Goal: Task Accomplishment & Management: Manage account settings

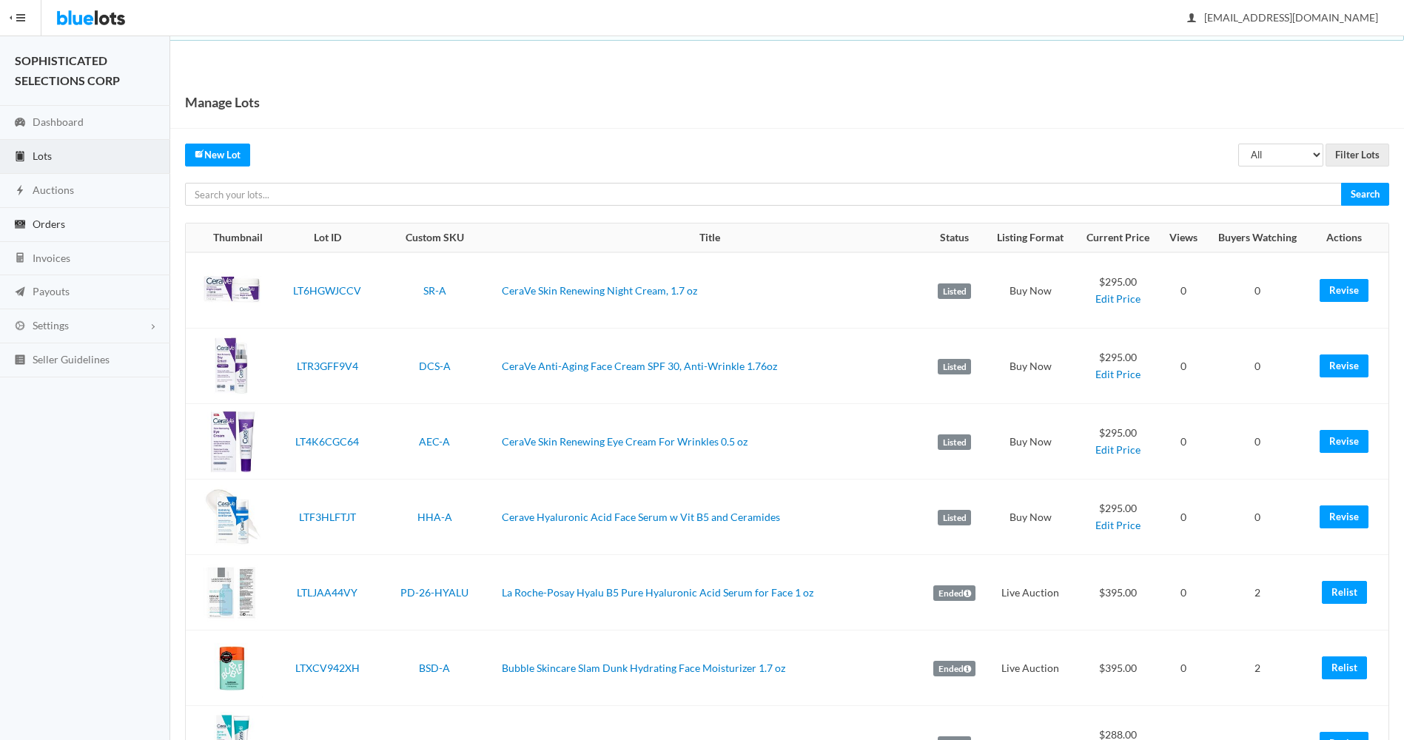
click at [50, 220] on span "Orders" at bounding box center [49, 224] width 33 height 13
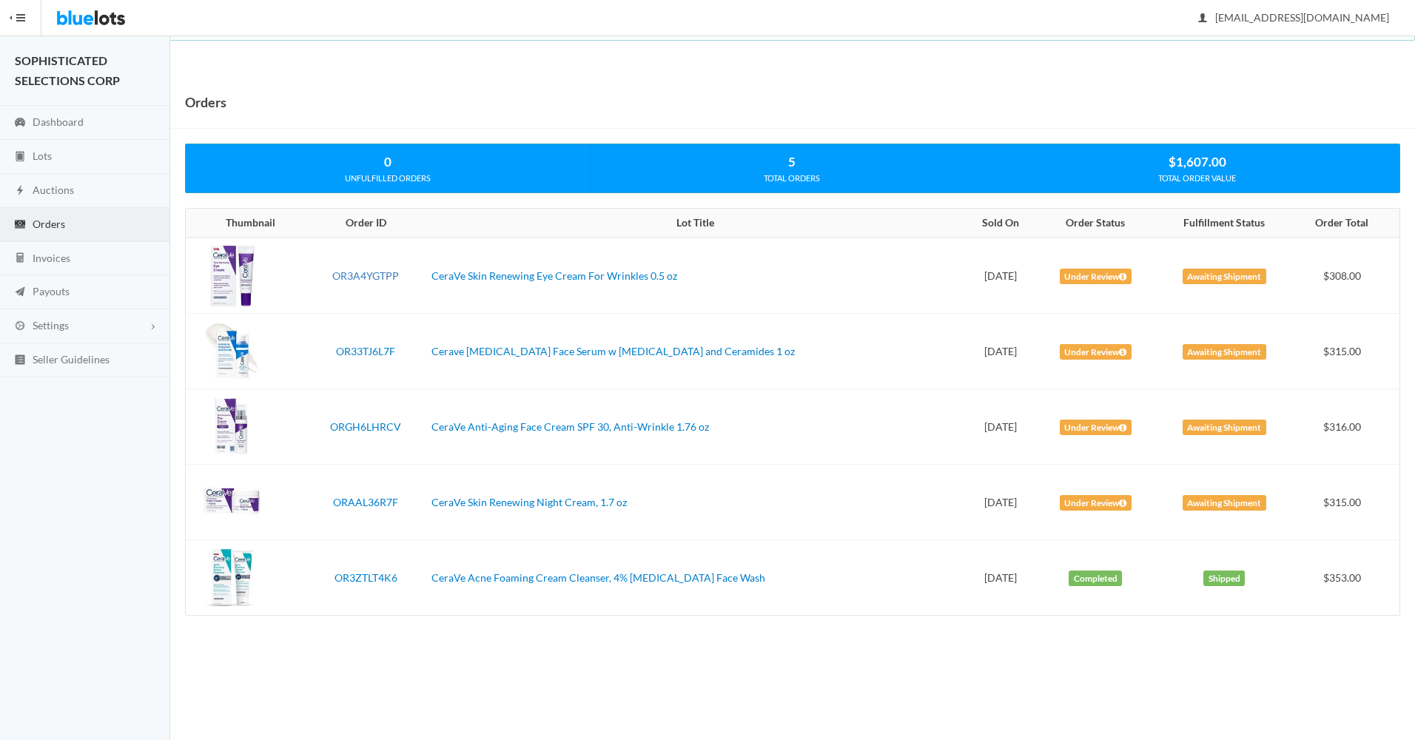
click at [365, 277] on link "OR3A4YGTPP" at bounding box center [365, 275] width 67 height 13
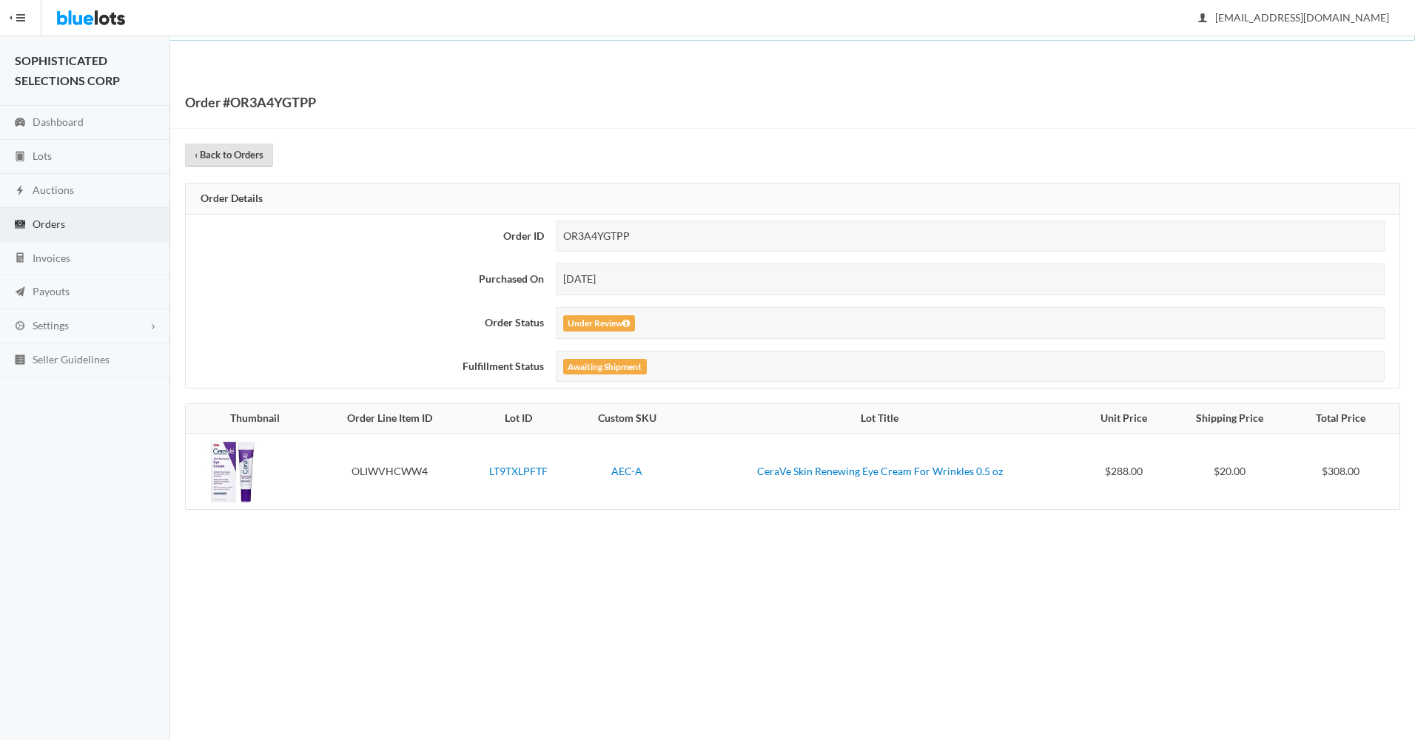
click at [230, 151] on link "‹ Back to Orders" at bounding box center [229, 155] width 88 height 23
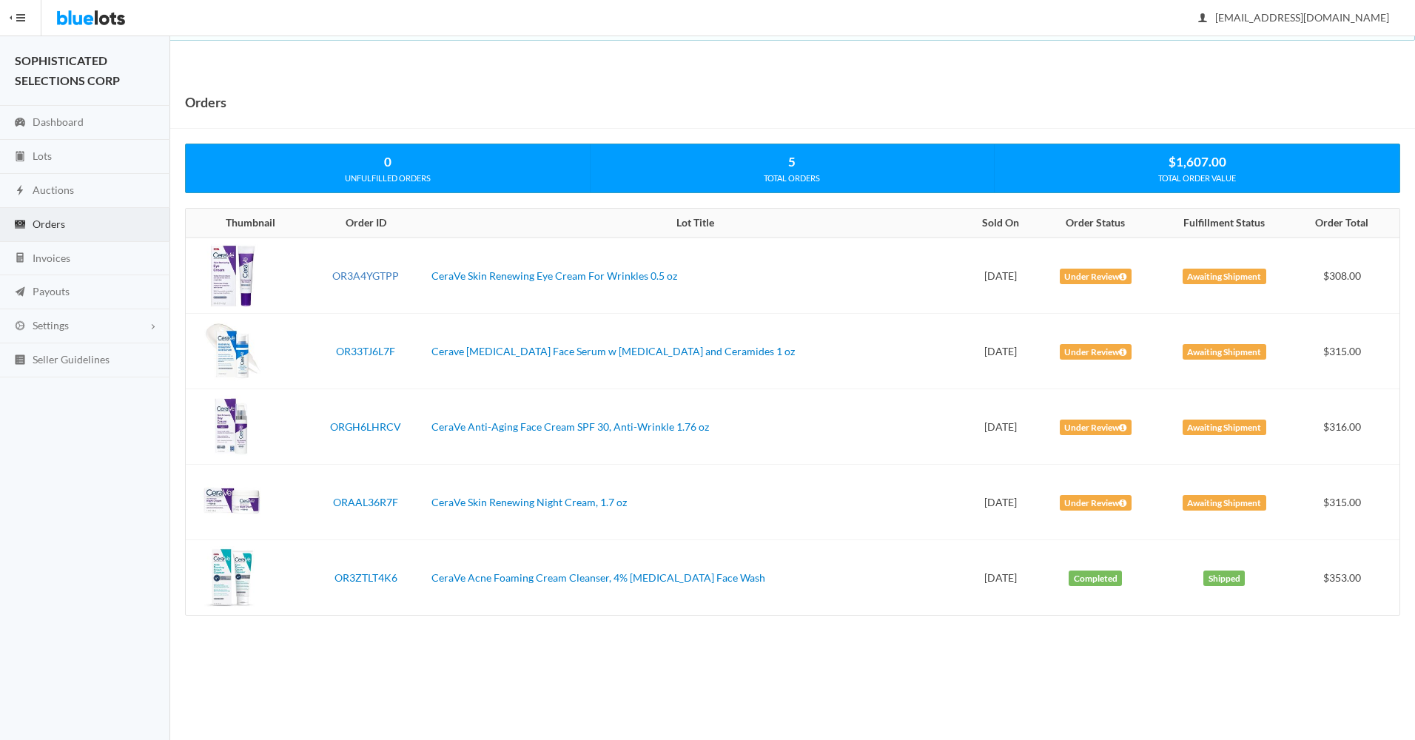
click at [360, 278] on link "OR3A4YGTPP" at bounding box center [365, 275] width 67 height 13
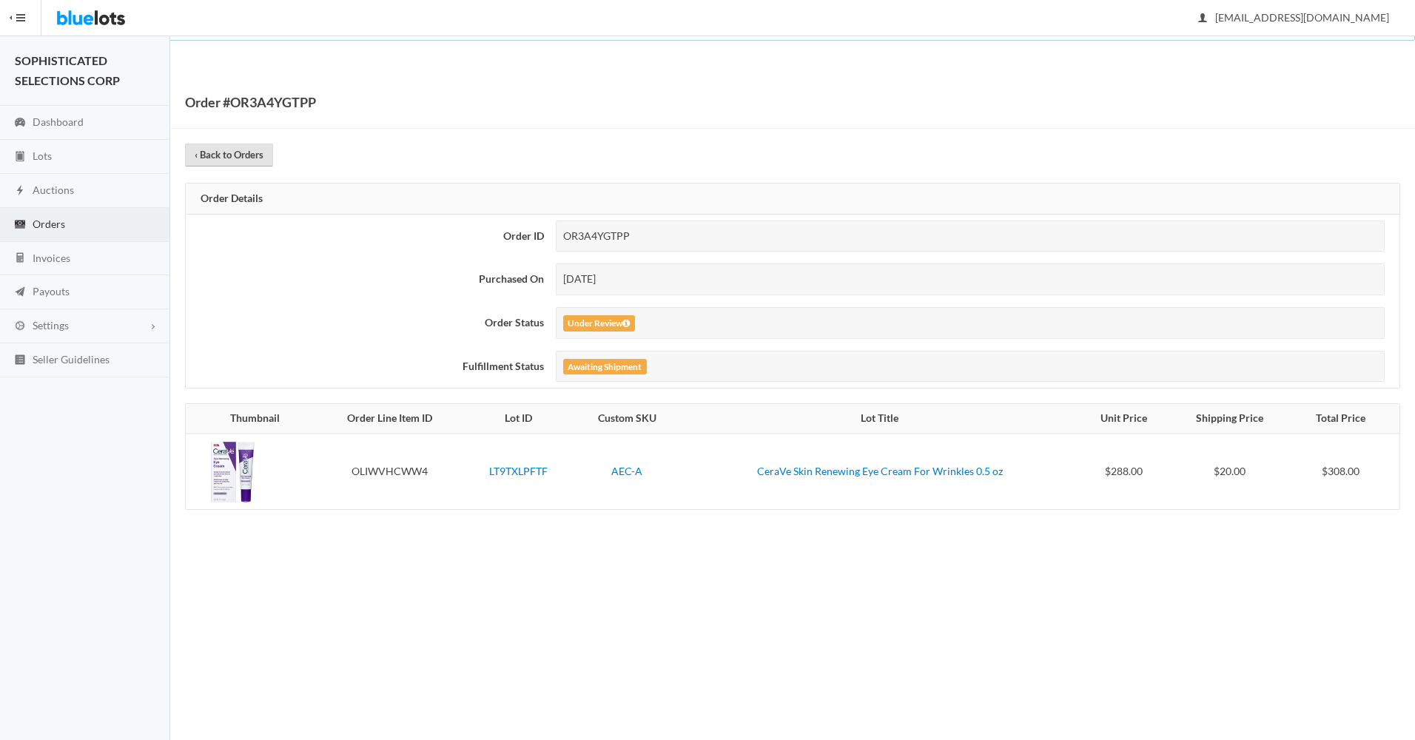
click at [240, 157] on link "‹ Back to Orders" at bounding box center [229, 155] width 88 height 23
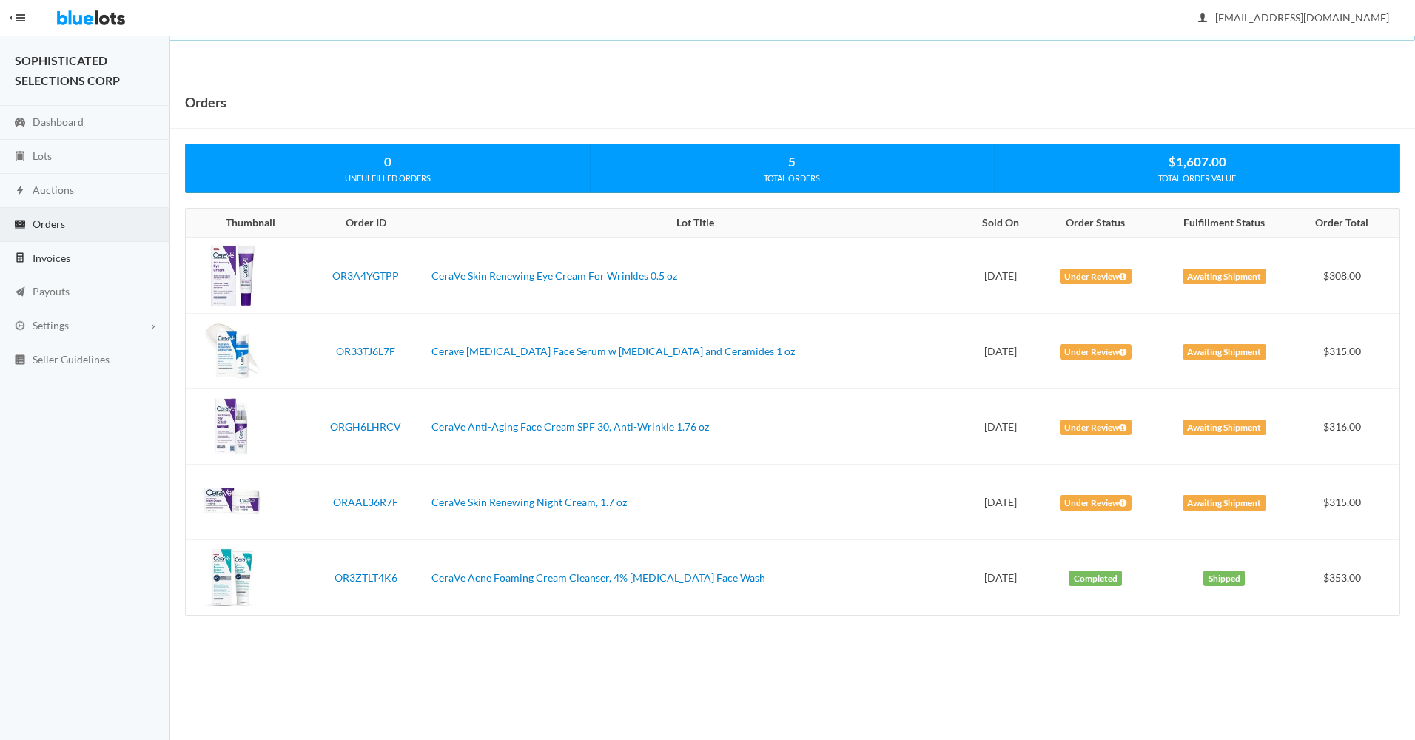
click at [45, 257] on span "Invoices" at bounding box center [52, 258] width 38 height 13
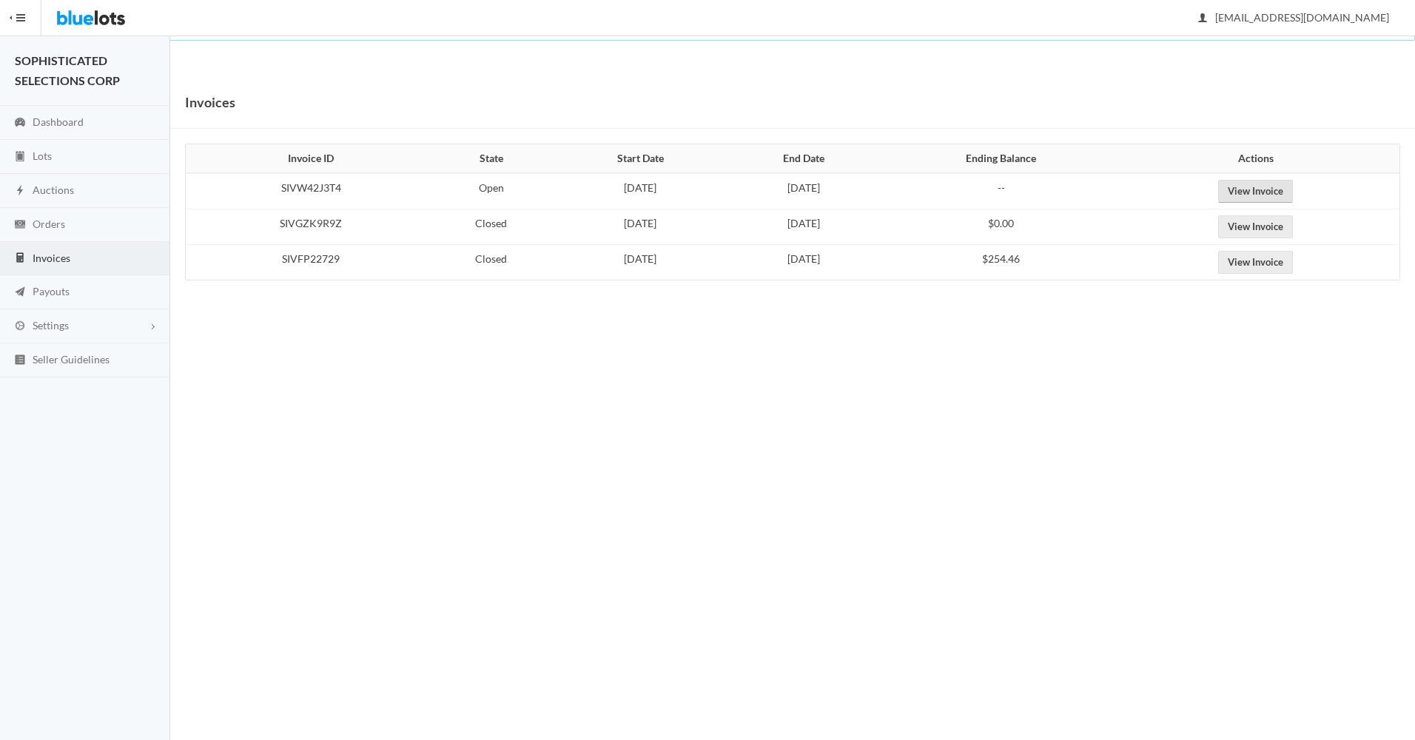
click at [1270, 192] on link "View Invoice" at bounding box center [1255, 191] width 75 height 23
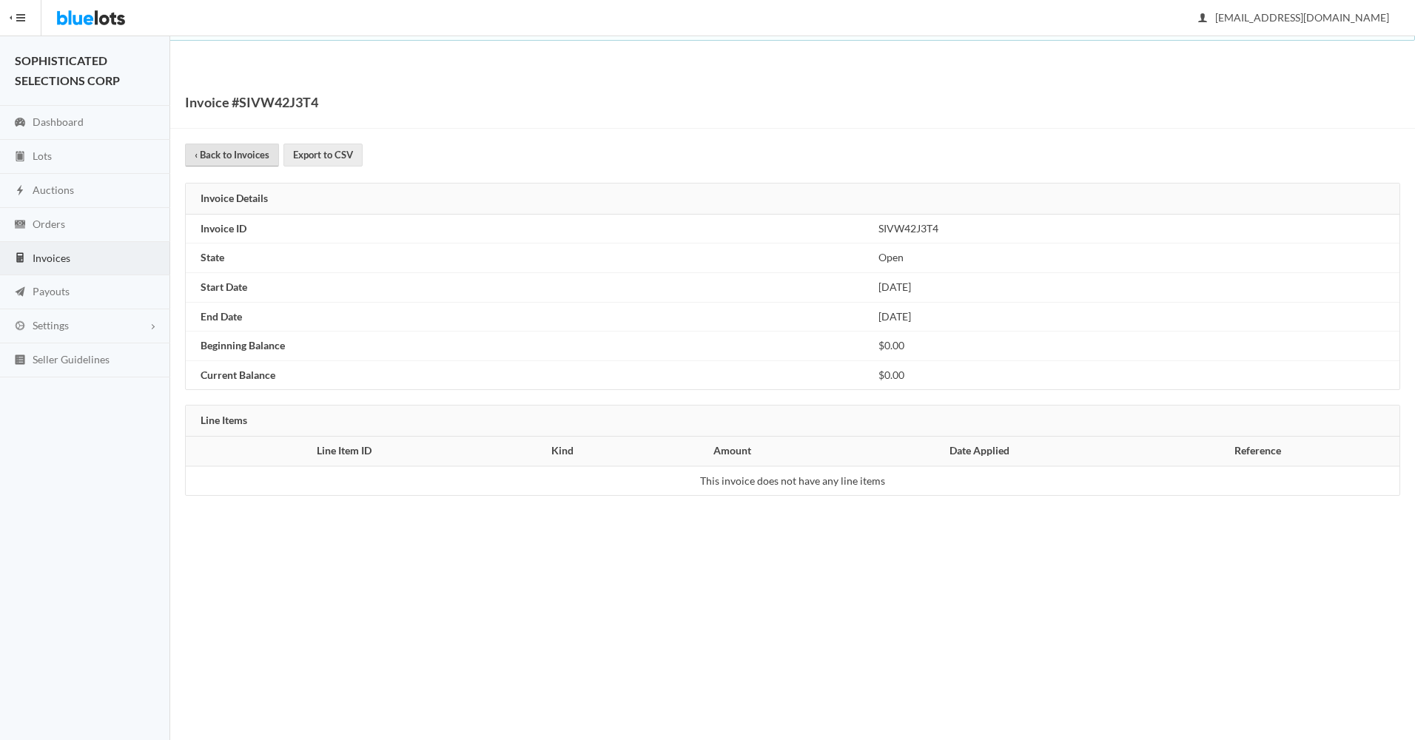
click at [213, 149] on link "‹ Back to Invoices" at bounding box center [232, 155] width 94 height 23
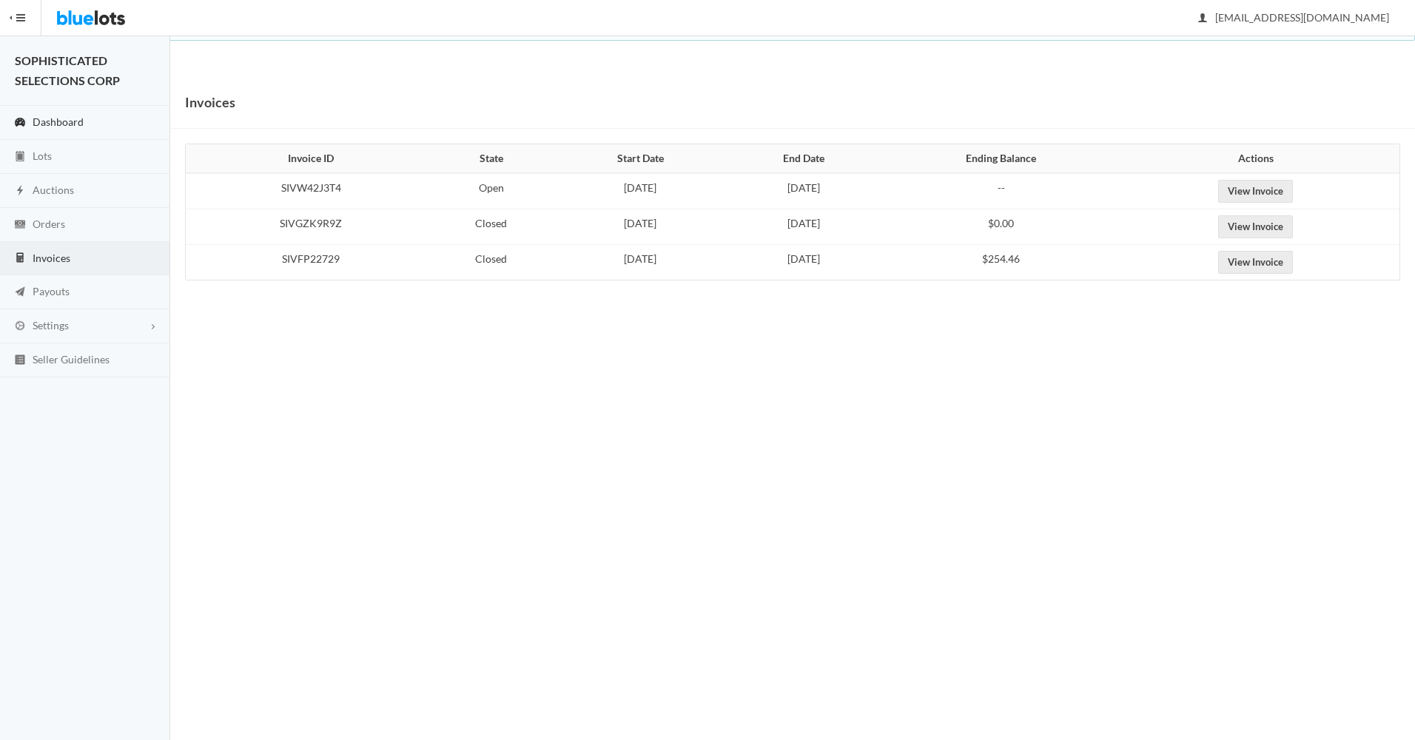
click at [52, 115] on span "Dashboard" at bounding box center [58, 121] width 51 height 13
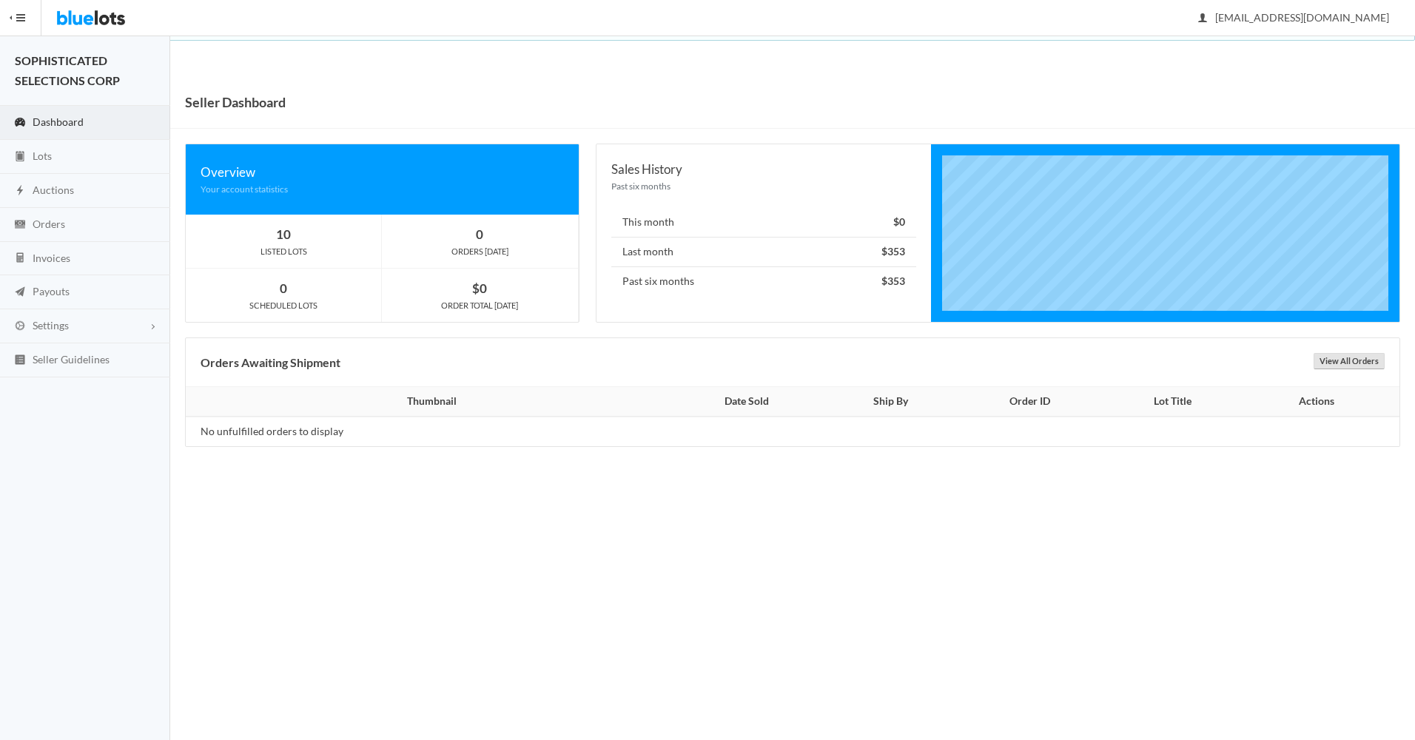
click at [1353, 362] on link "View All Orders" at bounding box center [1348, 361] width 71 height 16
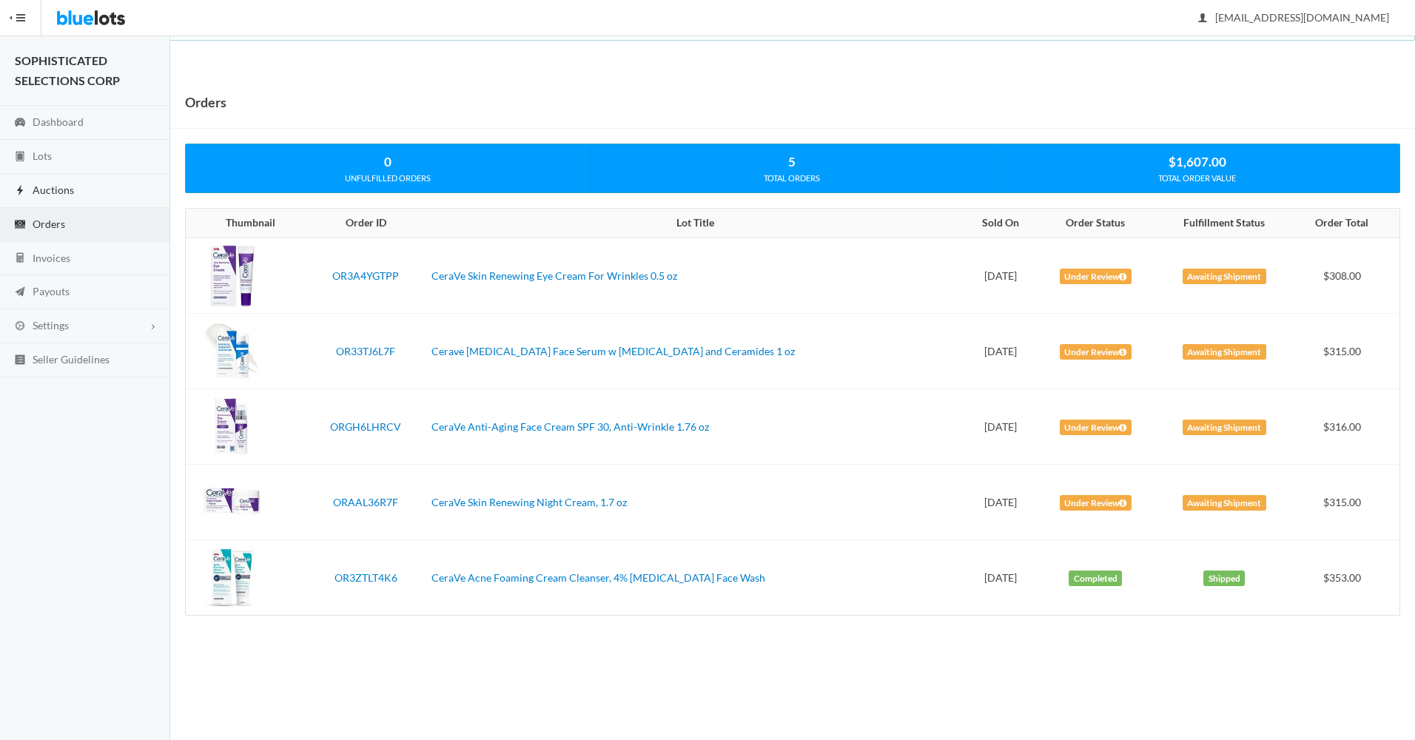
click at [47, 183] on span "Auctions" at bounding box center [53, 189] width 41 height 13
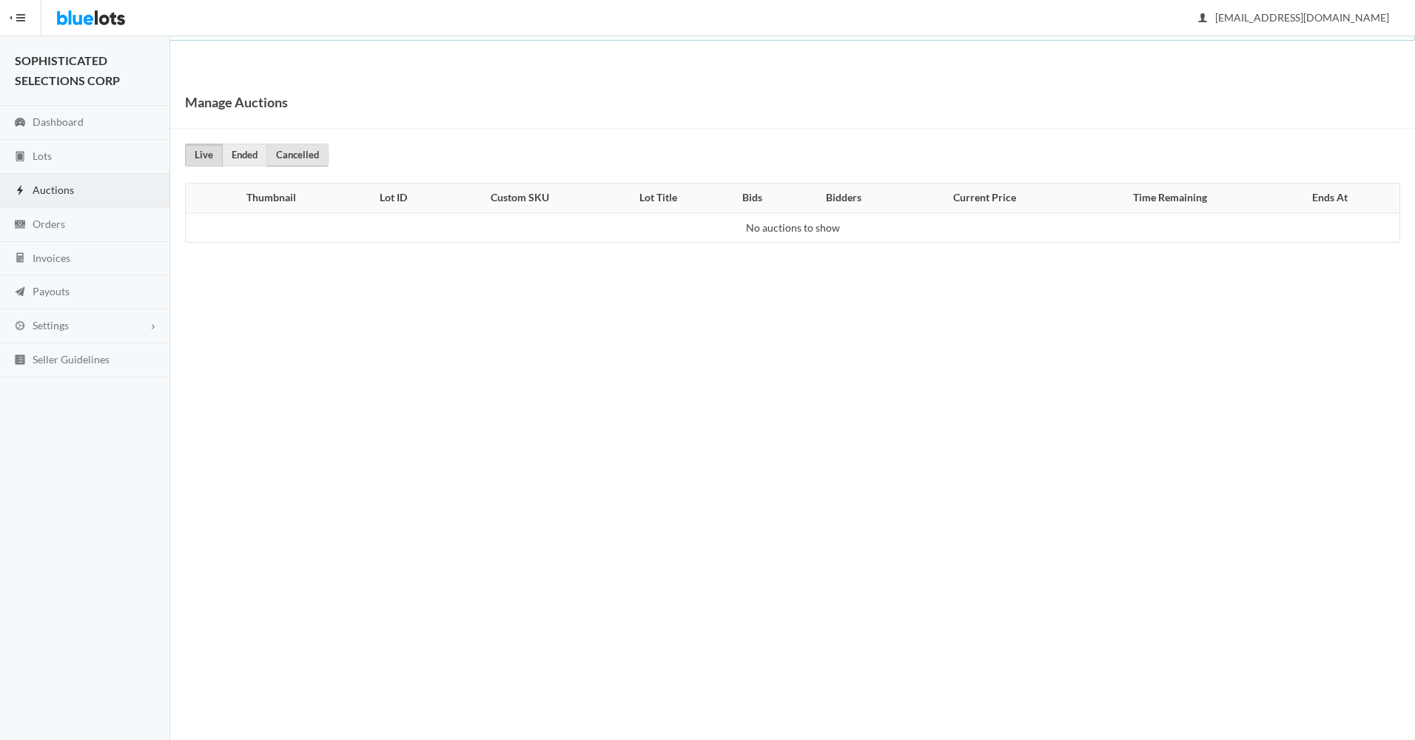
click at [294, 156] on link "Cancelled" at bounding box center [297, 155] width 62 height 23
click at [248, 151] on link "Ended" at bounding box center [244, 155] width 45 height 23
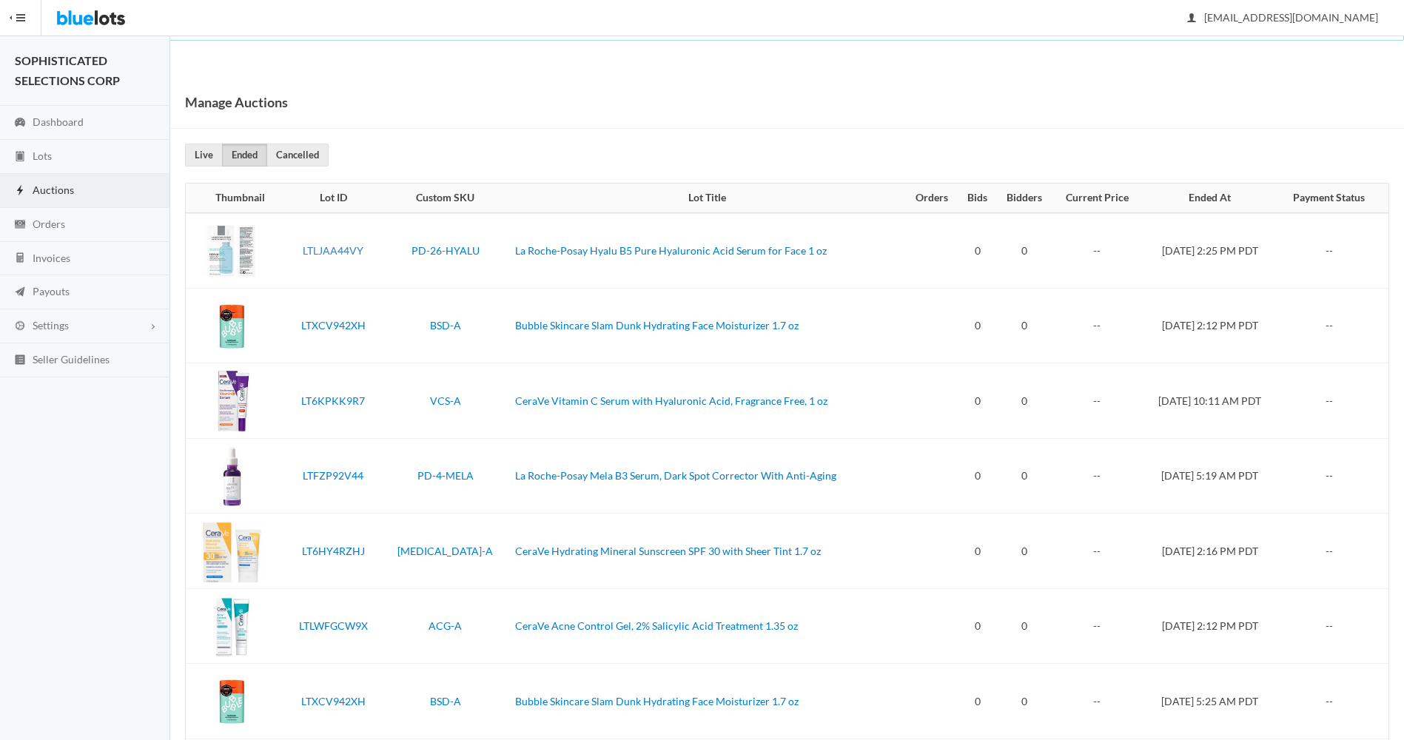
click at [334, 253] on link "LTLJAA44VY" at bounding box center [333, 250] width 61 height 13
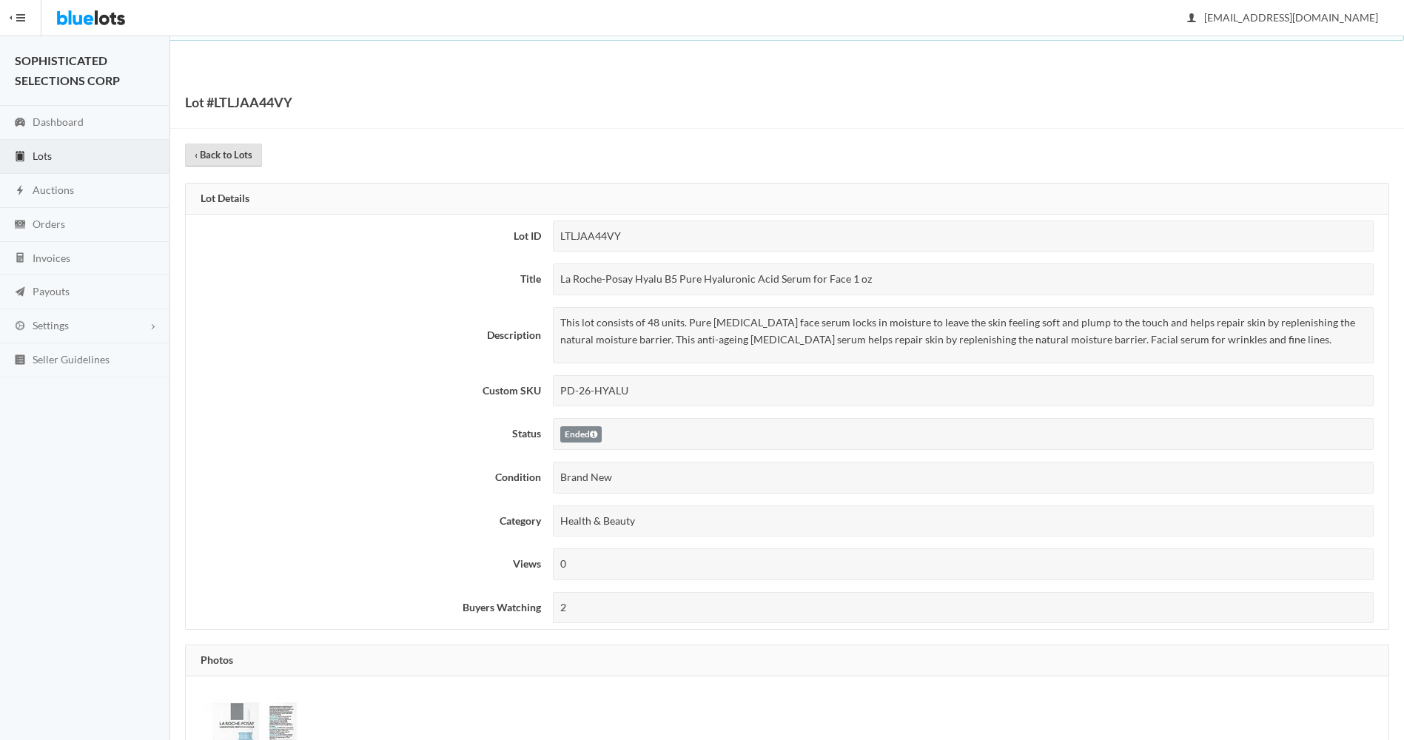
click at [229, 157] on link "‹ Back to Lots" at bounding box center [223, 155] width 77 height 23
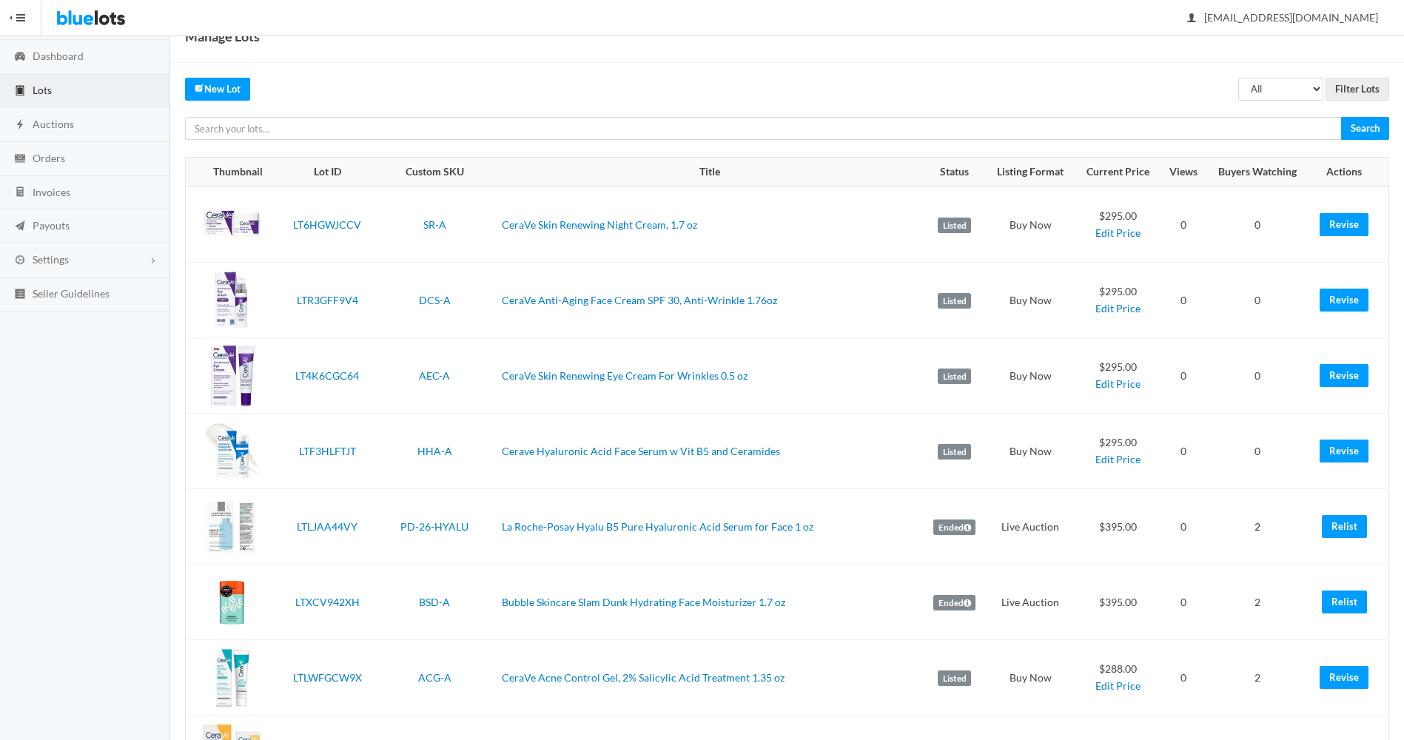
scroll to position [64, 0]
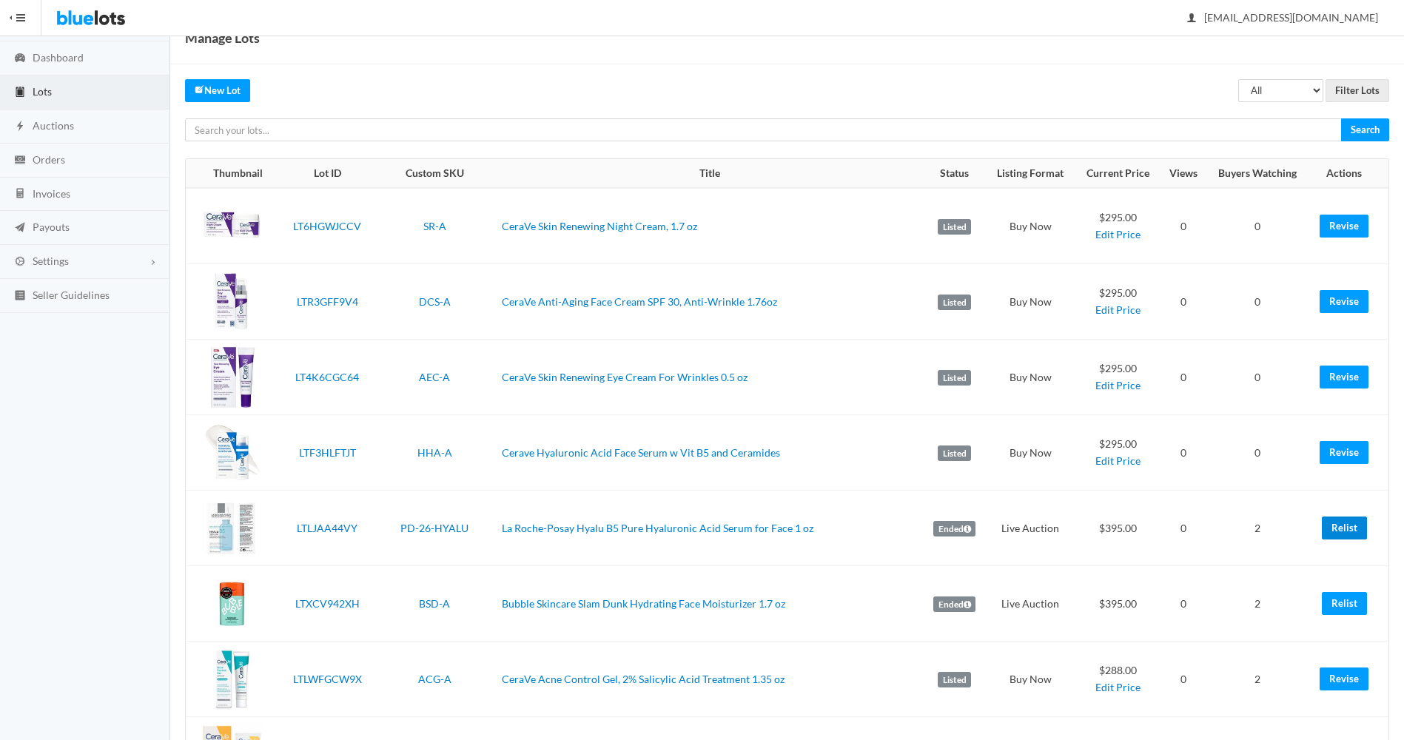
click at [1335, 528] on link "Relist" at bounding box center [1343, 527] width 45 height 23
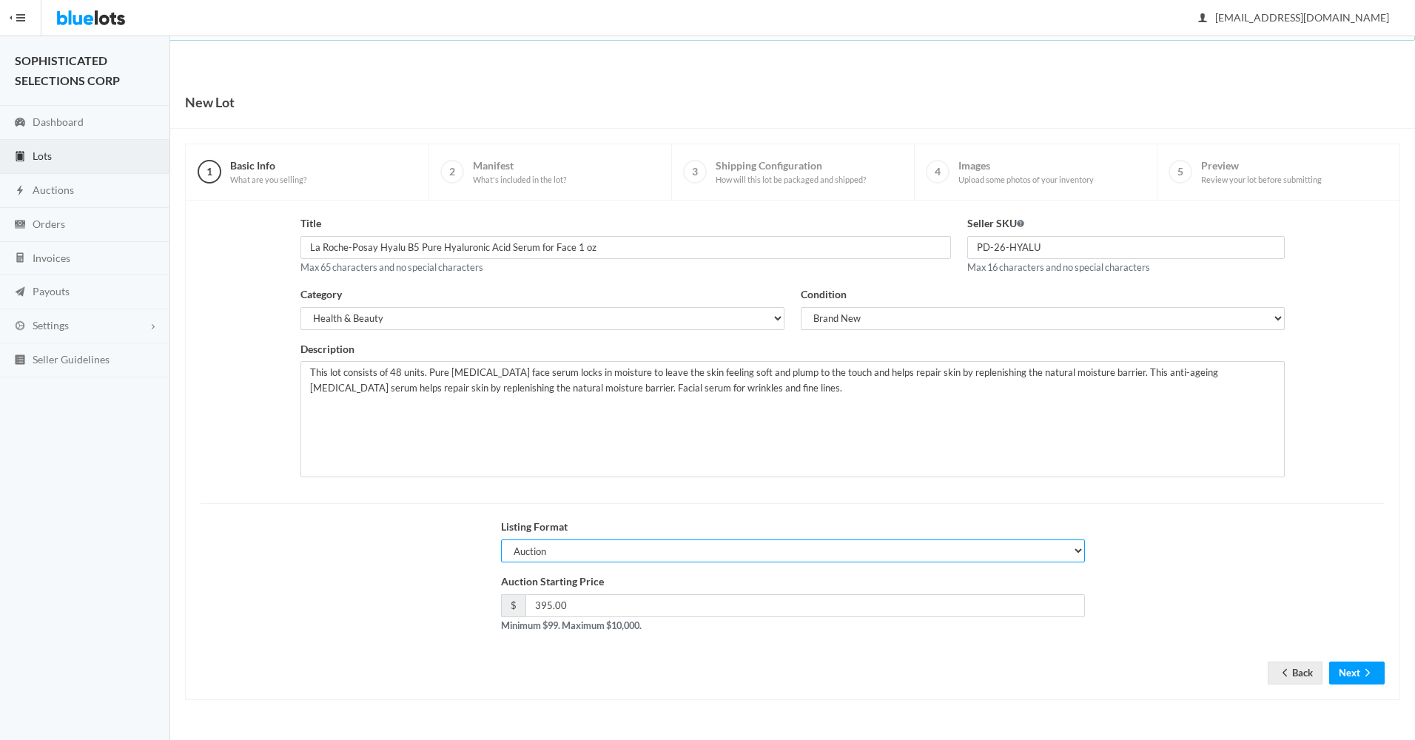
click at [760, 552] on select "Auction Buy Now" at bounding box center [793, 550] width 584 height 23
select select "false"
click at [501, 539] on select "Auction Buy Now" at bounding box center [793, 550] width 584 height 23
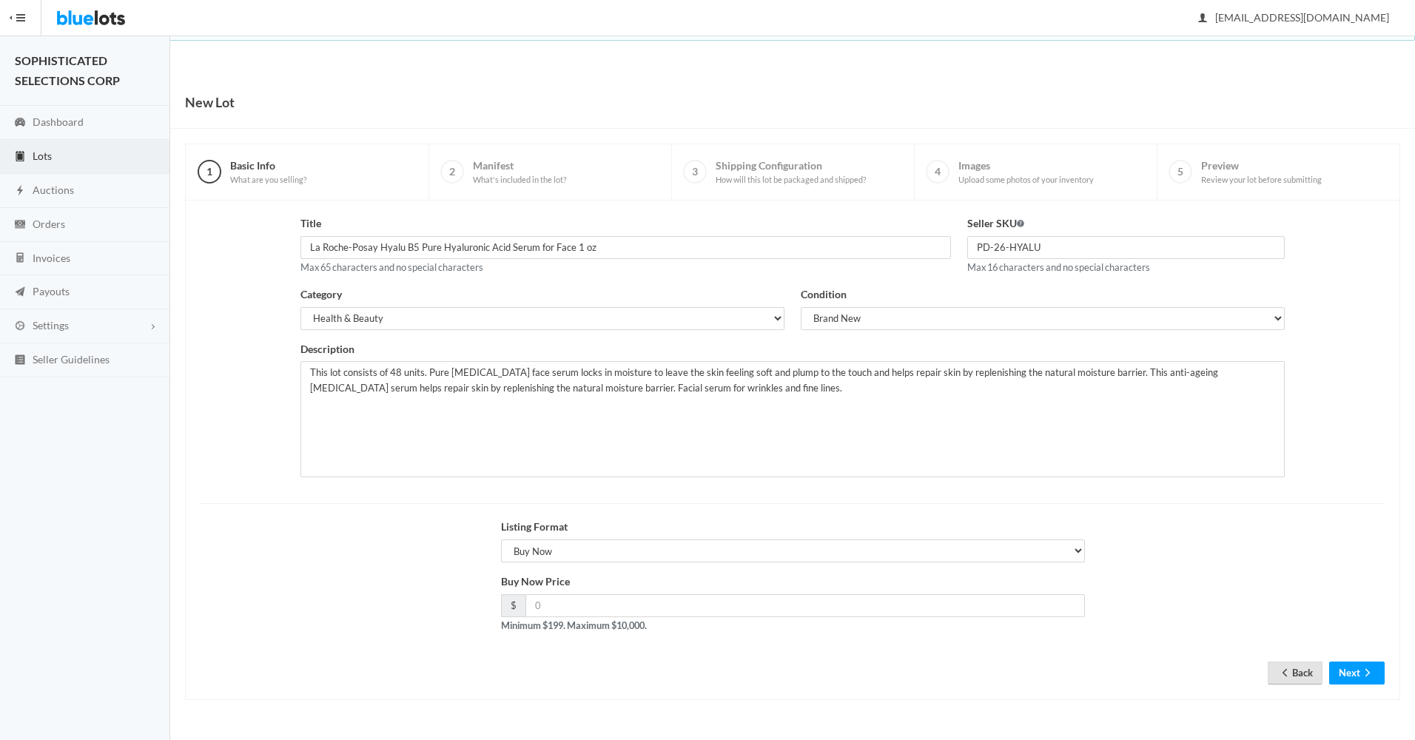
click at [1293, 680] on link "Back" at bounding box center [1294, 672] width 55 height 23
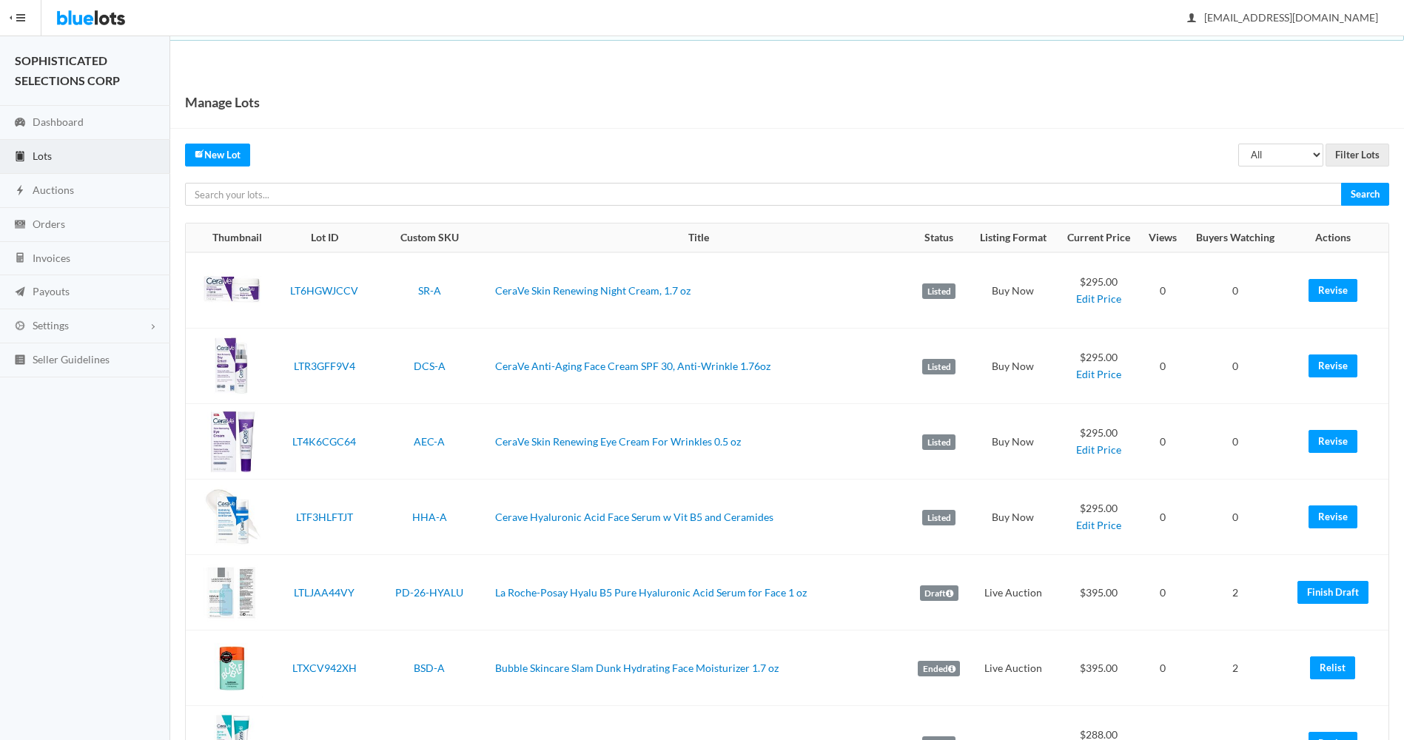
scroll to position [92, 0]
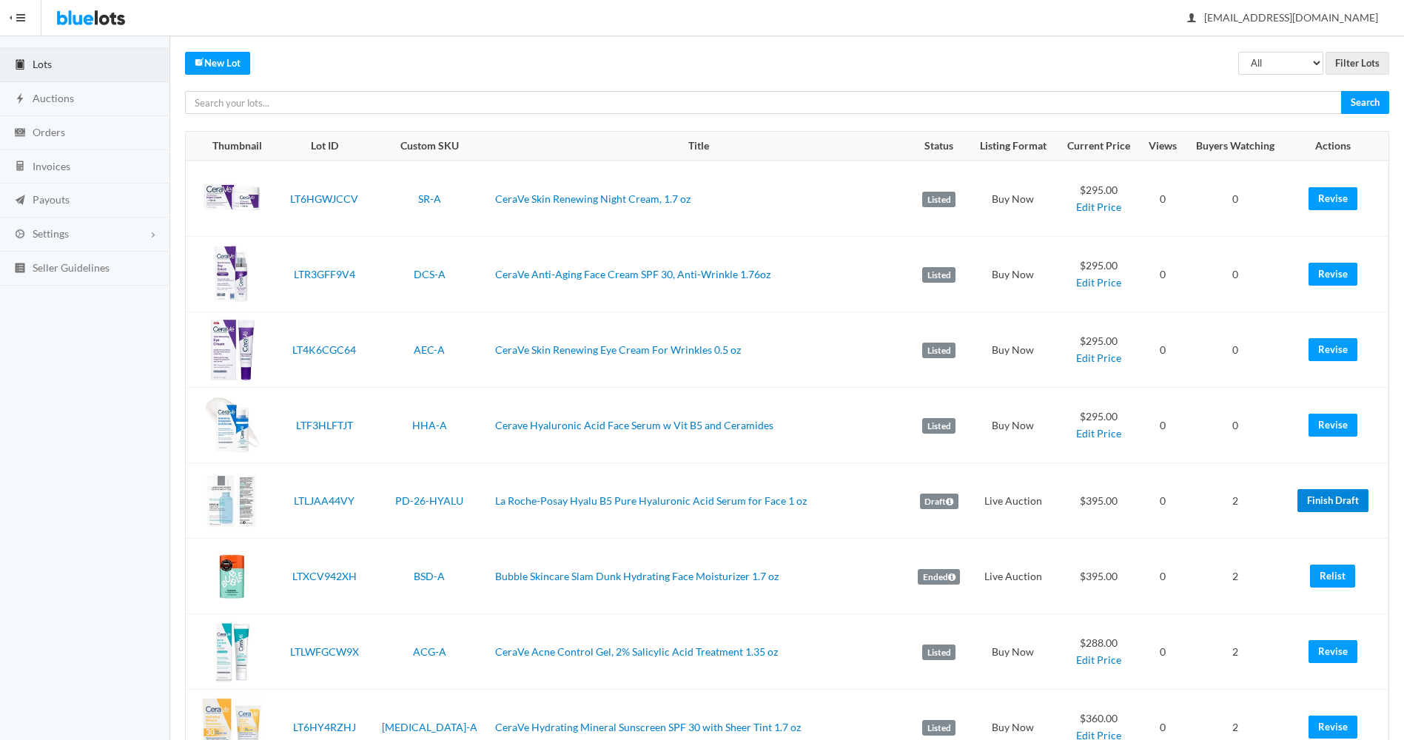
click at [1320, 504] on link "Finish Draft" at bounding box center [1332, 500] width 71 height 23
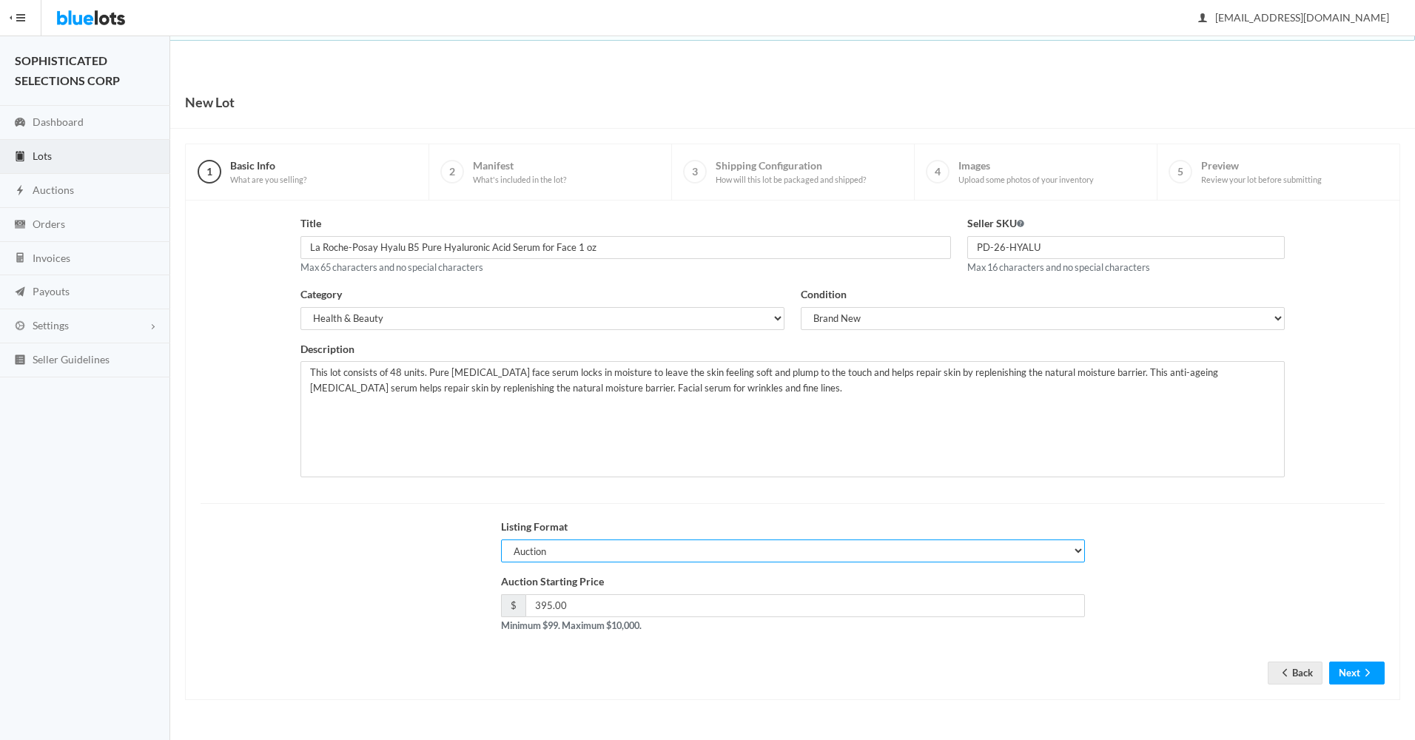
click at [1068, 550] on select "Auction Buy Now" at bounding box center [793, 550] width 584 height 23
select select "false"
click at [501, 539] on select "Auction Buy Now" at bounding box center [793, 550] width 584 height 23
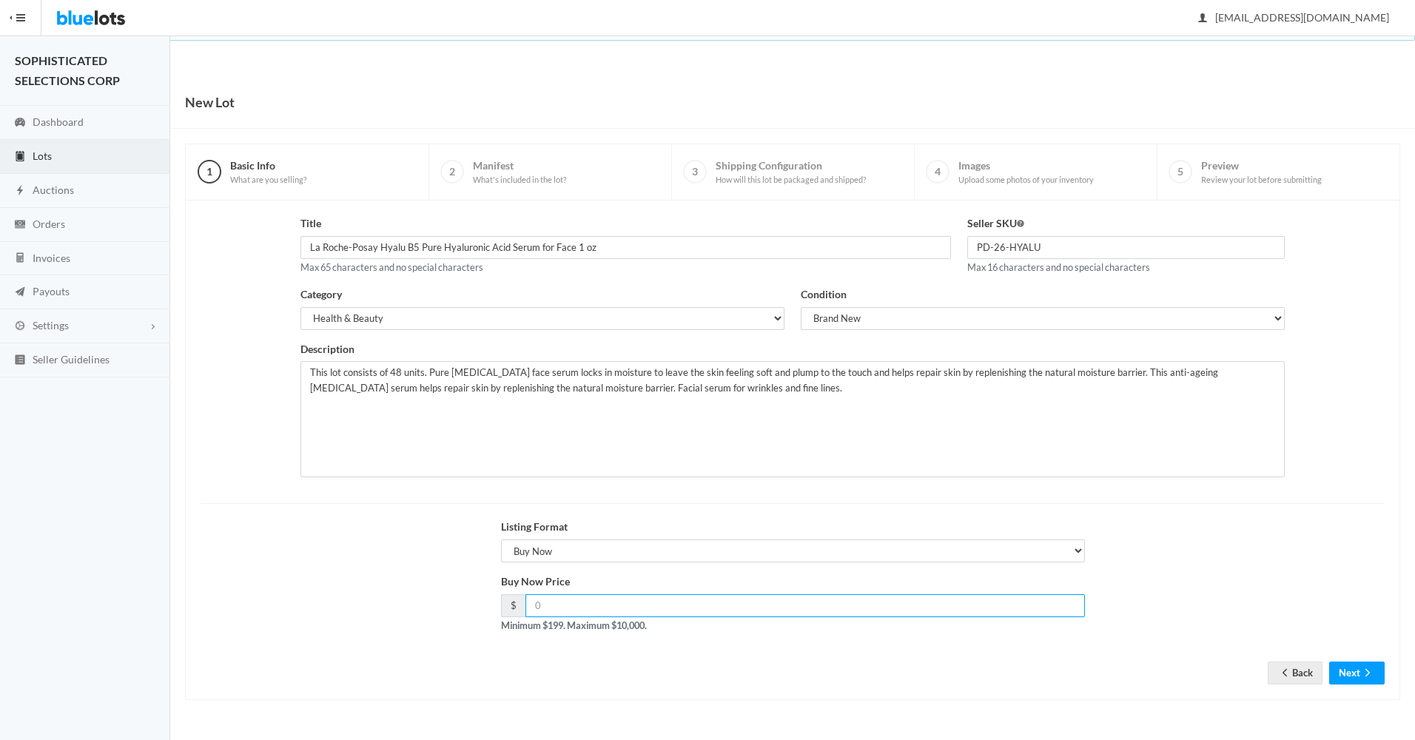
click at [924, 608] on input "number" at bounding box center [804, 605] width 559 height 23
type input "395"
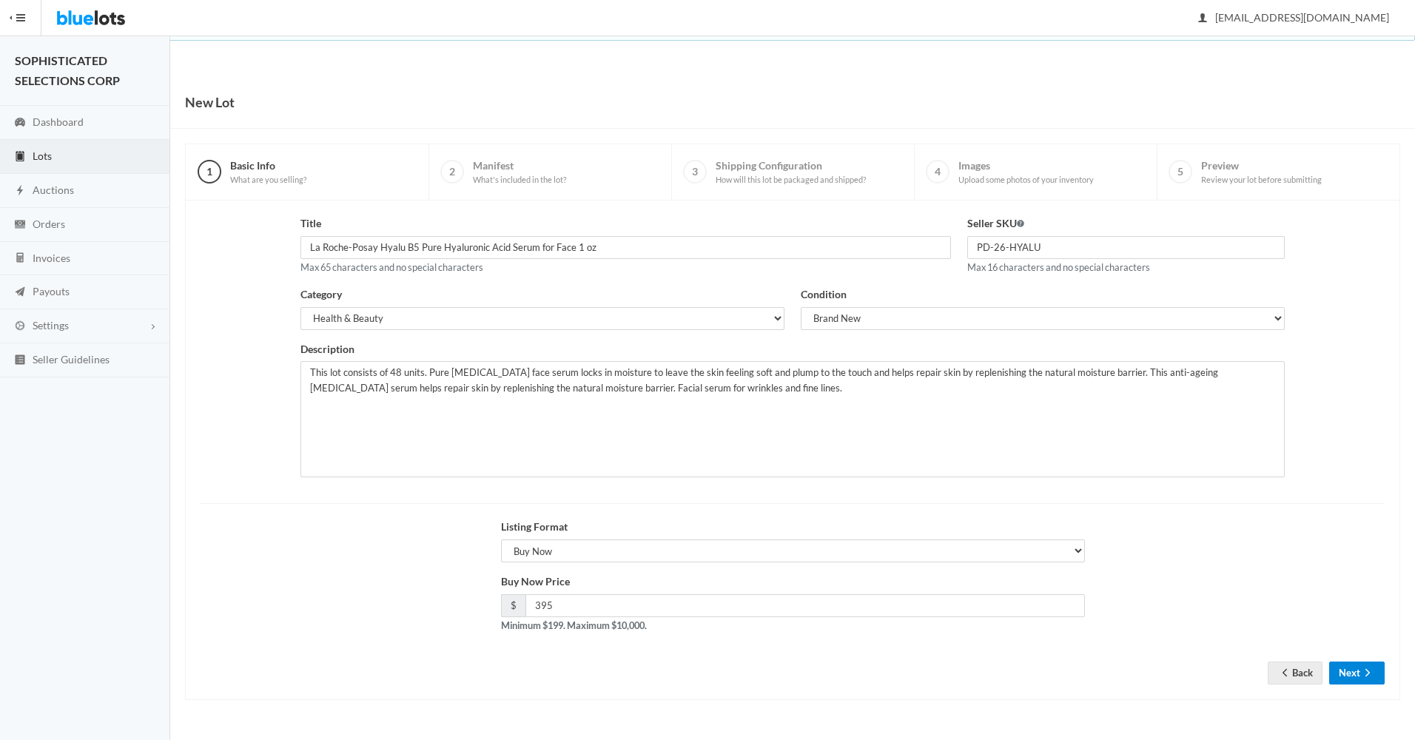
click at [1339, 663] on button "Next" at bounding box center [1356, 672] width 55 height 23
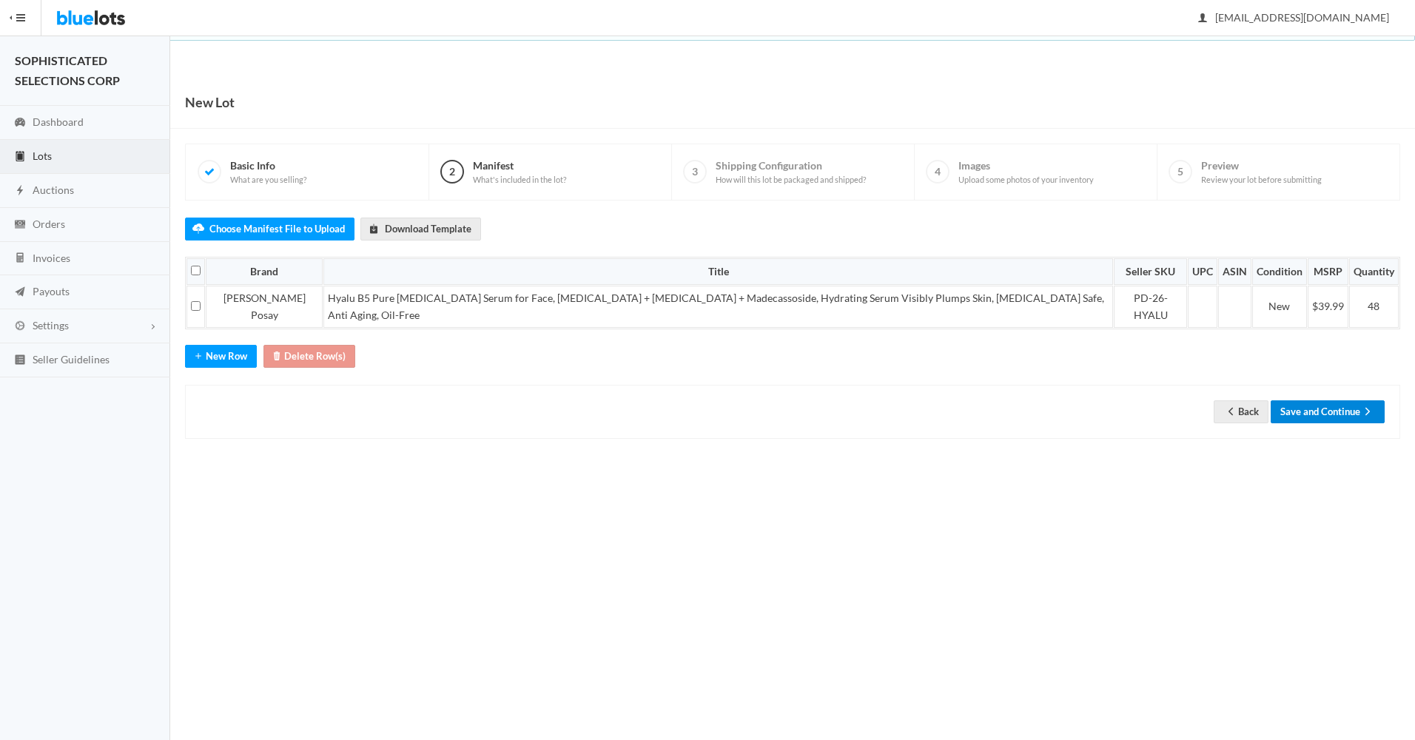
click at [1310, 400] on button "Save and Continue" at bounding box center [1327, 411] width 114 height 23
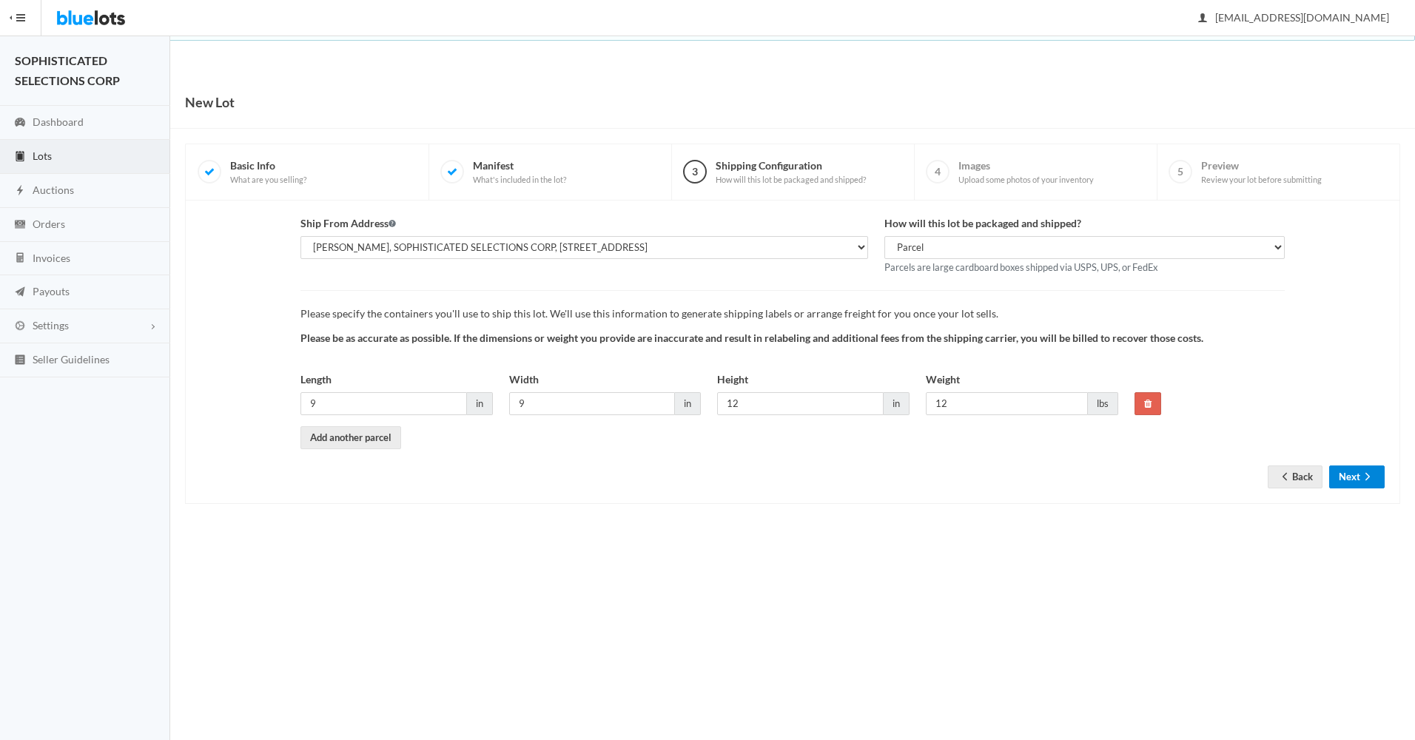
click at [1361, 476] on icon "arrow forward" at bounding box center [1367, 477] width 15 height 12
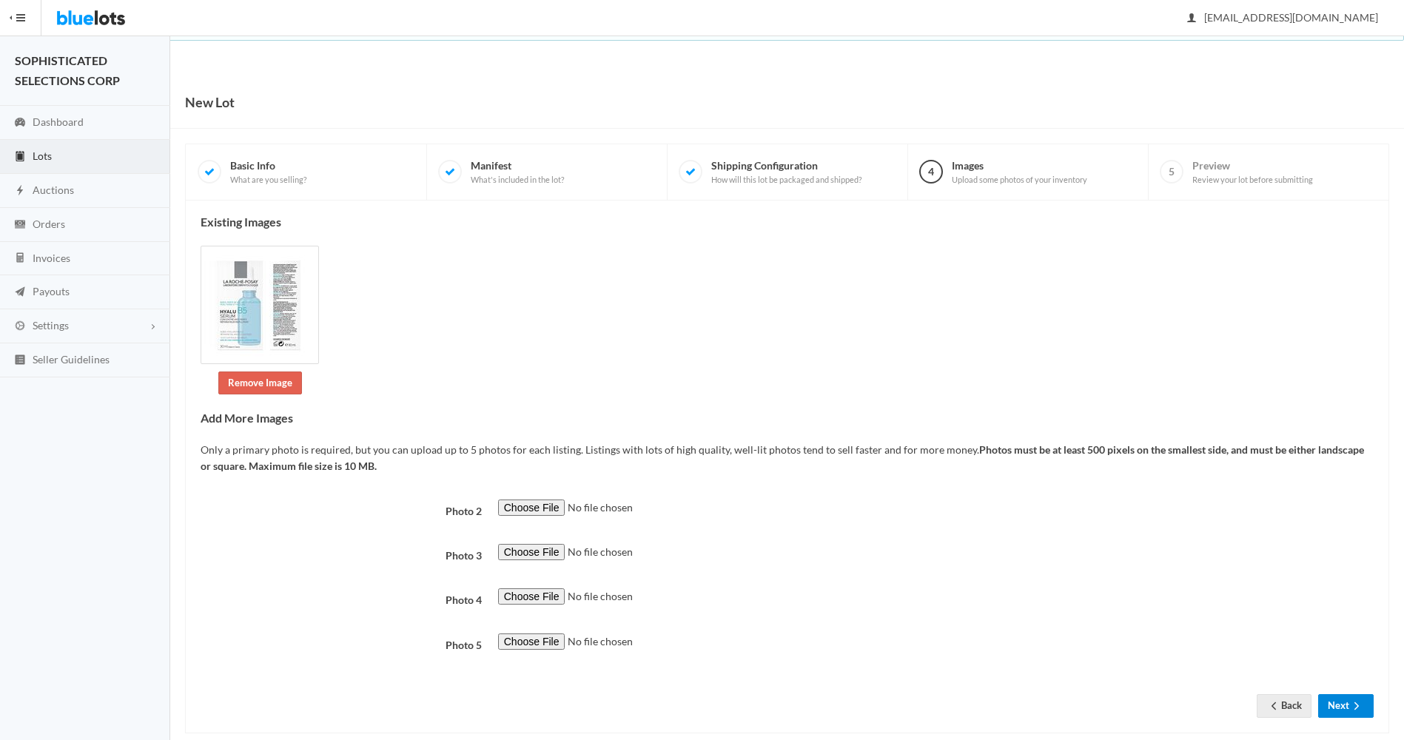
click at [1355, 703] on icon "arrow forward" at bounding box center [1356, 704] width 4 height 7
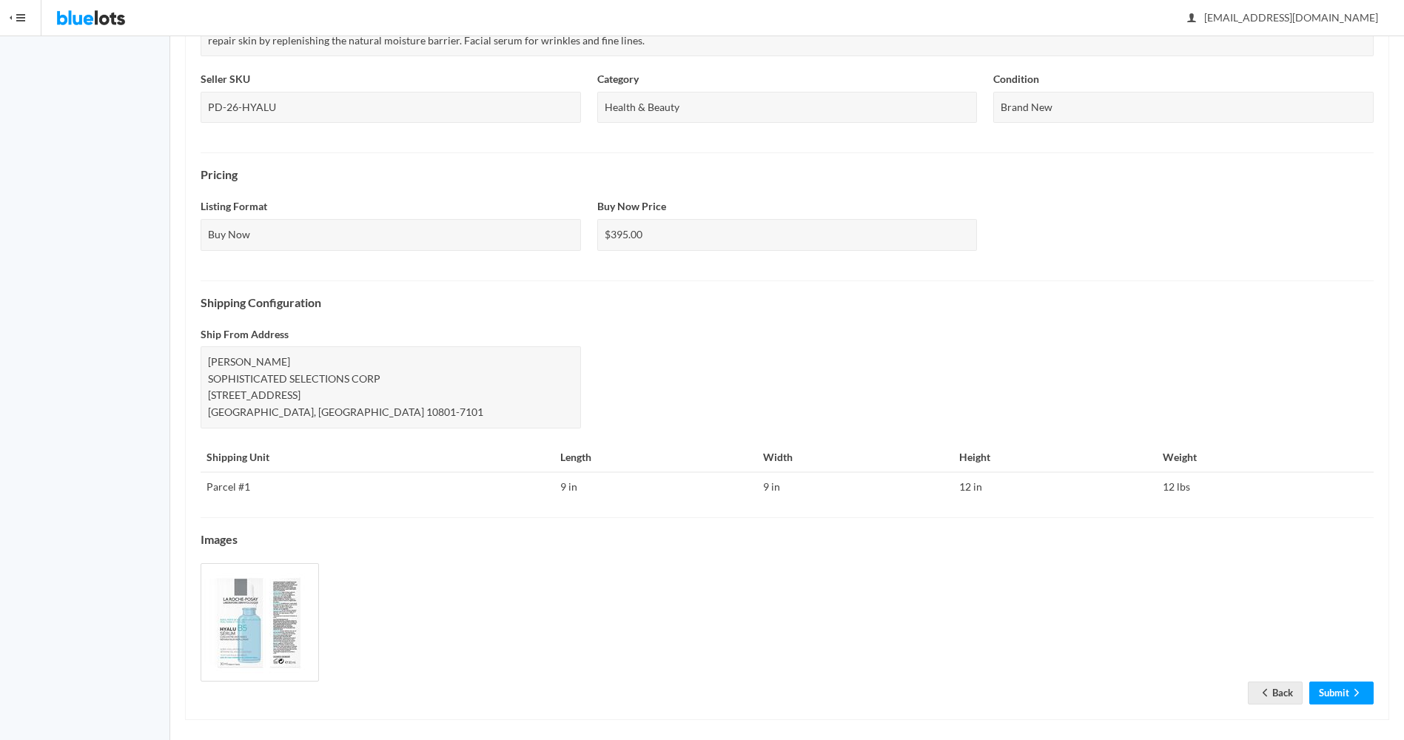
scroll to position [360, 0]
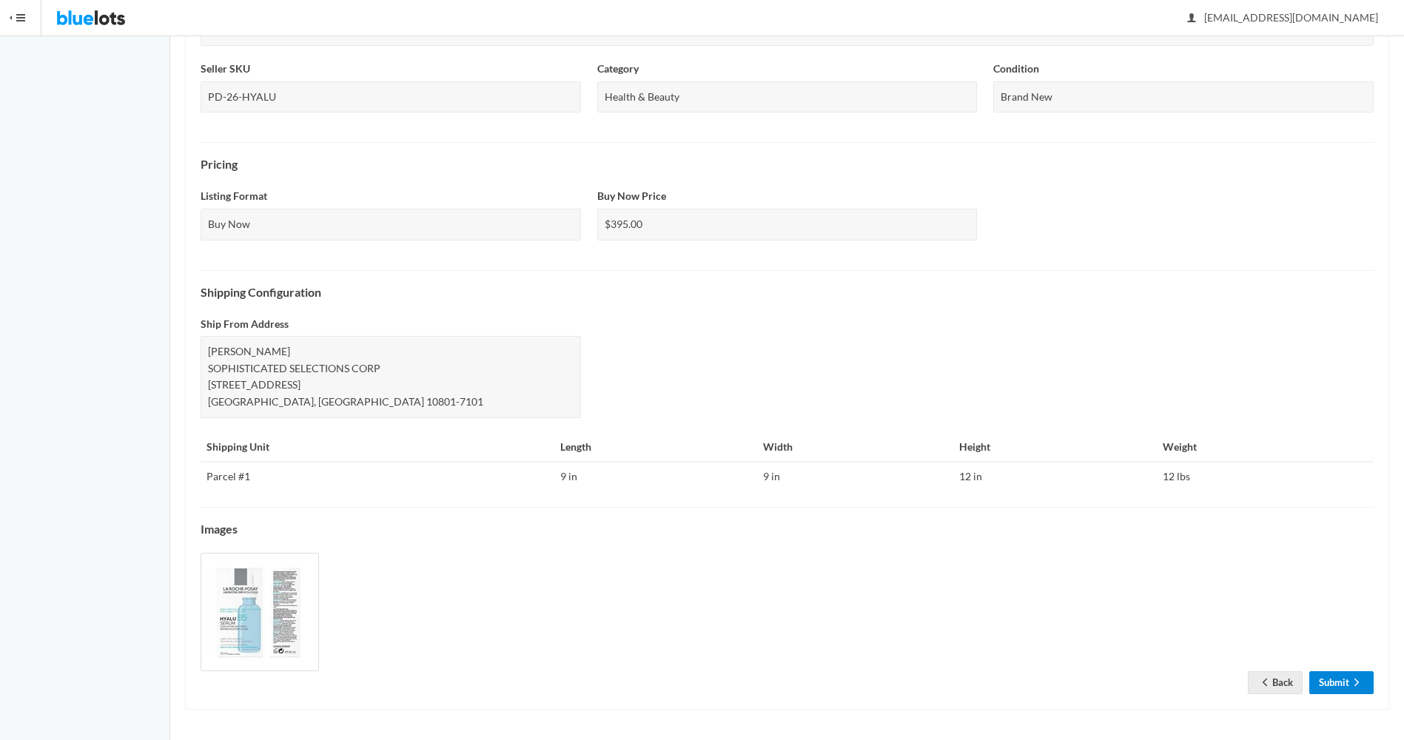
click at [1335, 680] on link "Submit" at bounding box center [1341, 682] width 64 height 23
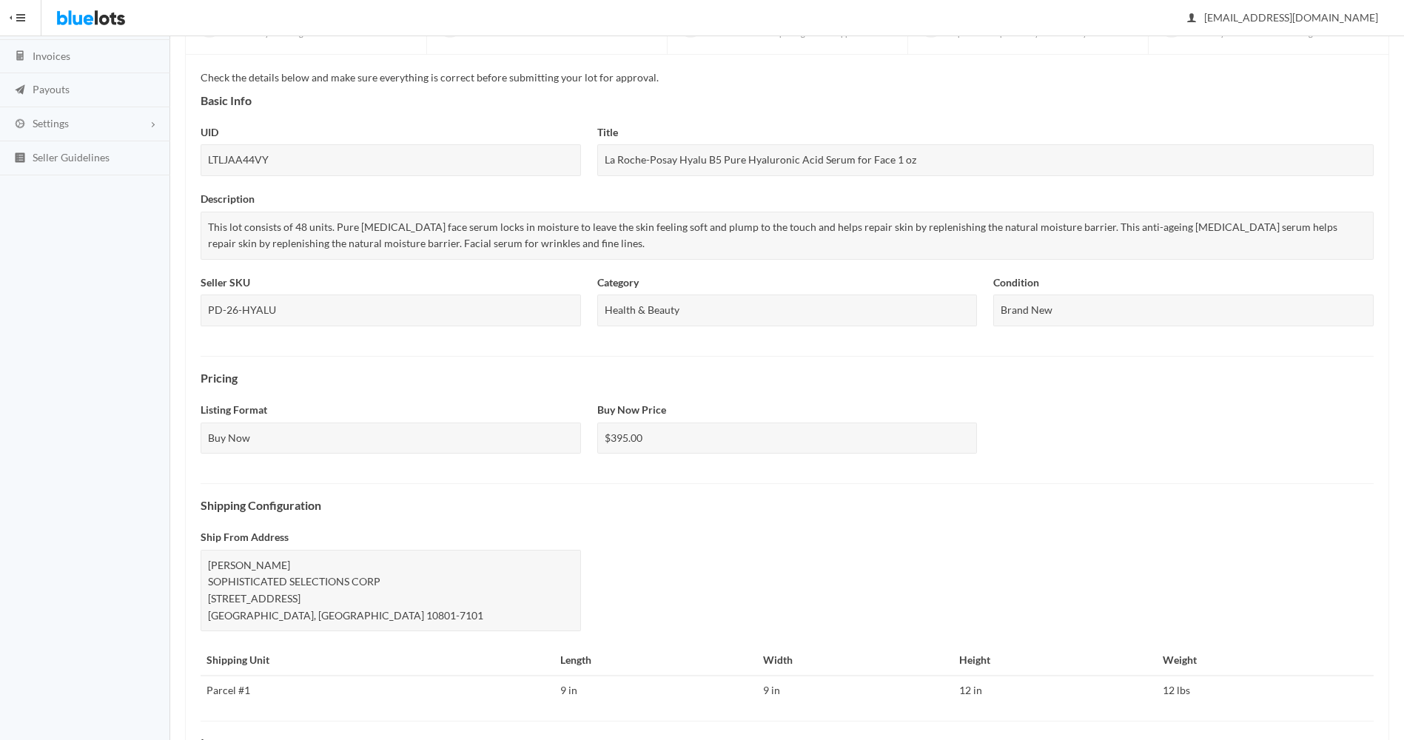
scroll to position [416, 0]
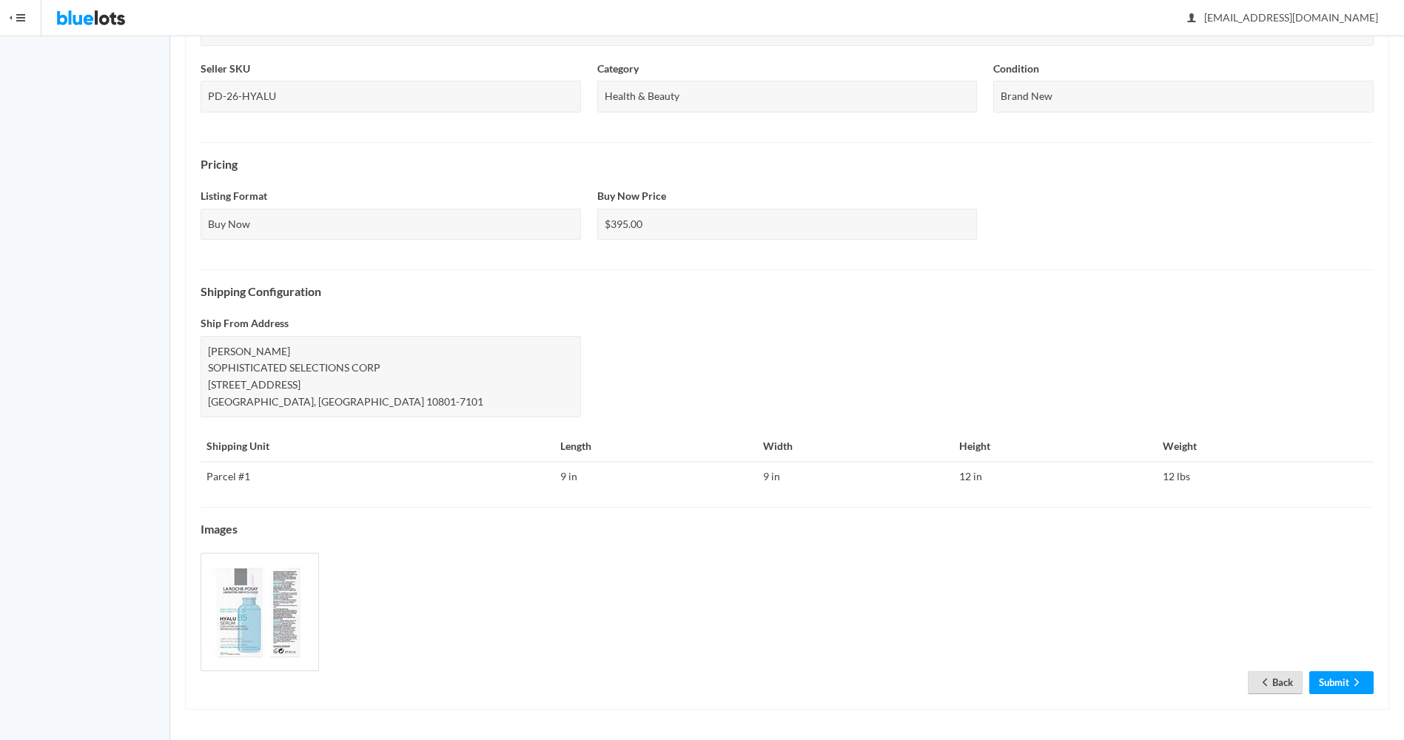
click at [1270, 686] on link "Back" at bounding box center [1274, 682] width 55 height 23
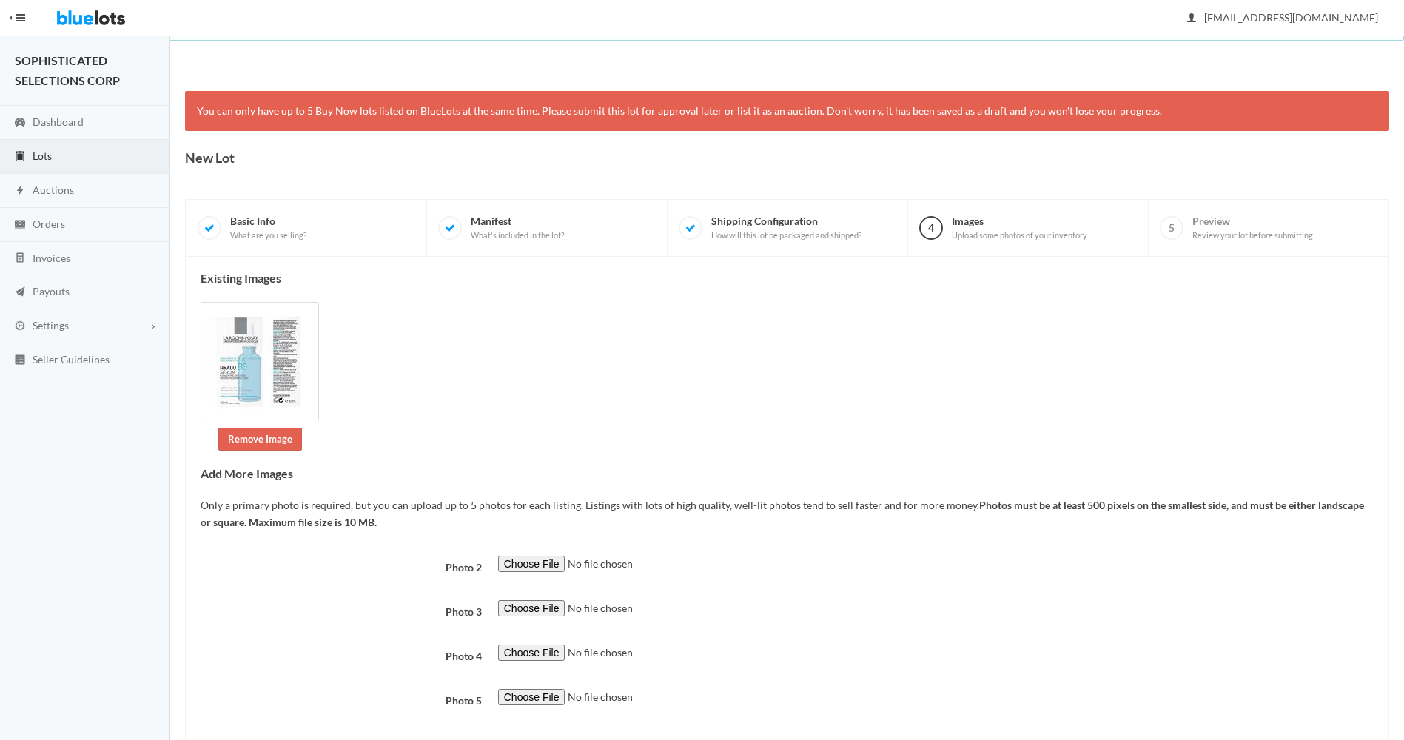
scroll to position [79, 0]
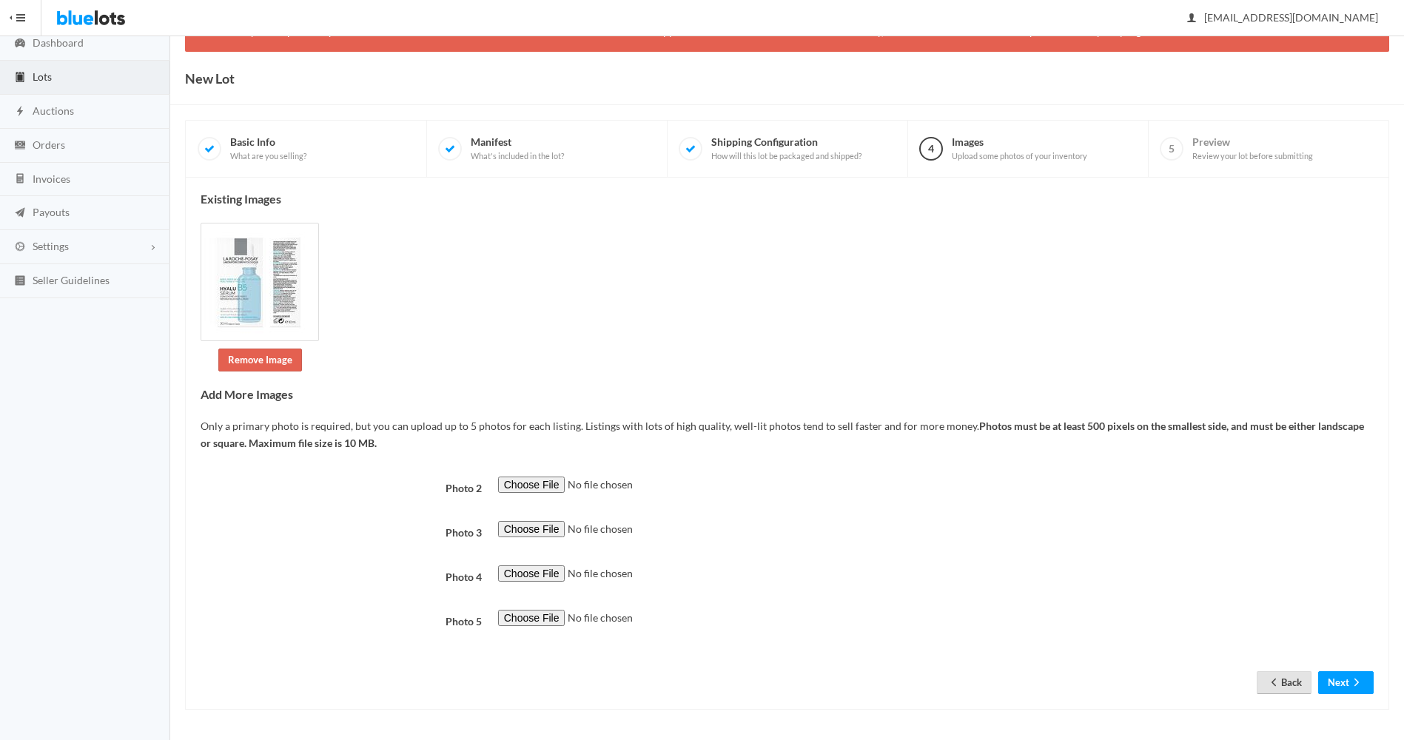
click at [1279, 687] on link "Back" at bounding box center [1283, 682] width 55 height 23
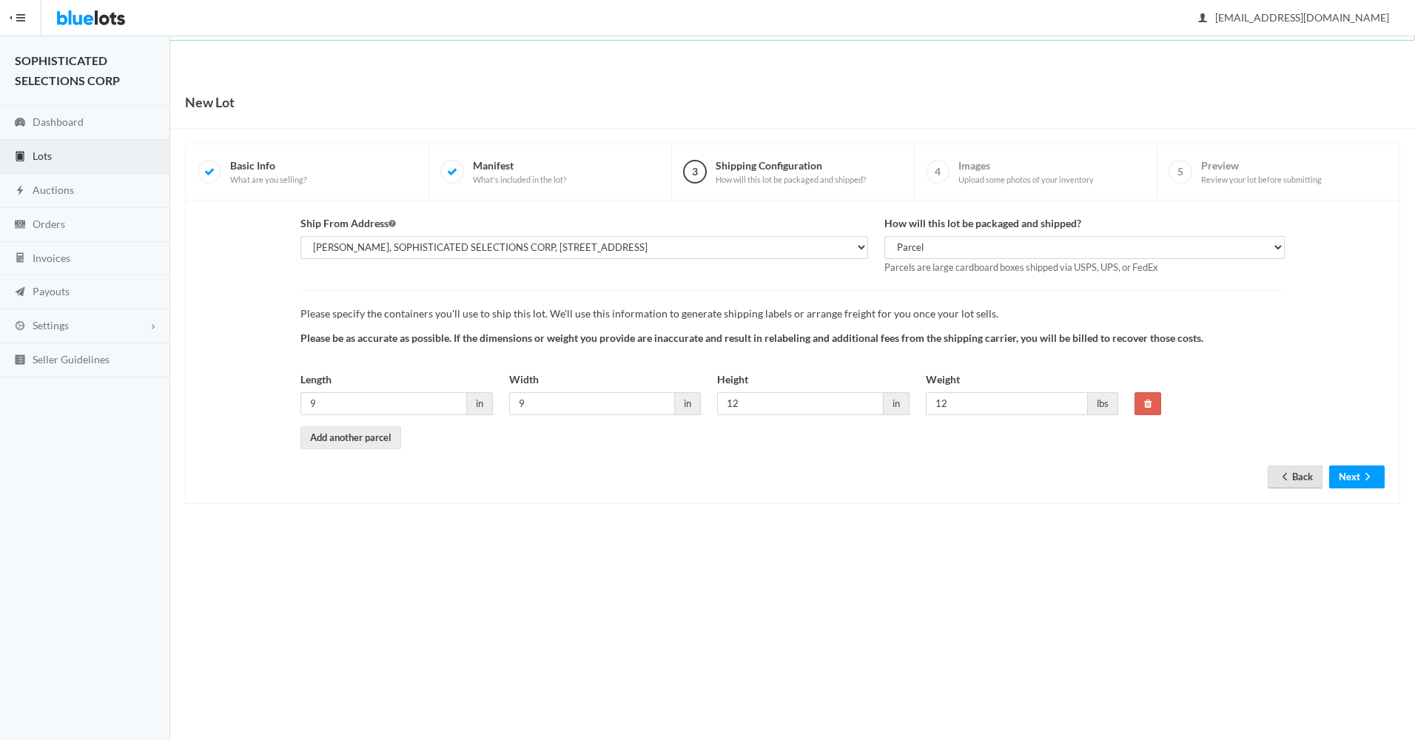
click at [1283, 475] on icon "arrow back" at bounding box center [1284, 477] width 15 height 12
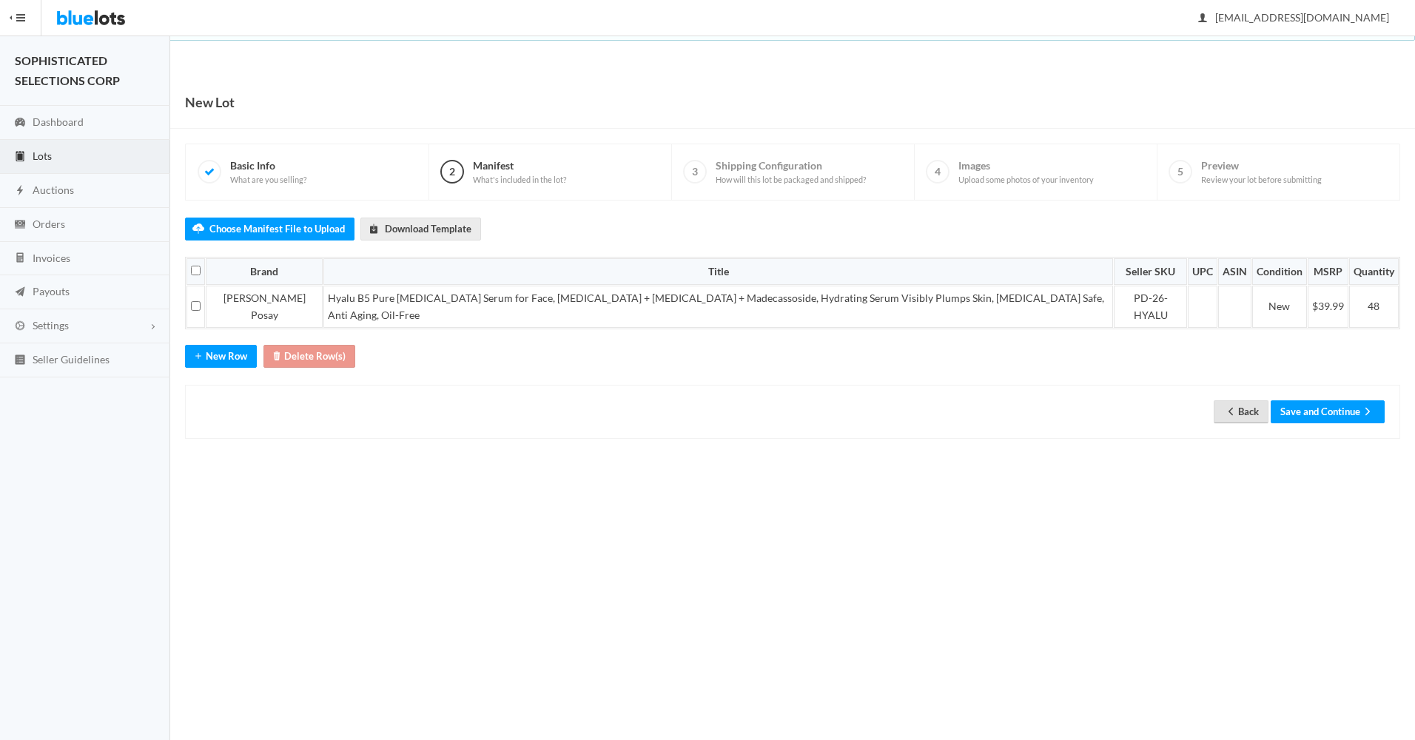
click at [1239, 400] on link "Back" at bounding box center [1240, 411] width 55 height 23
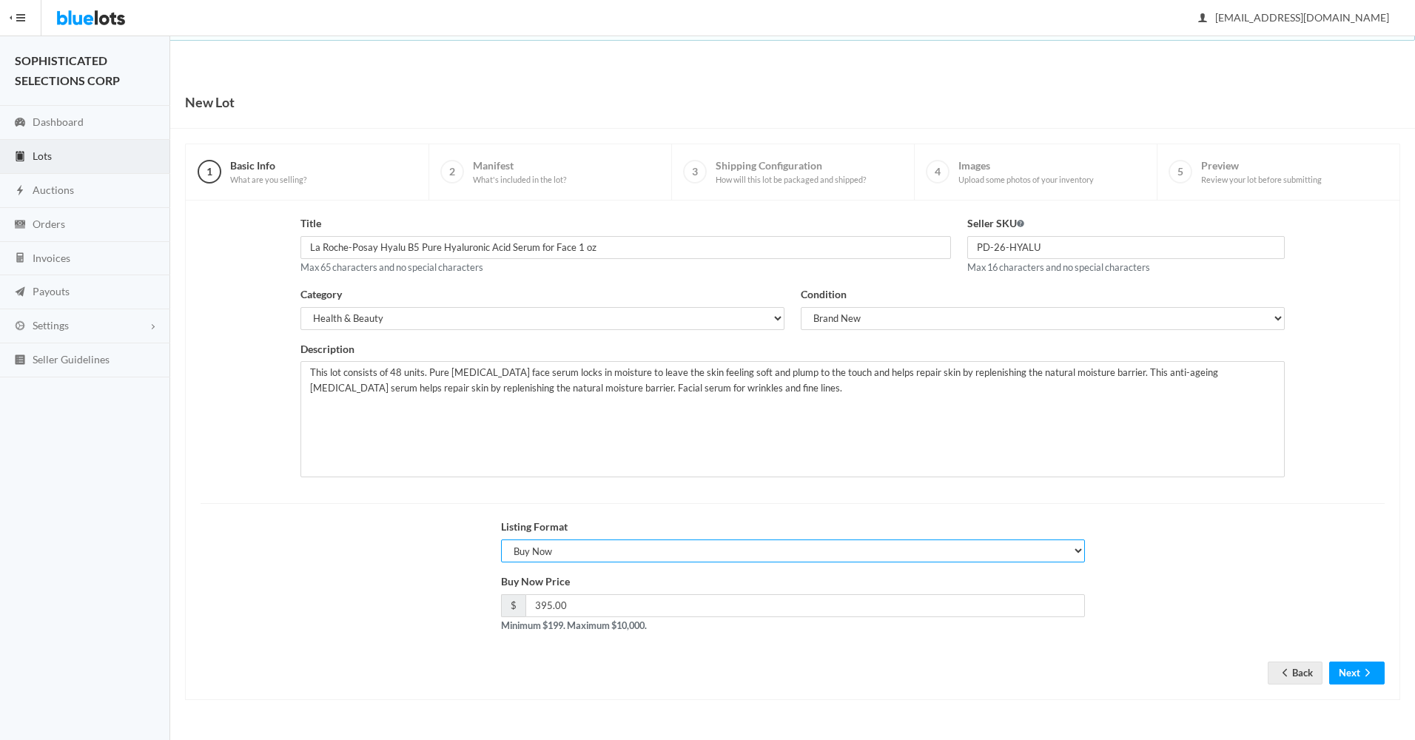
click at [1077, 554] on select "Choose a listing format Auction Buy Now" at bounding box center [793, 550] width 584 height 23
click at [501, 539] on select "Choose a listing format Auction Buy Now" at bounding box center [793, 550] width 584 height 23
click at [1012, 548] on select "Choose a listing format Auction Buy Now" at bounding box center [793, 550] width 584 height 23
select select "true"
click at [501, 539] on select "Choose a listing format Auction Buy Now" at bounding box center [793, 550] width 584 height 23
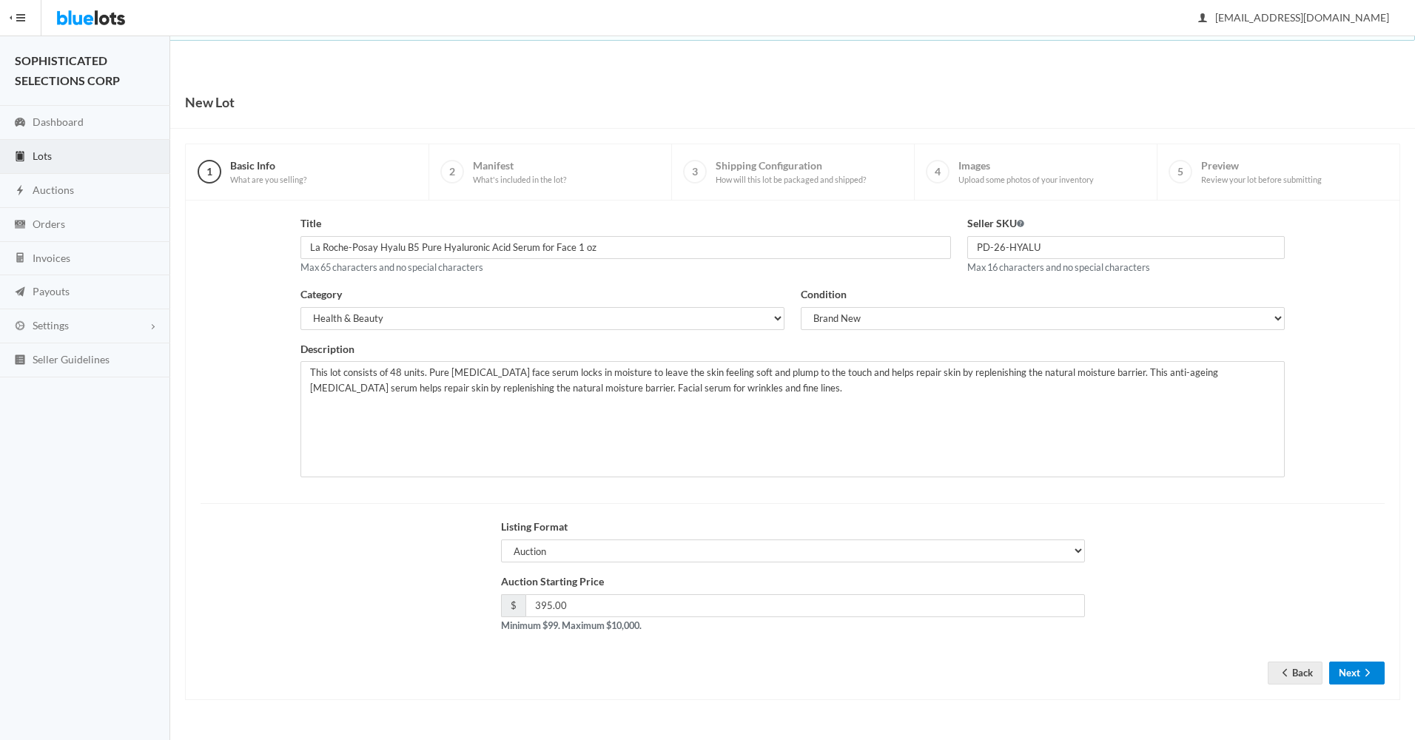
click at [1352, 673] on button "Next" at bounding box center [1356, 672] width 55 height 23
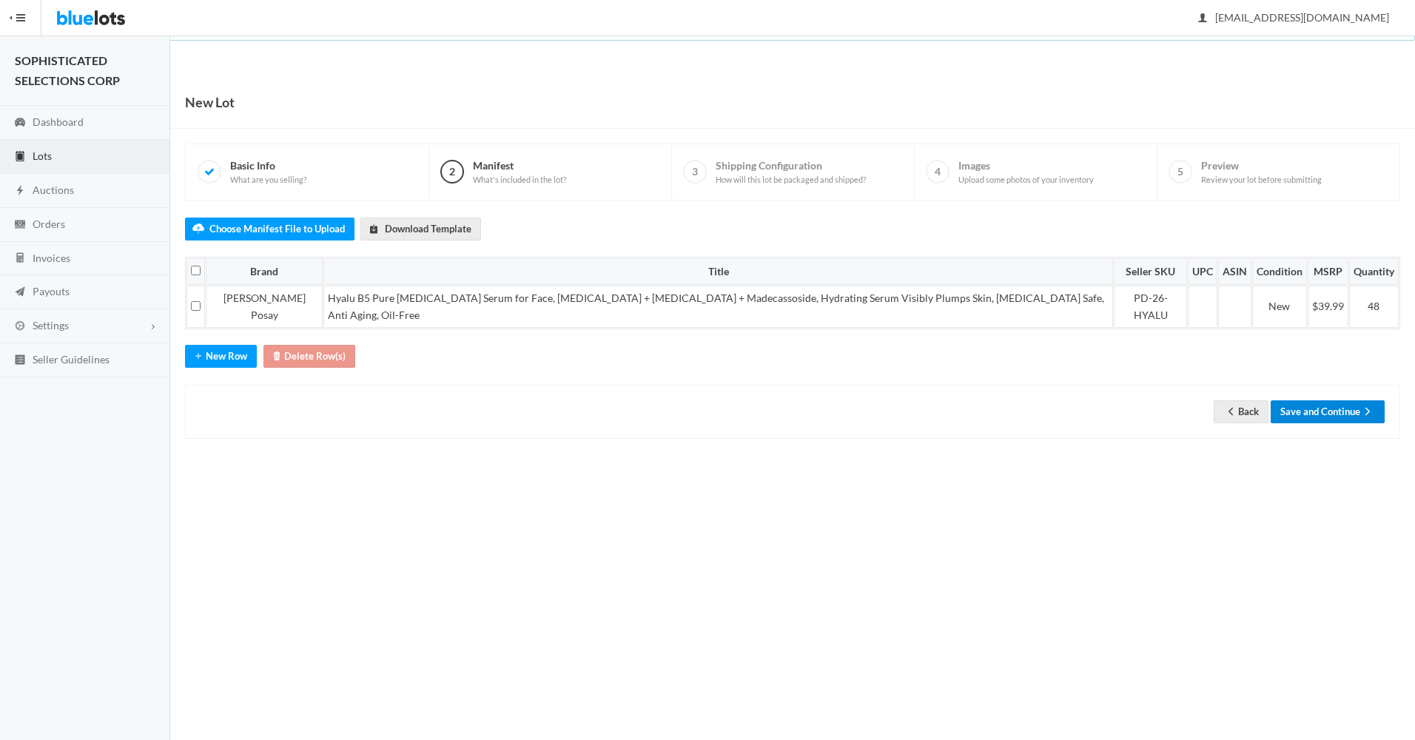
click at [1337, 402] on button "Save and Continue" at bounding box center [1327, 411] width 114 height 23
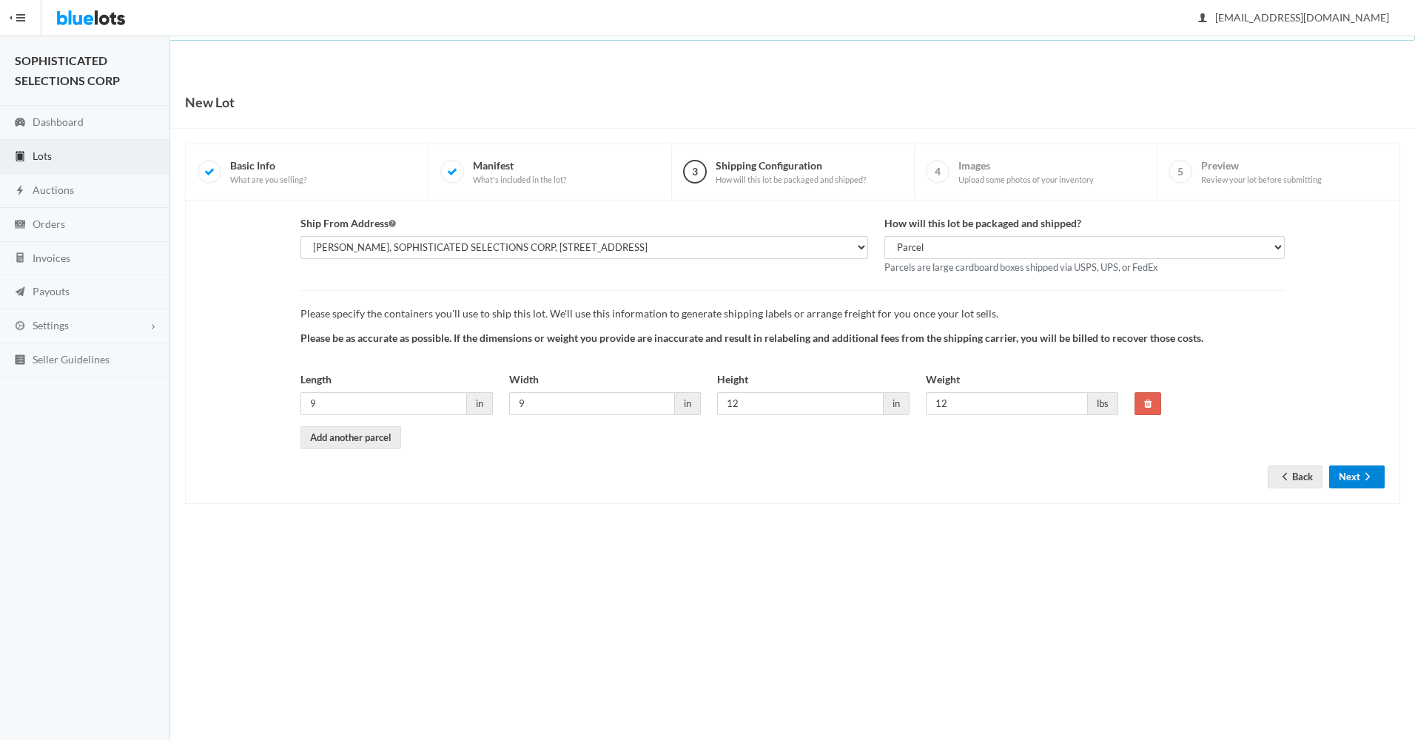
click at [1347, 474] on button "Next" at bounding box center [1356, 476] width 55 height 23
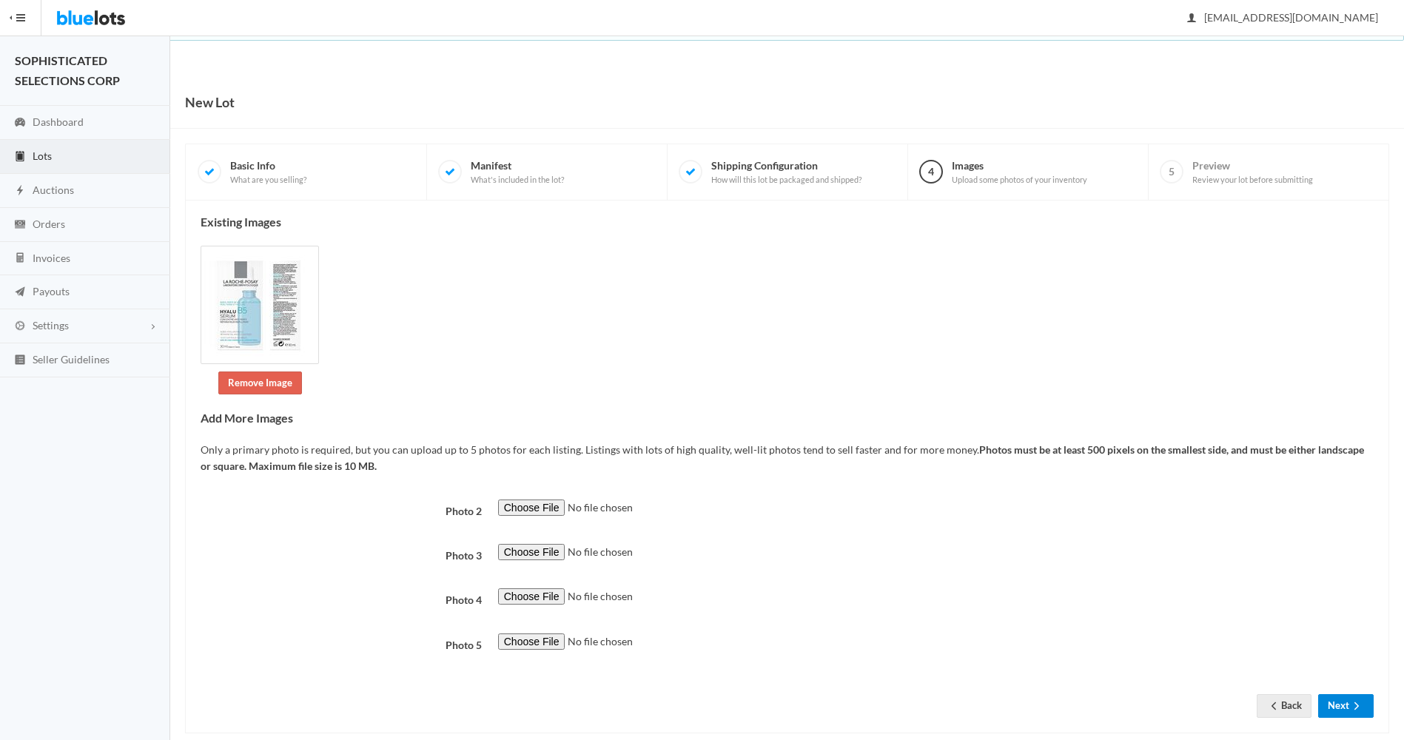
click at [1345, 701] on button "Next" at bounding box center [1345, 705] width 55 height 23
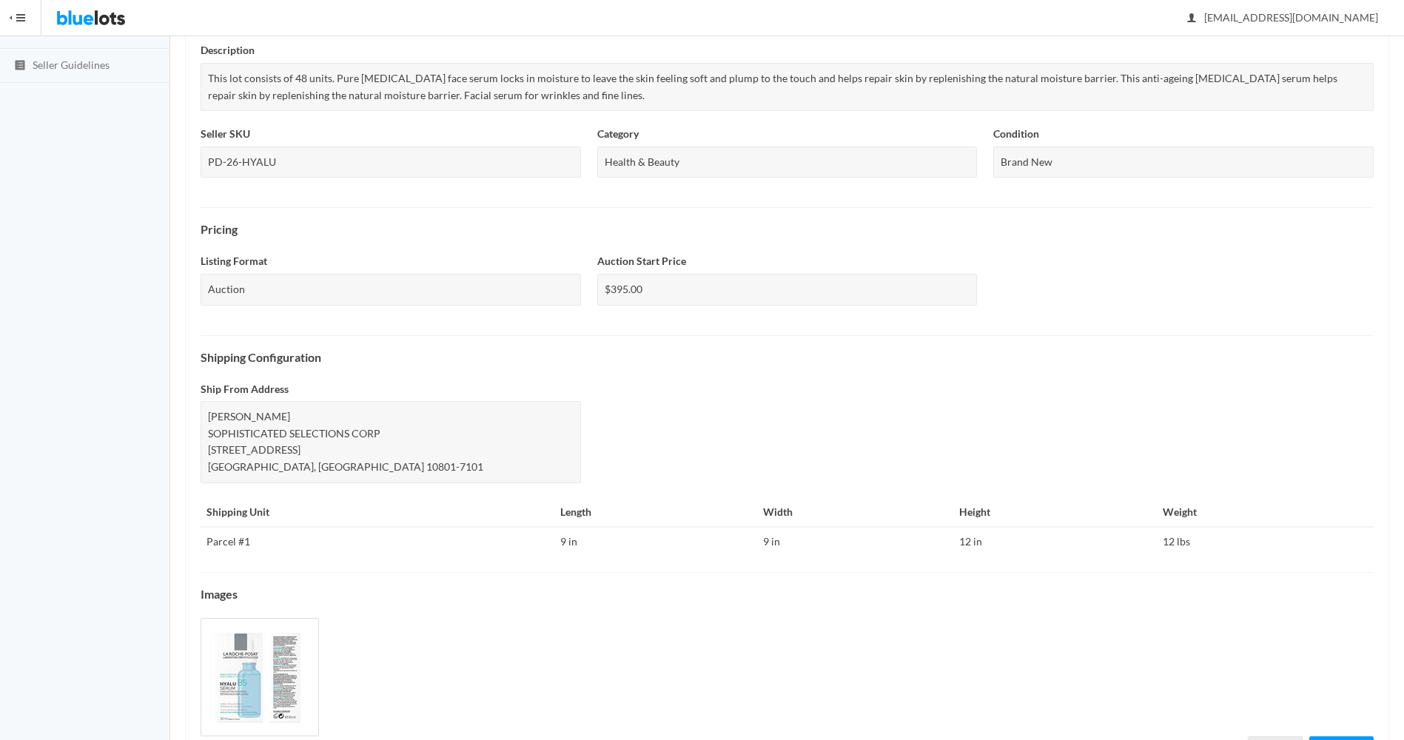
scroll to position [360, 0]
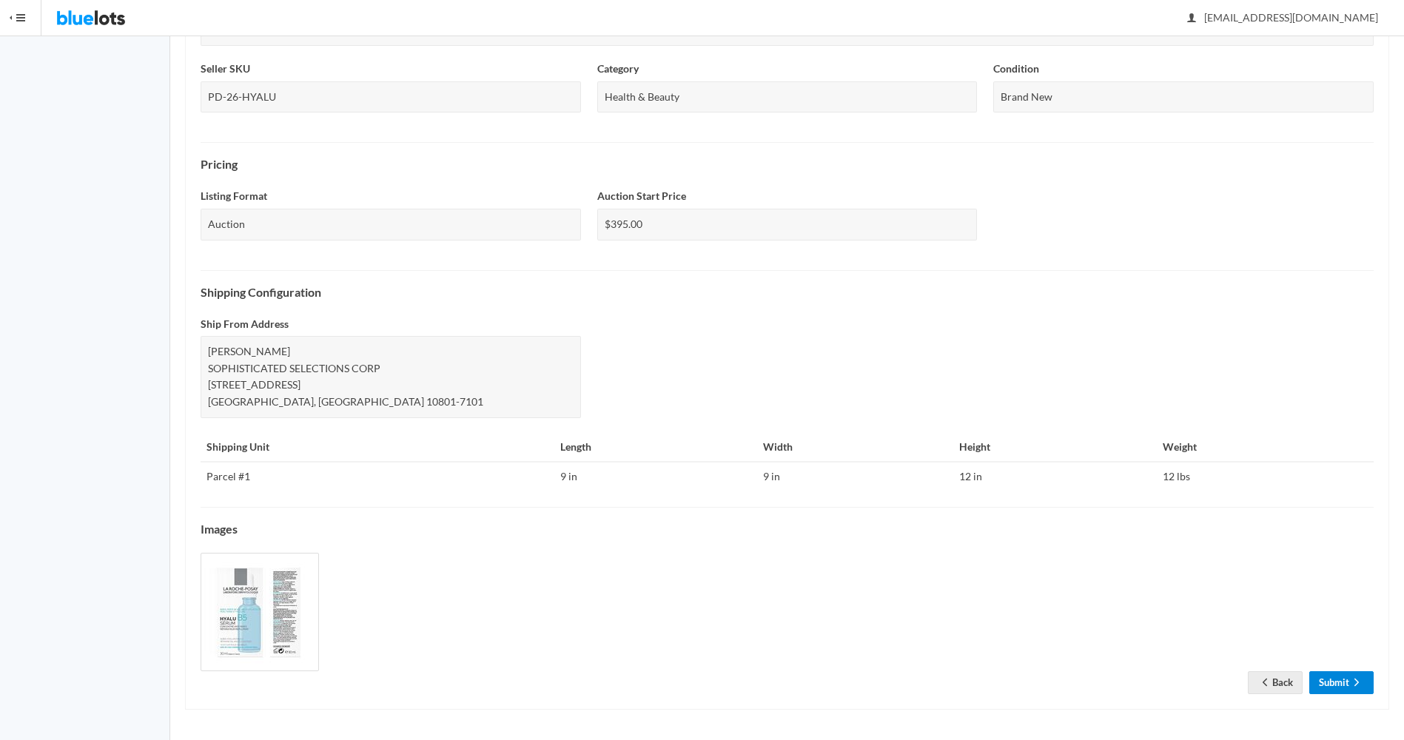
click at [1329, 681] on link "Submit" at bounding box center [1341, 682] width 64 height 23
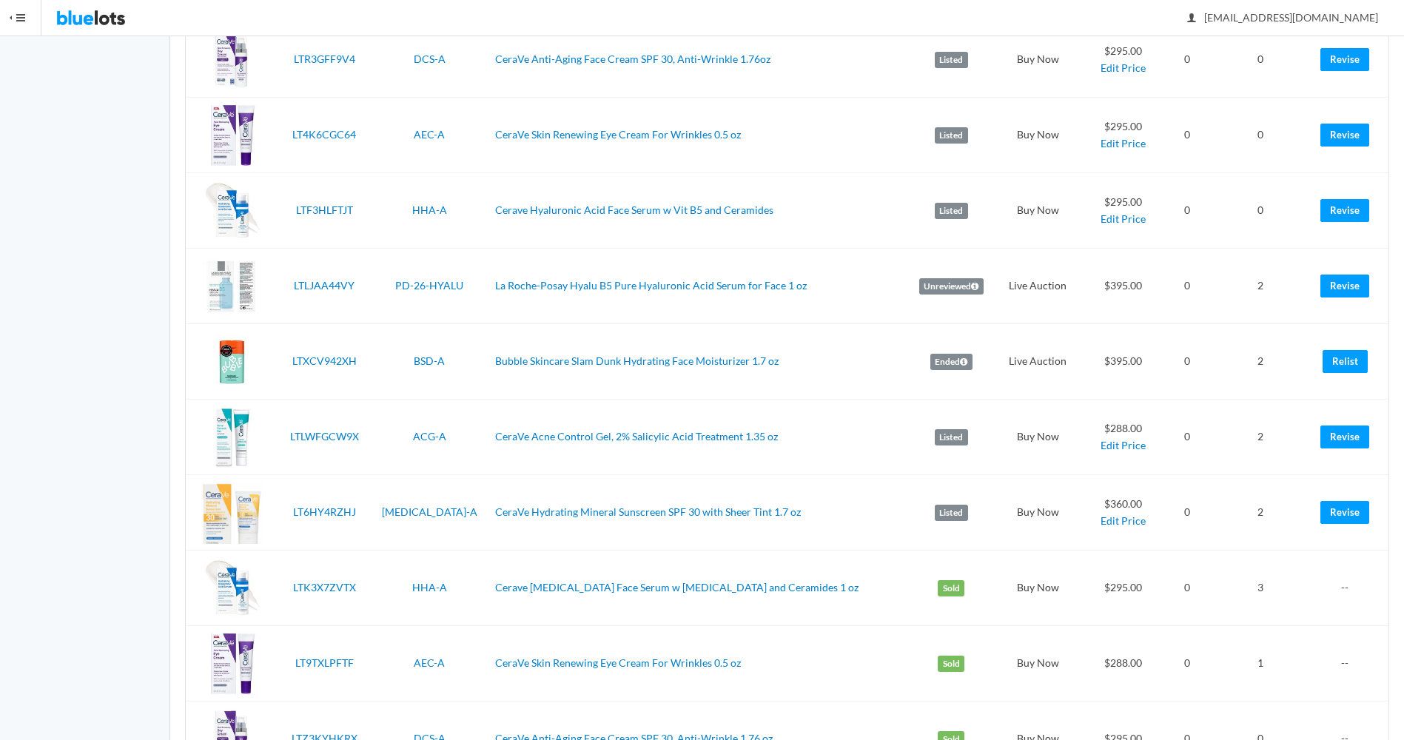
scroll to position [364, 0]
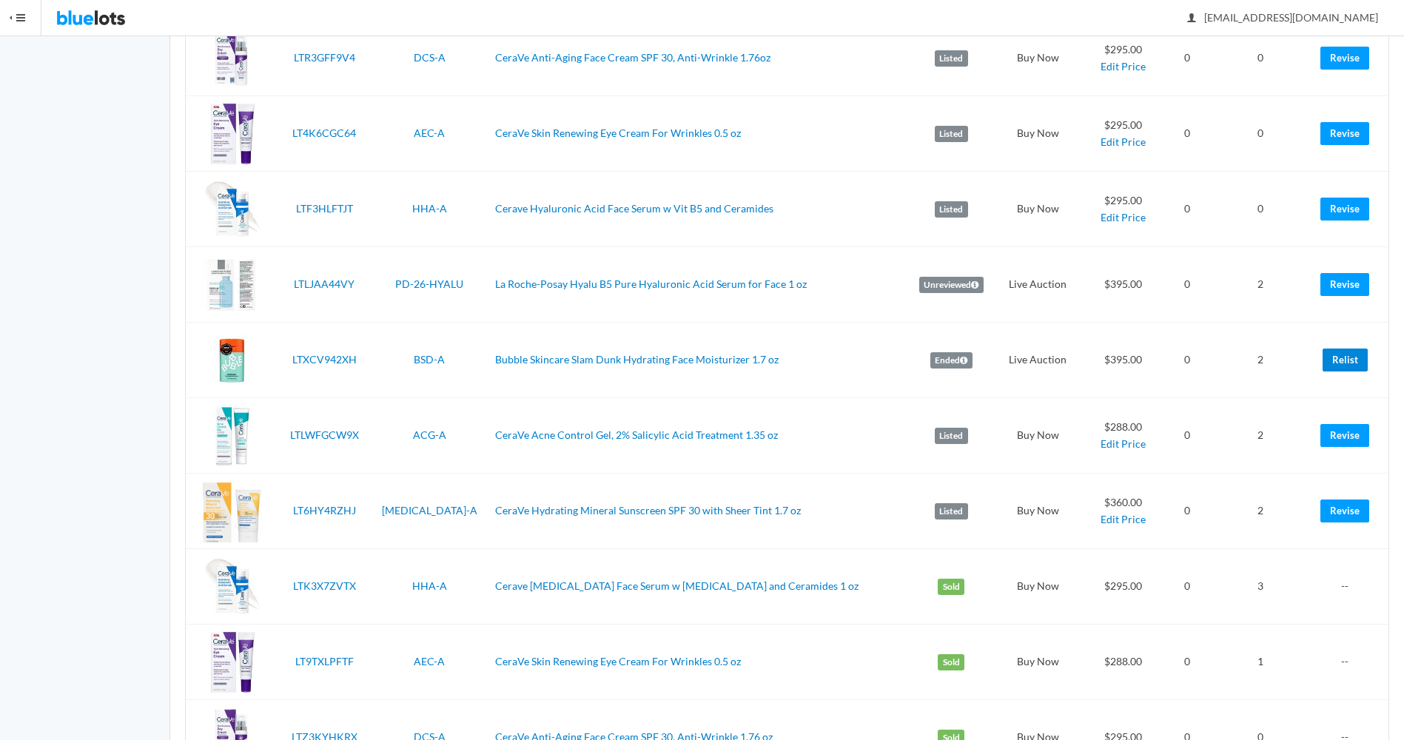
click at [1348, 363] on link "Relist" at bounding box center [1344, 359] width 45 height 23
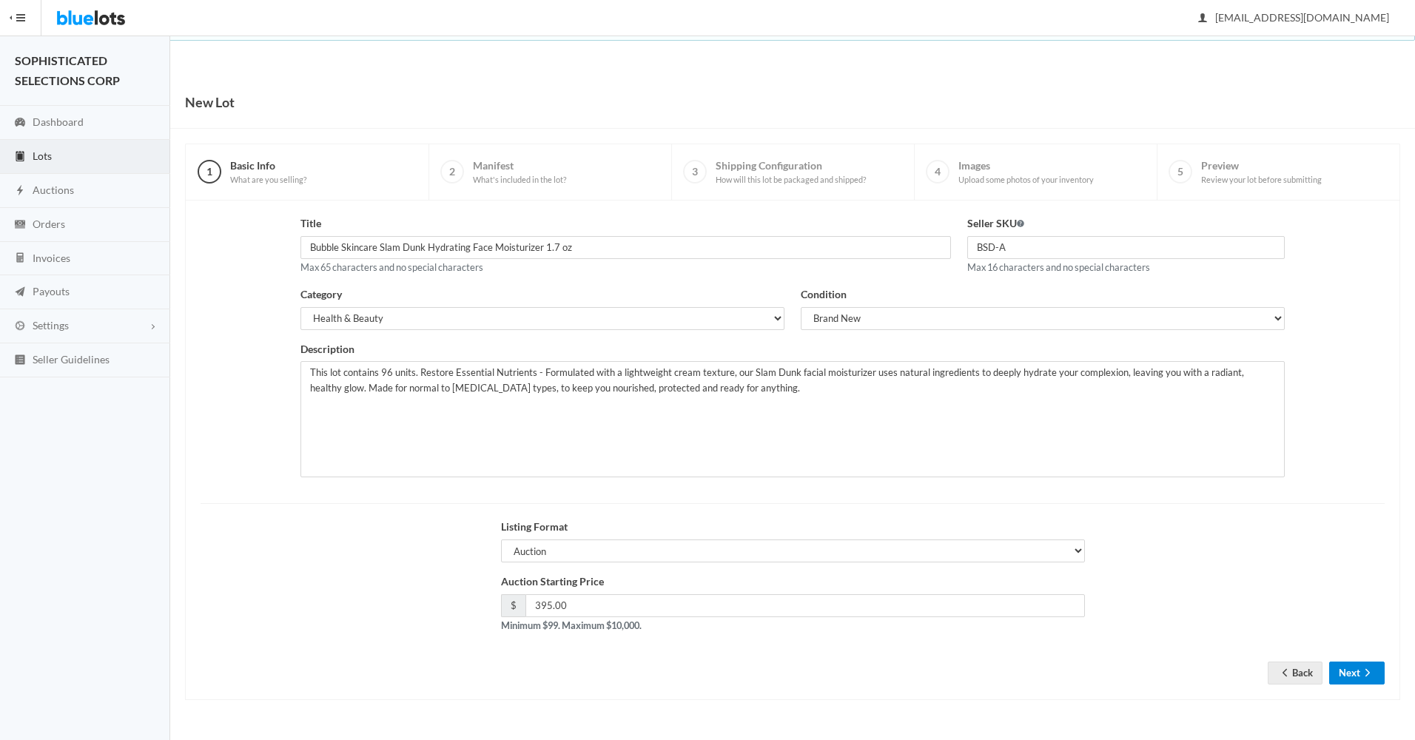
click at [1355, 666] on button "Next" at bounding box center [1356, 672] width 55 height 23
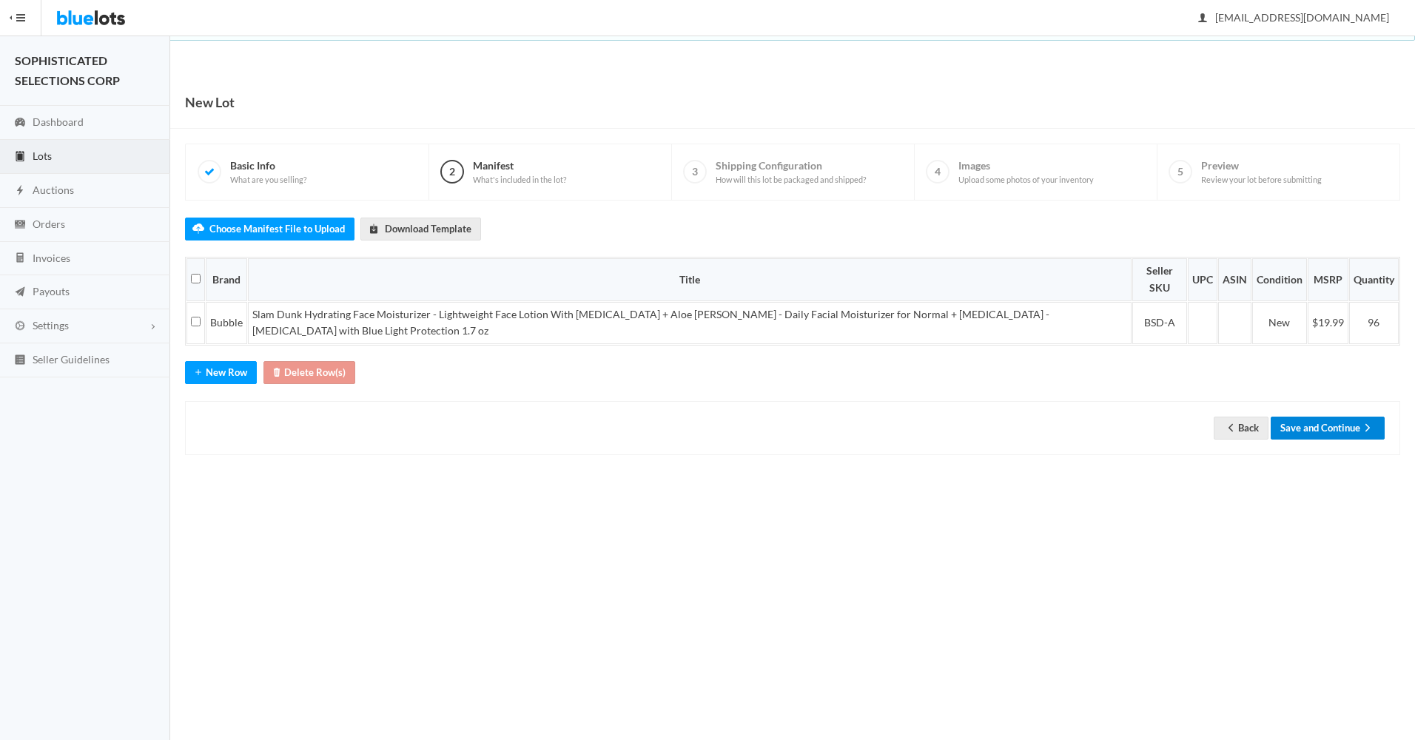
click at [1327, 417] on button "Save and Continue" at bounding box center [1327, 428] width 114 height 23
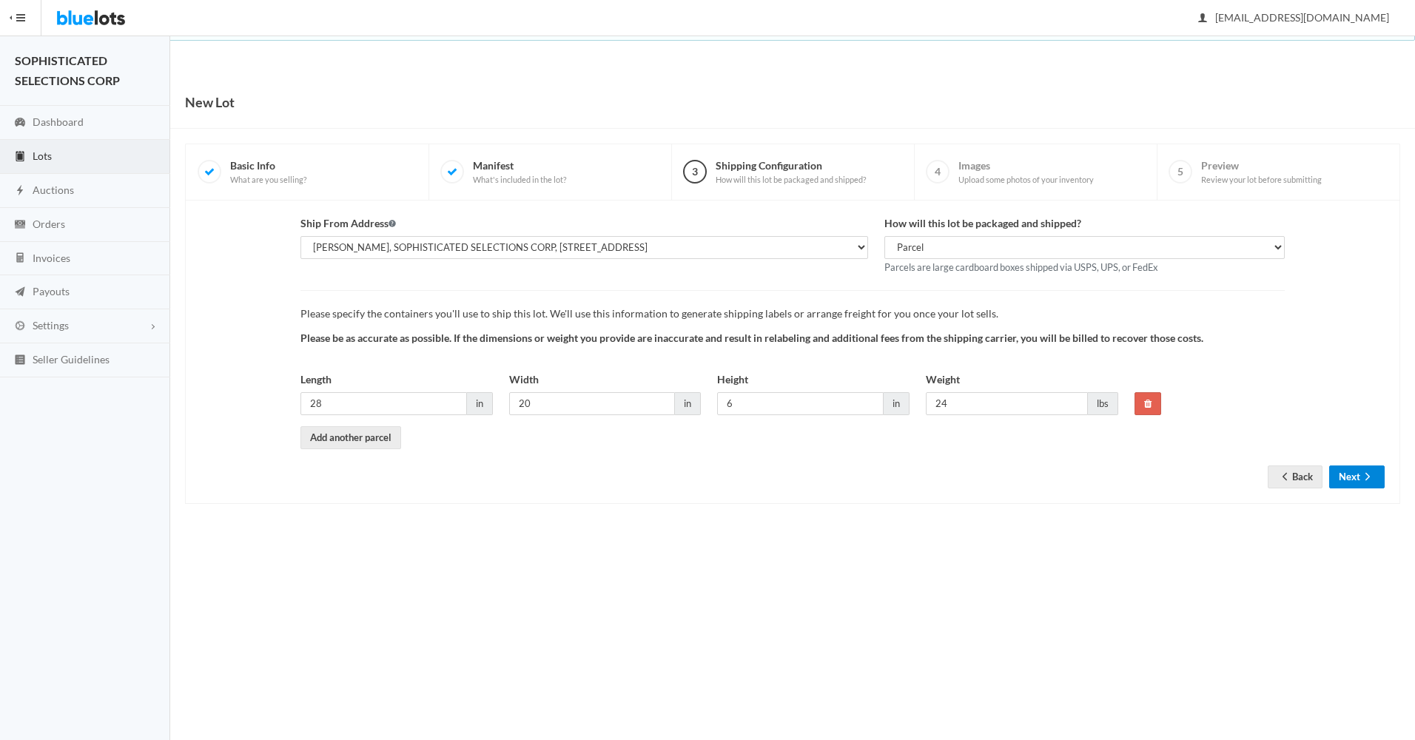
click at [1350, 471] on button "Next" at bounding box center [1356, 476] width 55 height 23
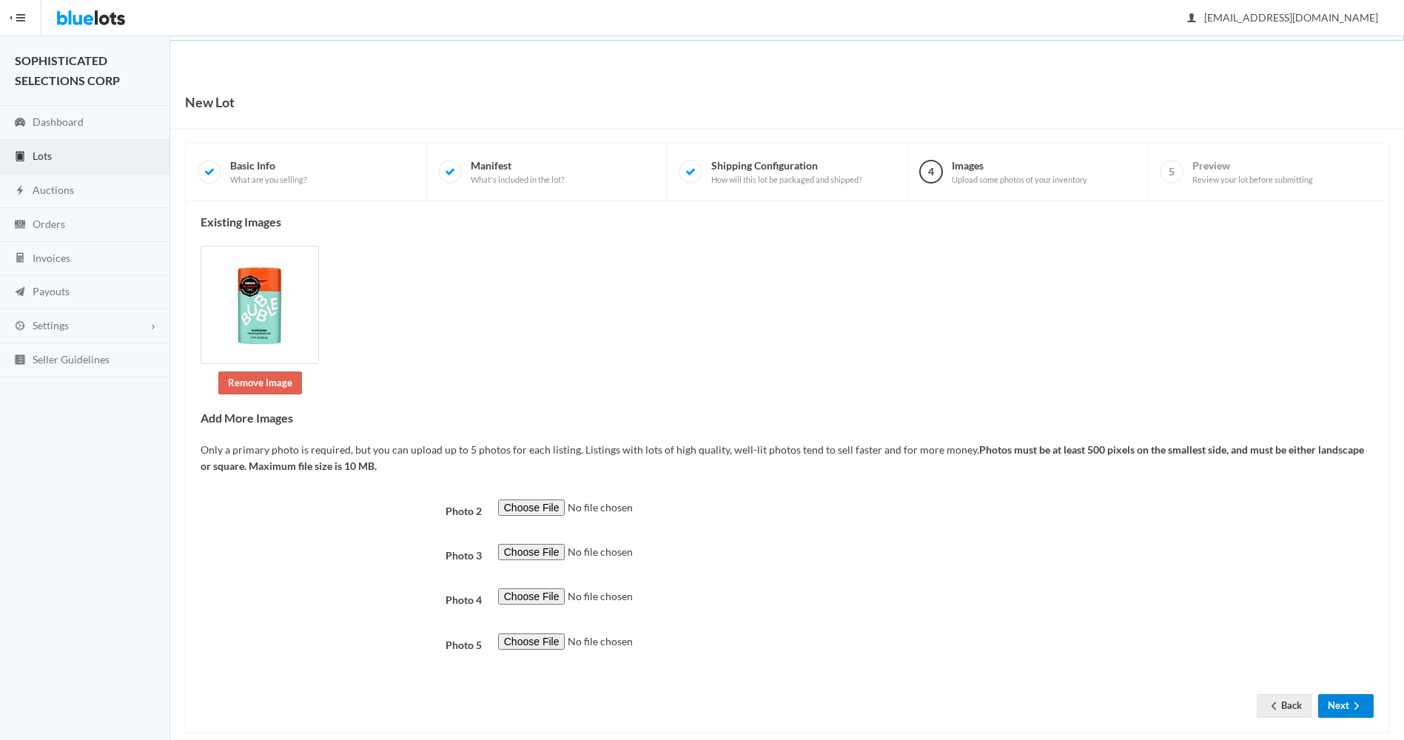
click at [1340, 705] on button "Next" at bounding box center [1345, 705] width 55 height 23
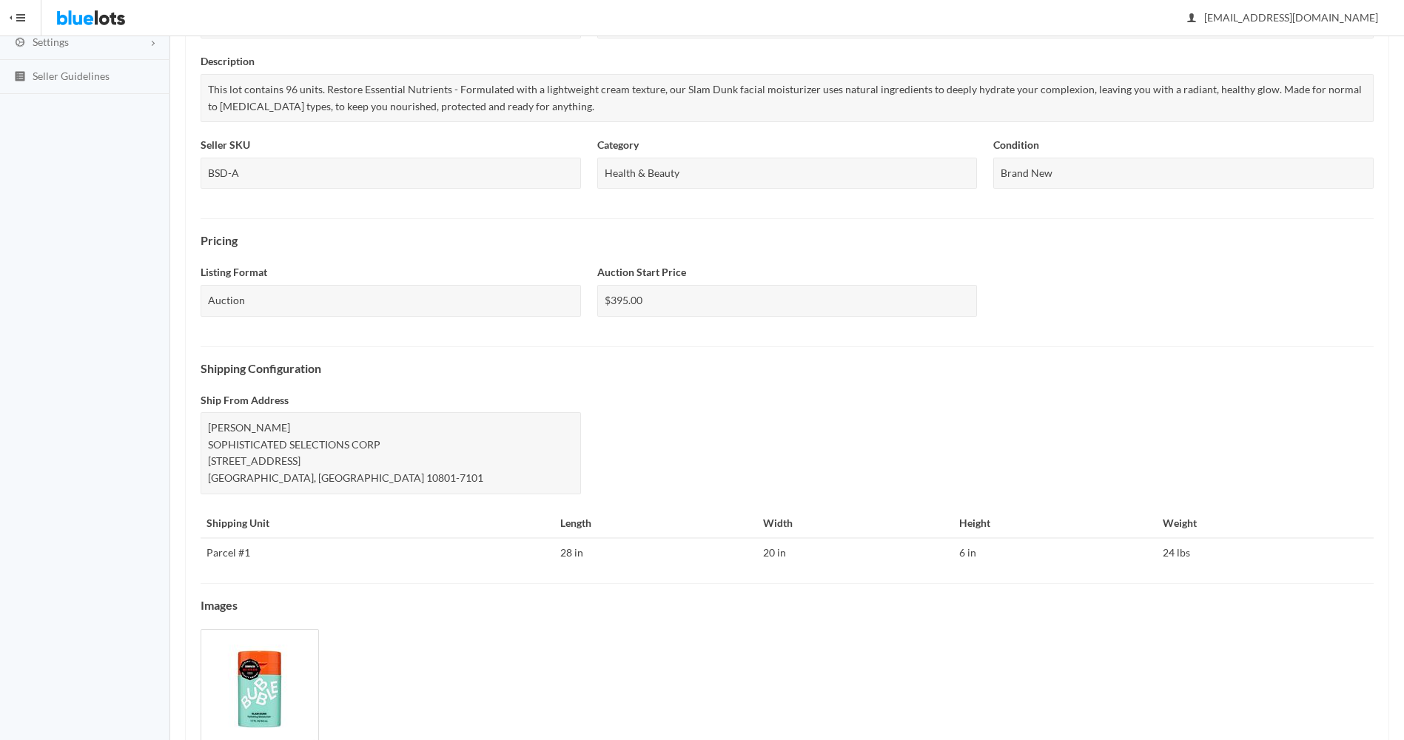
scroll to position [360, 0]
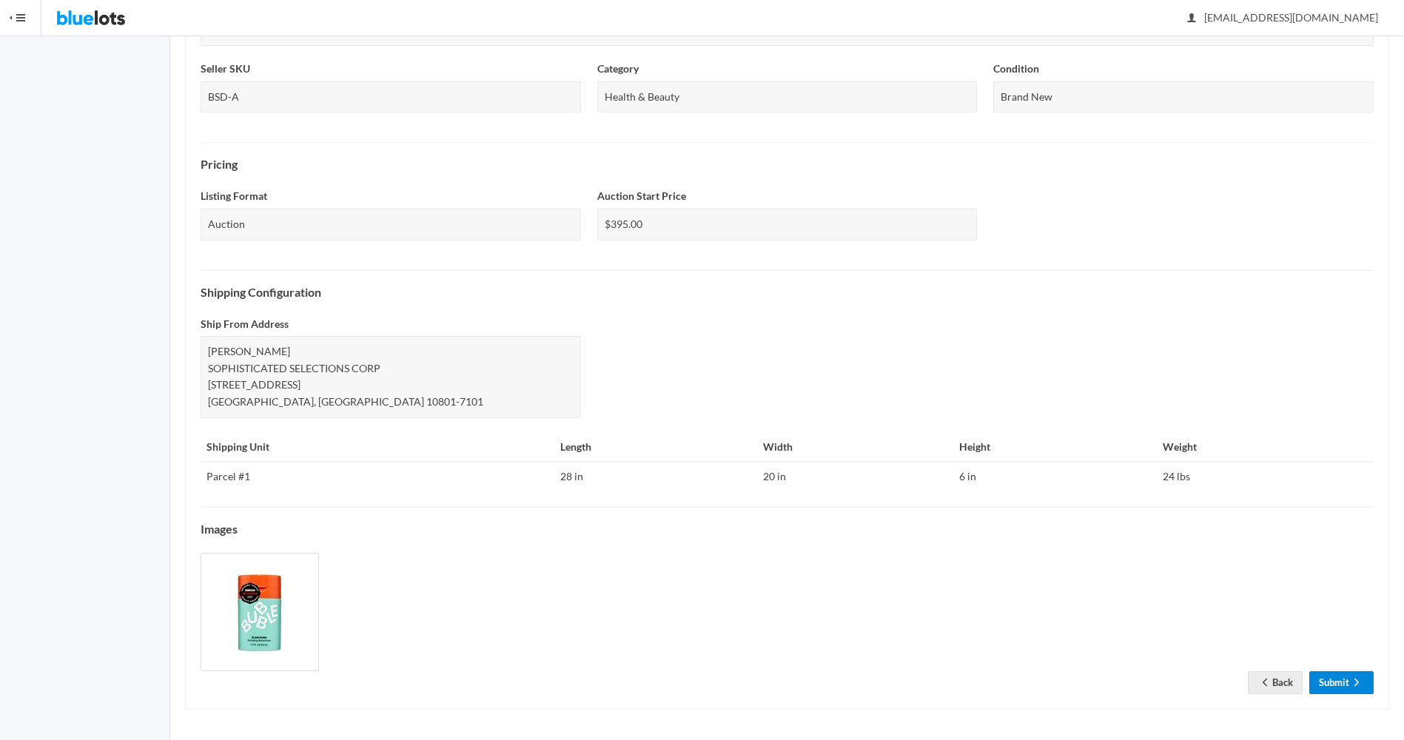
click at [1338, 684] on link "Submit" at bounding box center [1341, 682] width 64 height 23
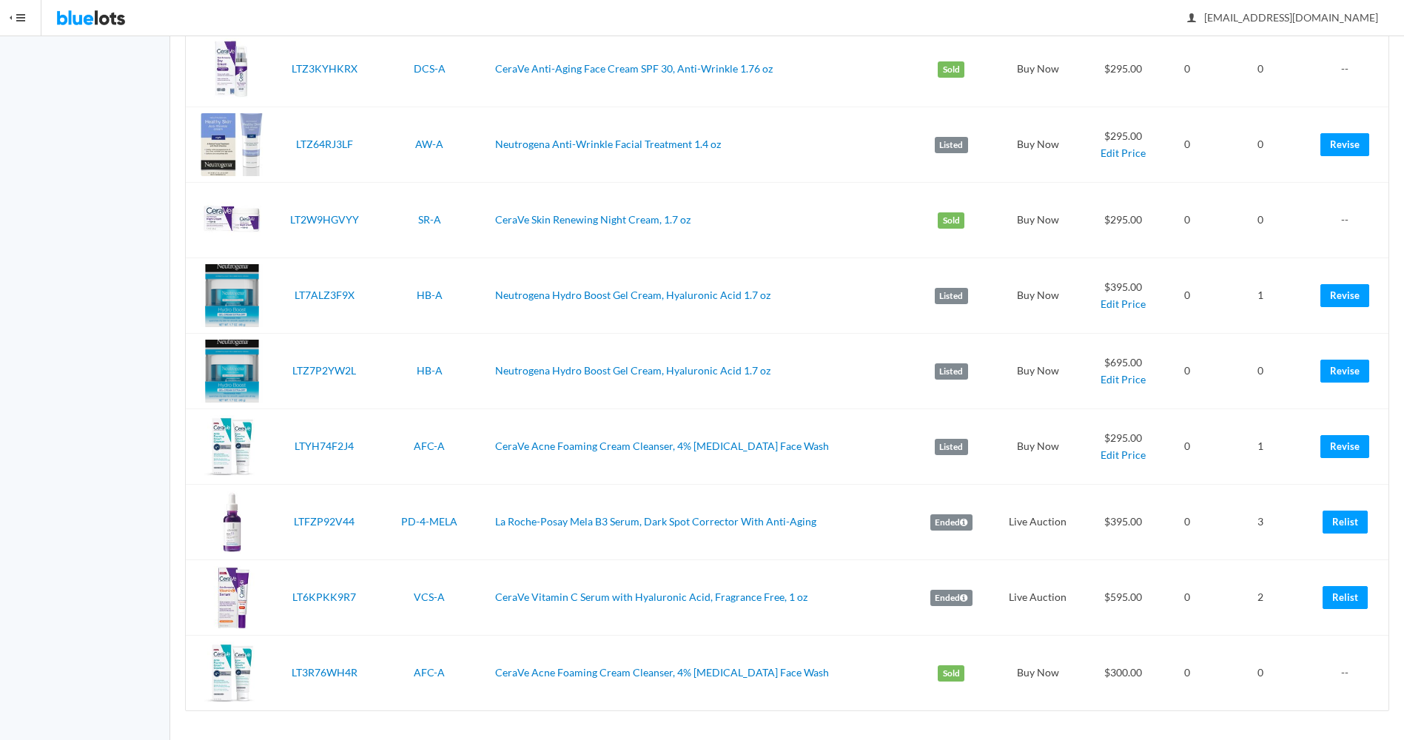
scroll to position [1033, 0]
drag, startPoint x: 1339, startPoint y: 518, endPoint x: 777, endPoint y: 67, distance: 720.6
click at [1339, 518] on link "Relist" at bounding box center [1344, 521] width 45 height 23
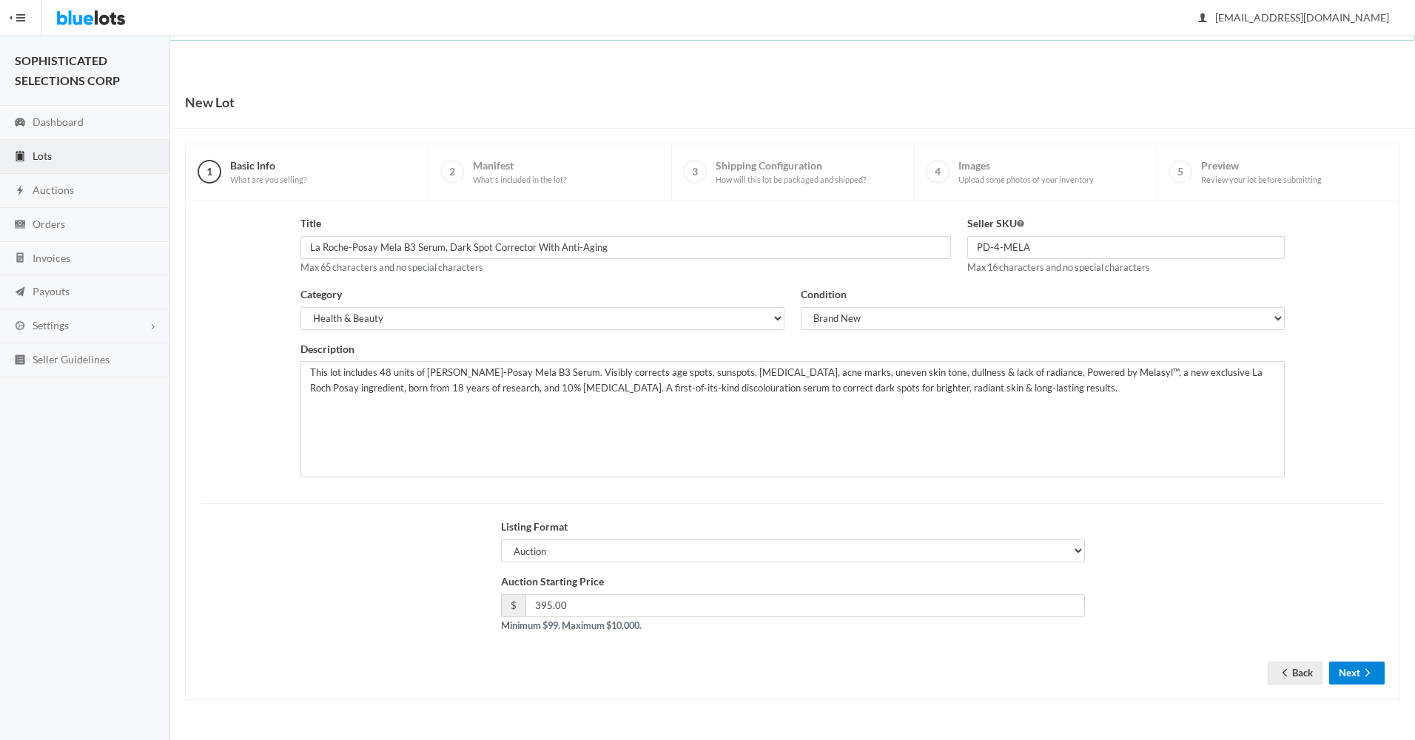
click at [1350, 666] on button "Next" at bounding box center [1356, 672] width 55 height 23
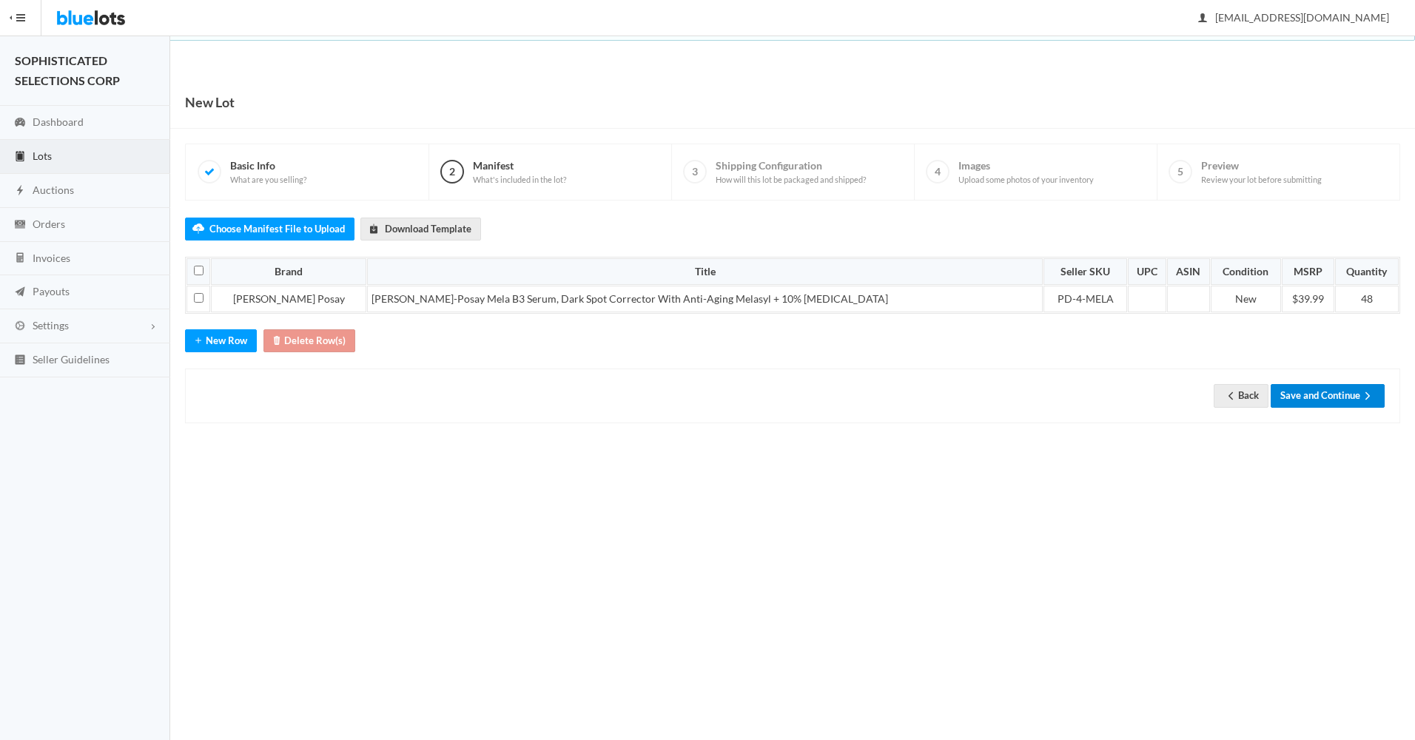
click at [1313, 393] on button "Save and Continue" at bounding box center [1327, 395] width 114 height 23
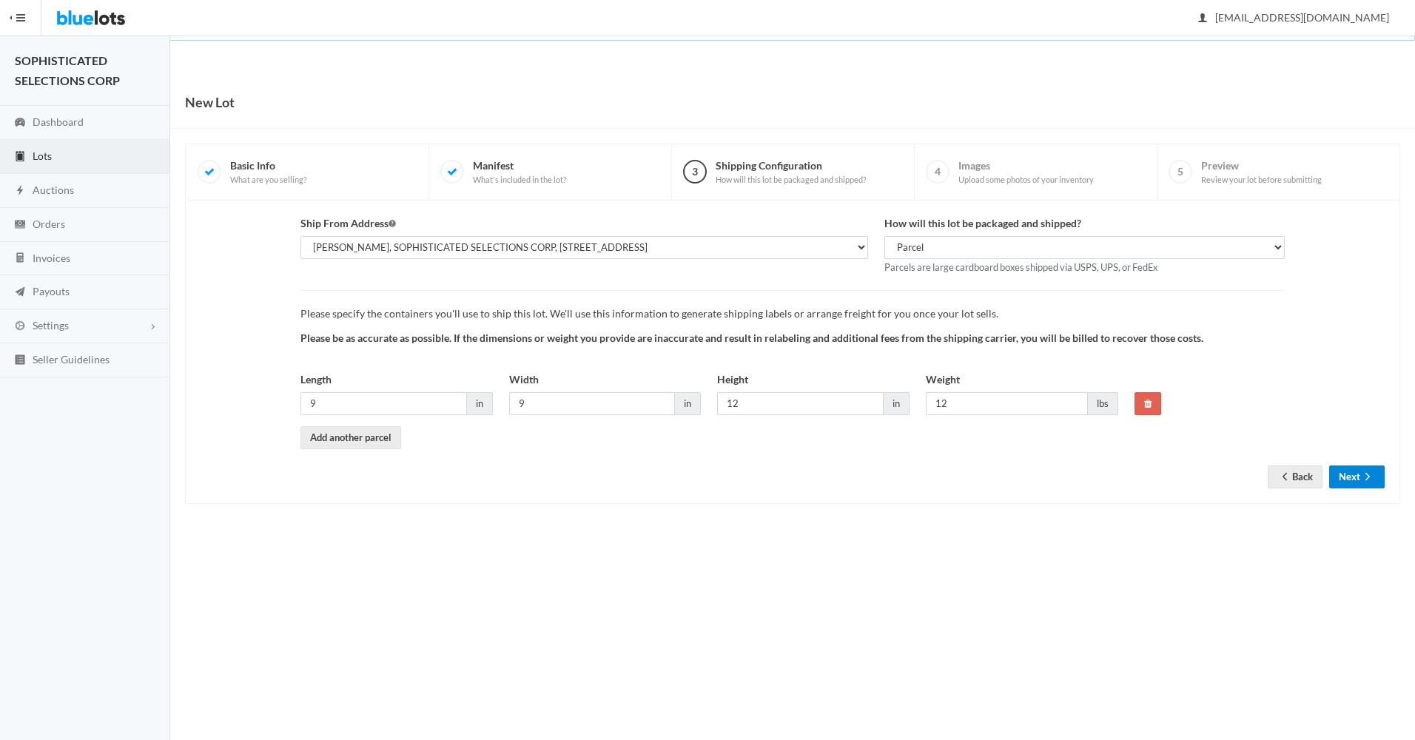
click at [1348, 472] on button "Next" at bounding box center [1356, 476] width 55 height 23
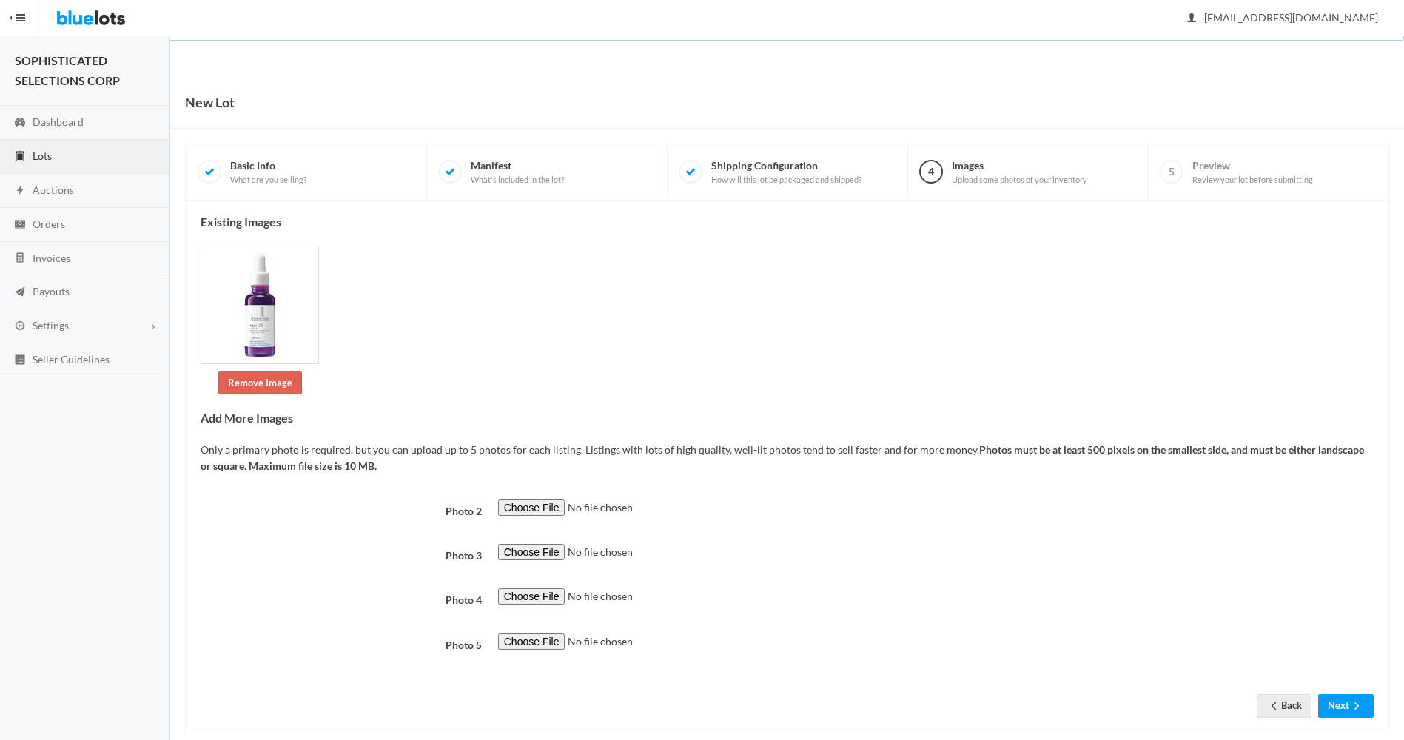
scroll to position [24, 0]
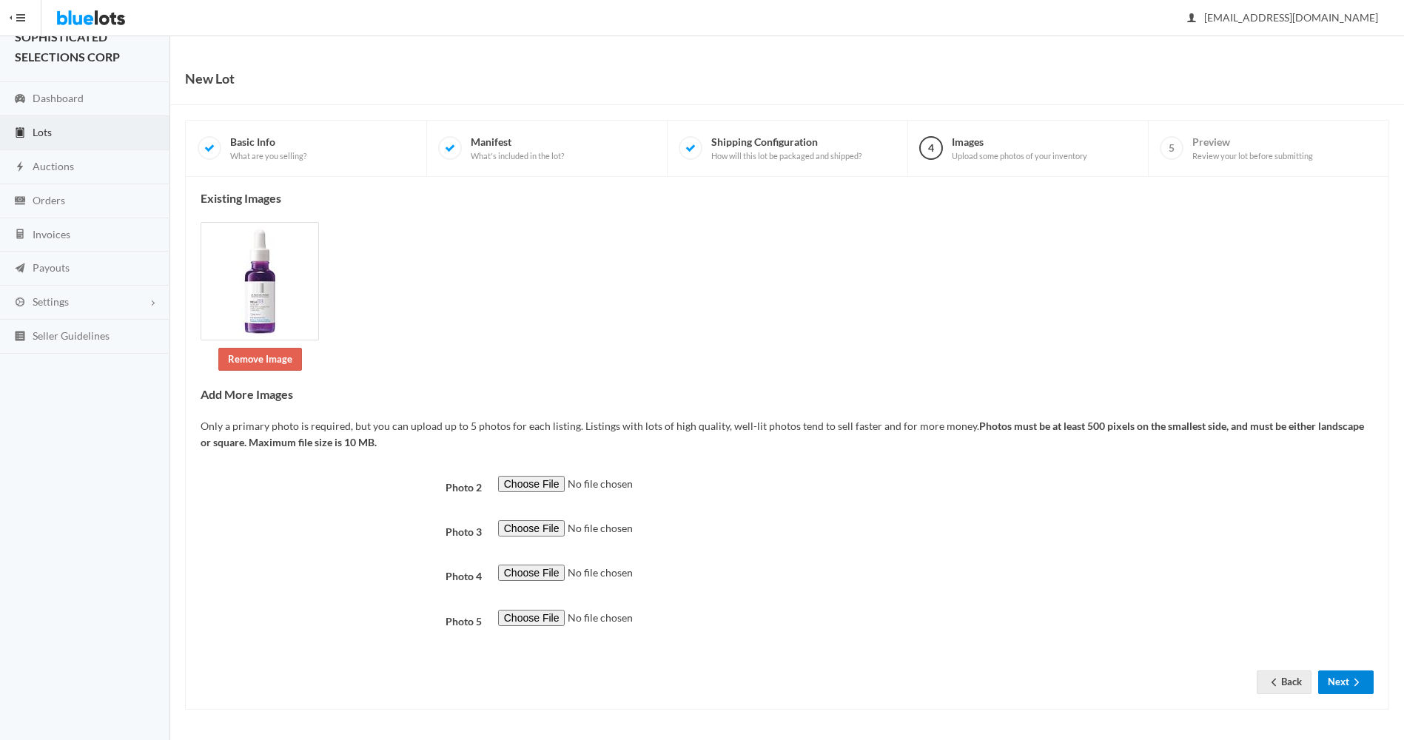
click at [1335, 685] on button "Next" at bounding box center [1345, 681] width 55 height 23
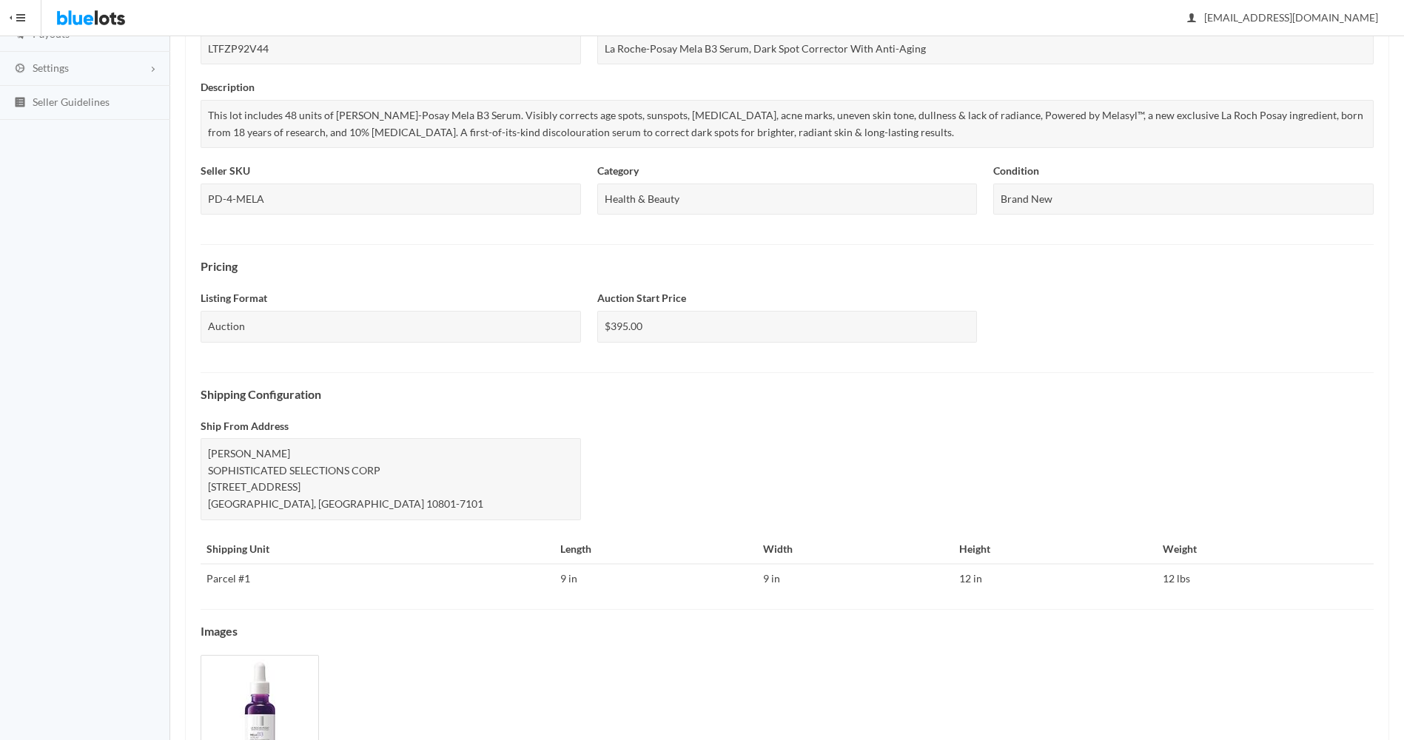
scroll to position [360, 0]
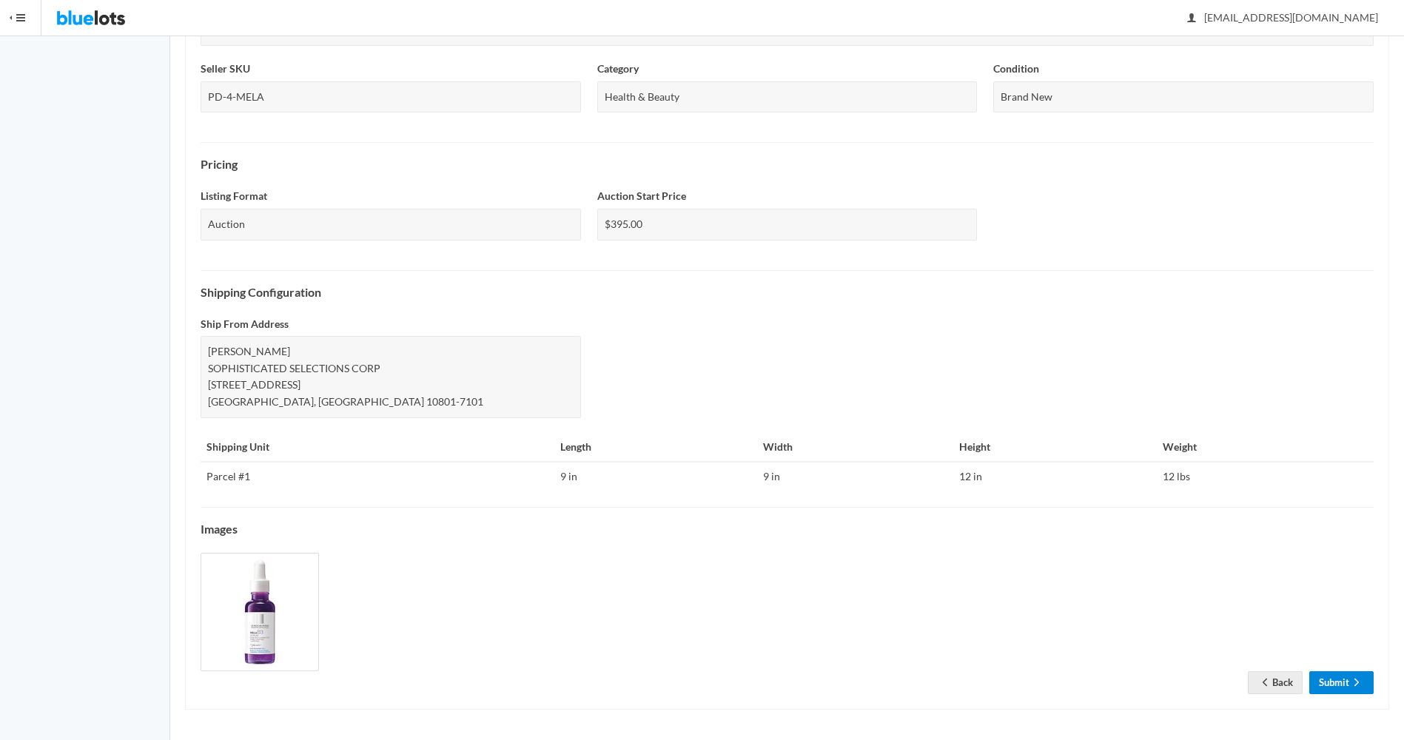
click at [1337, 678] on link "Submit" at bounding box center [1341, 682] width 64 height 23
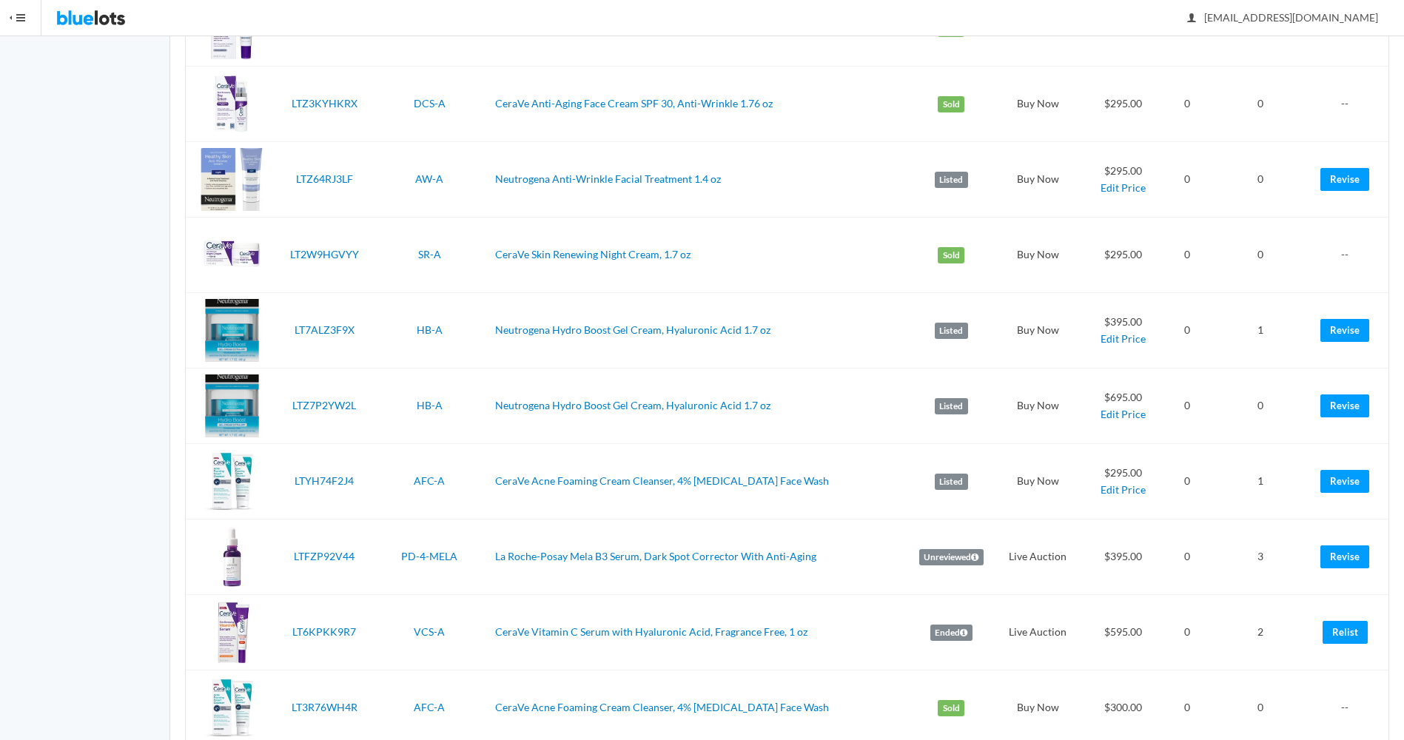
scroll to position [1033, 0]
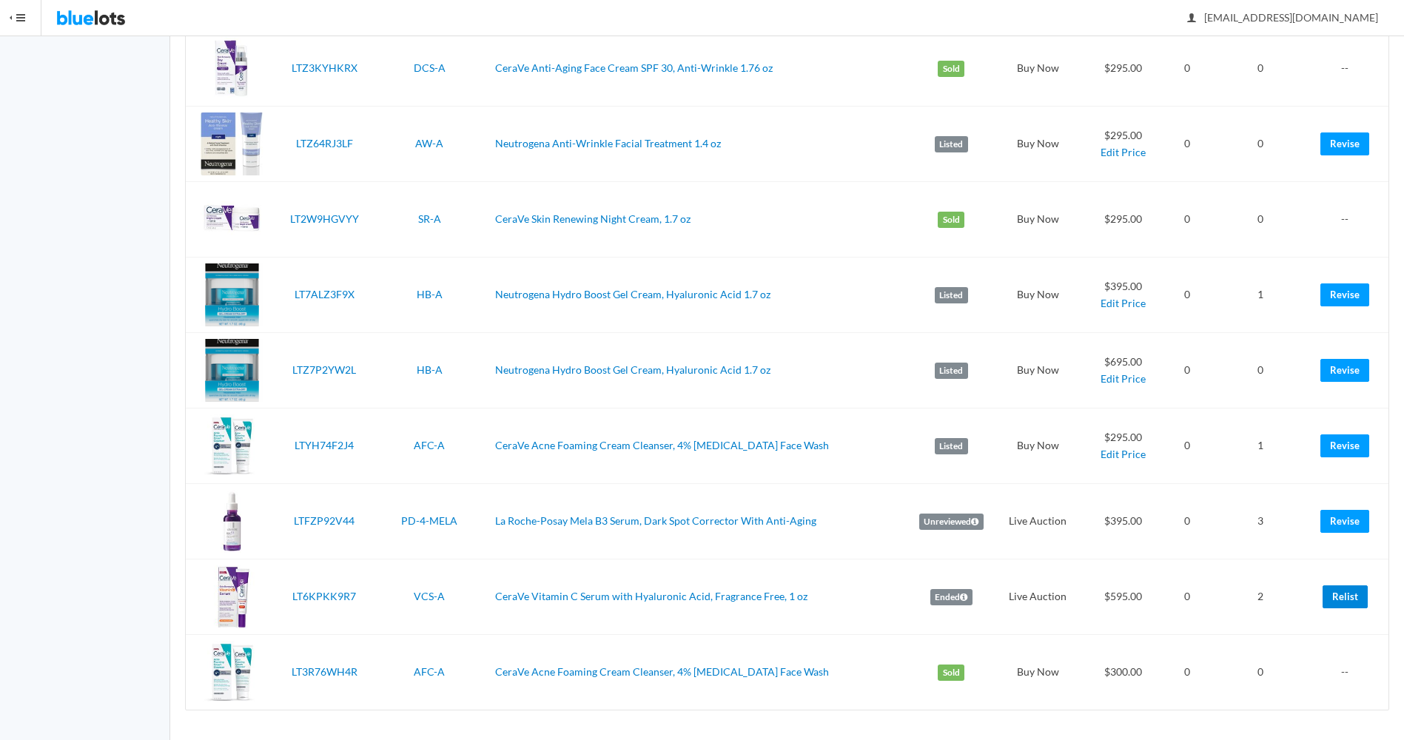
click at [1342, 602] on link "Relist" at bounding box center [1344, 596] width 45 height 23
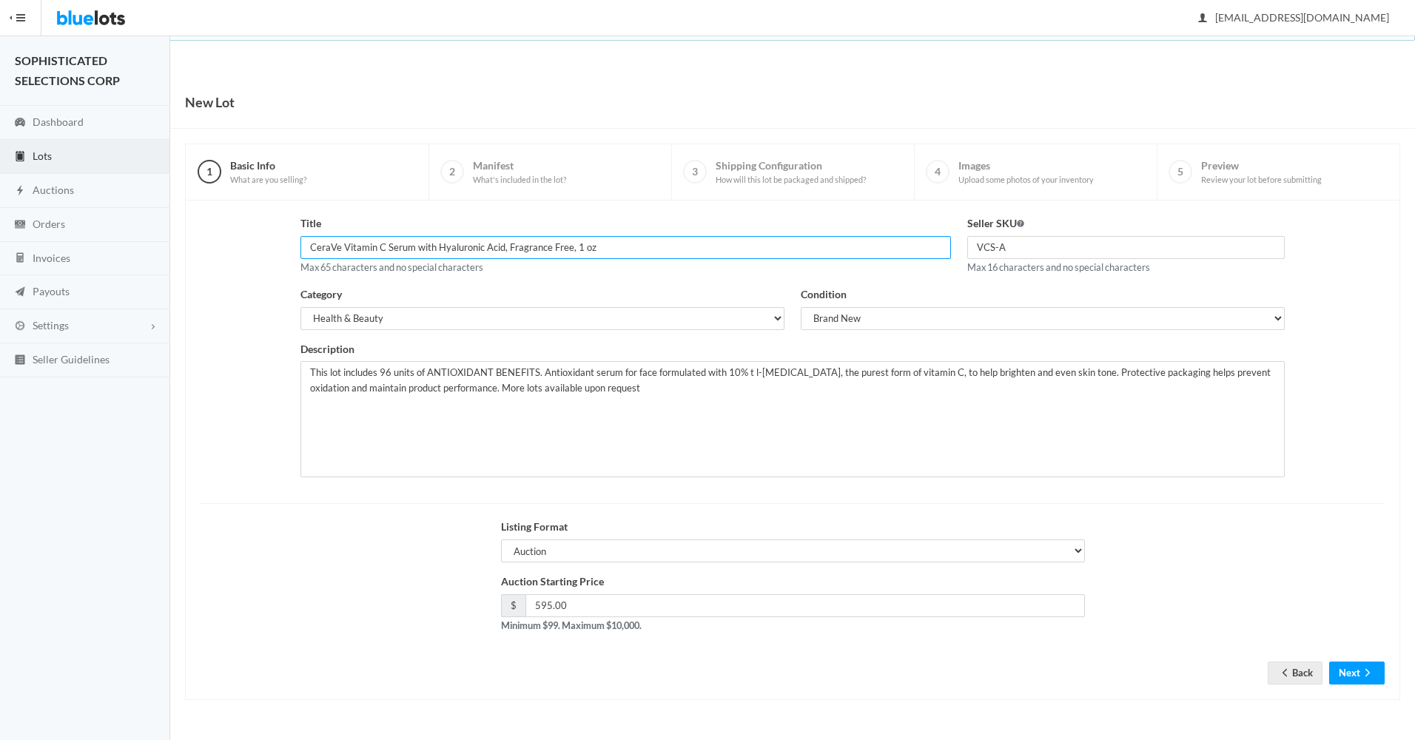
click at [309, 244] on input "CeraVe Vitamin C Serum with Hyaluronic Acid, Fragrance Free, 1 oz" at bounding box center [625, 247] width 650 height 23
click at [1347, 671] on button "Next" at bounding box center [1356, 672] width 55 height 23
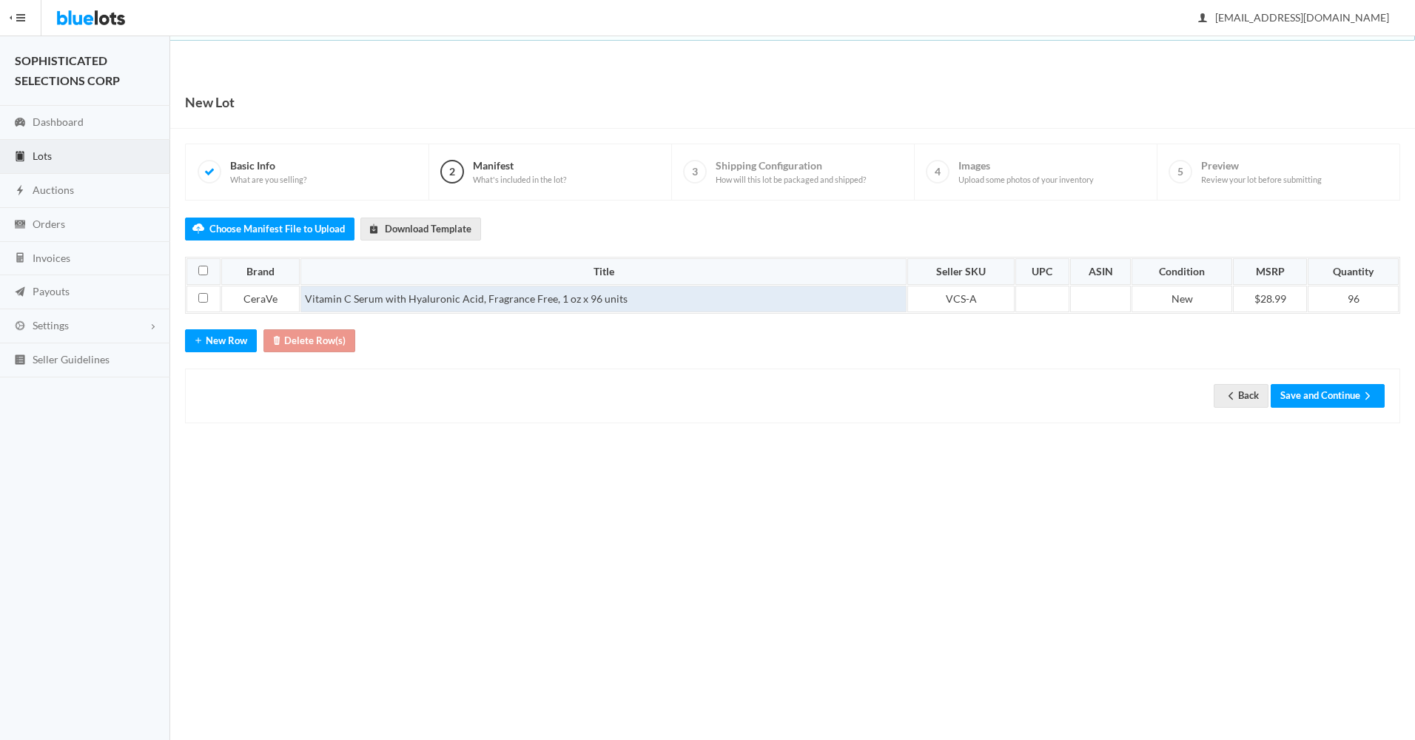
click at [307, 296] on td "Vitamin C Serum with Hyaluronic Acid, Fragrance Free, 1 oz x 96 units" at bounding box center [603, 299] width 607 height 27
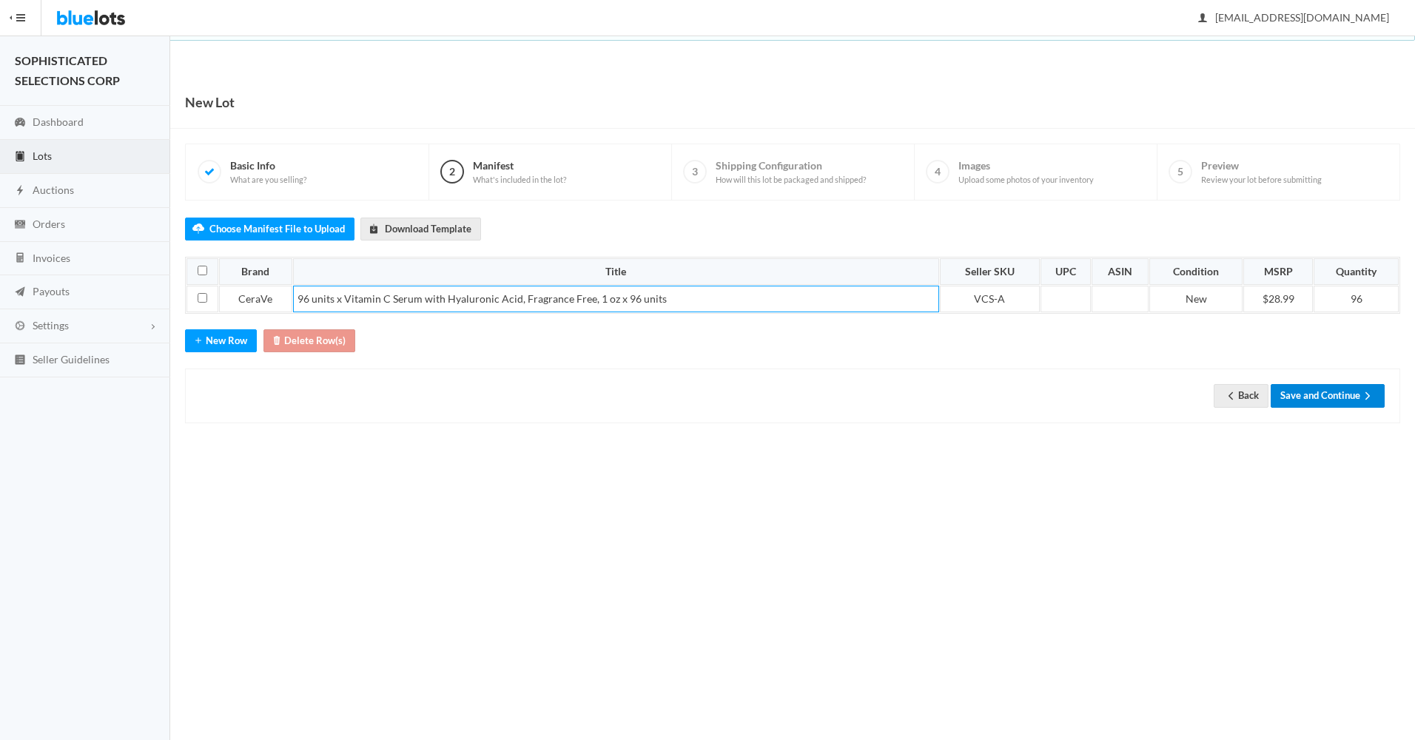
click at [1319, 391] on button "Save and Continue" at bounding box center [1327, 395] width 114 height 23
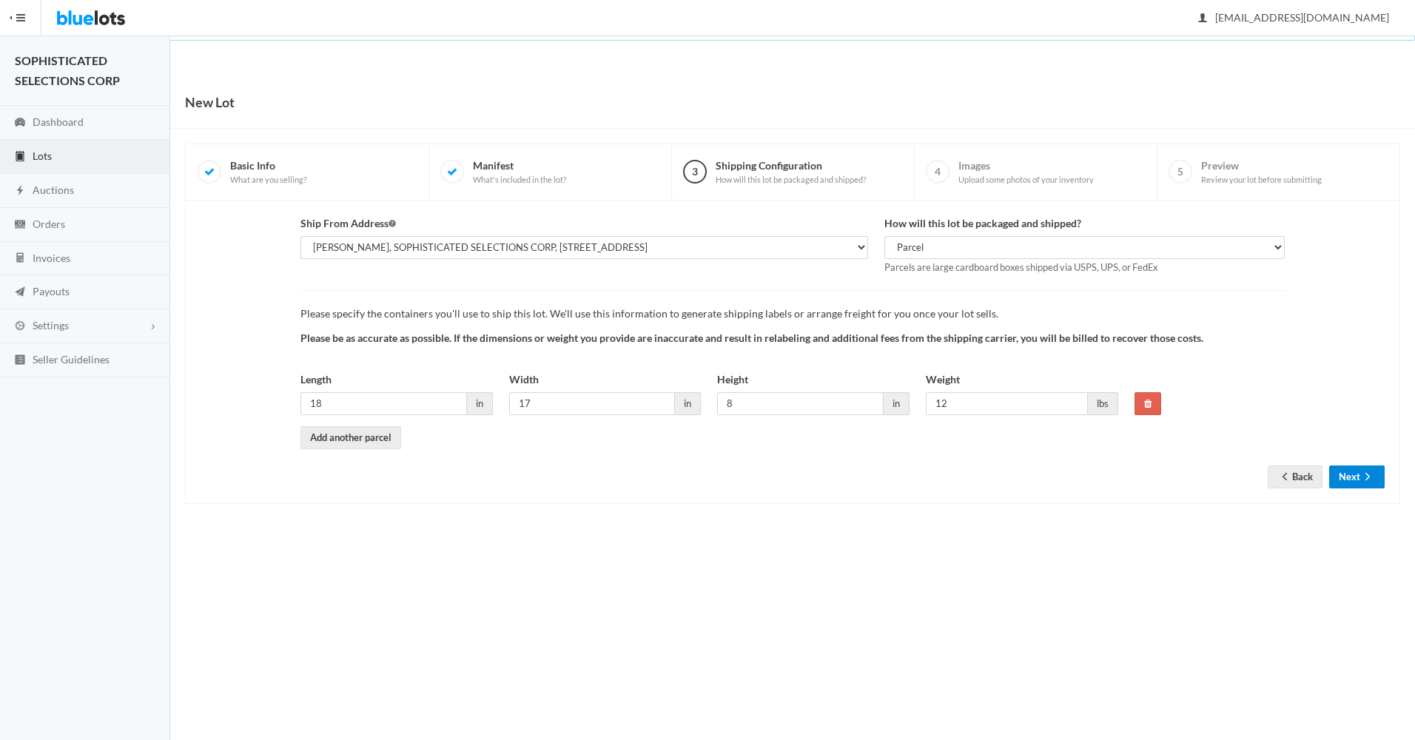
click at [1354, 473] on button "Next" at bounding box center [1356, 476] width 55 height 23
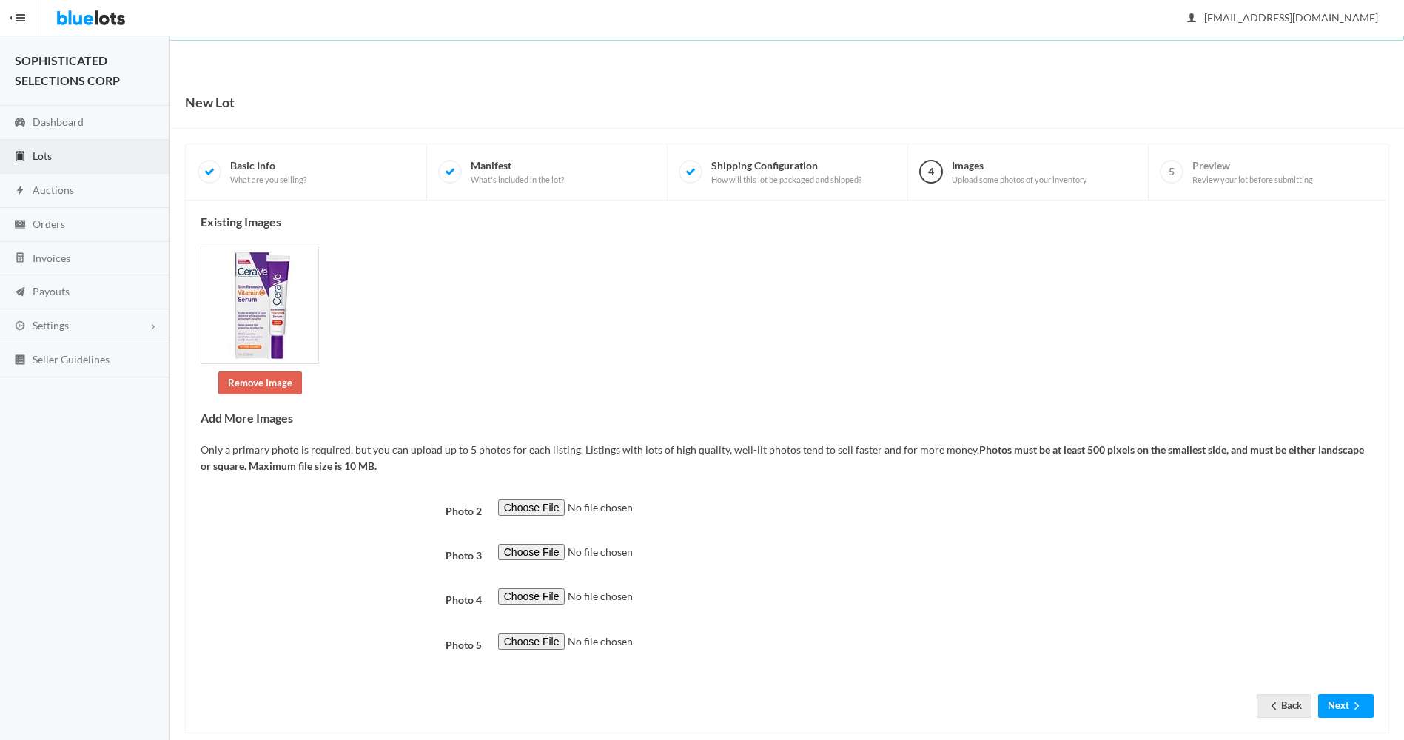
scroll to position [24, 0]
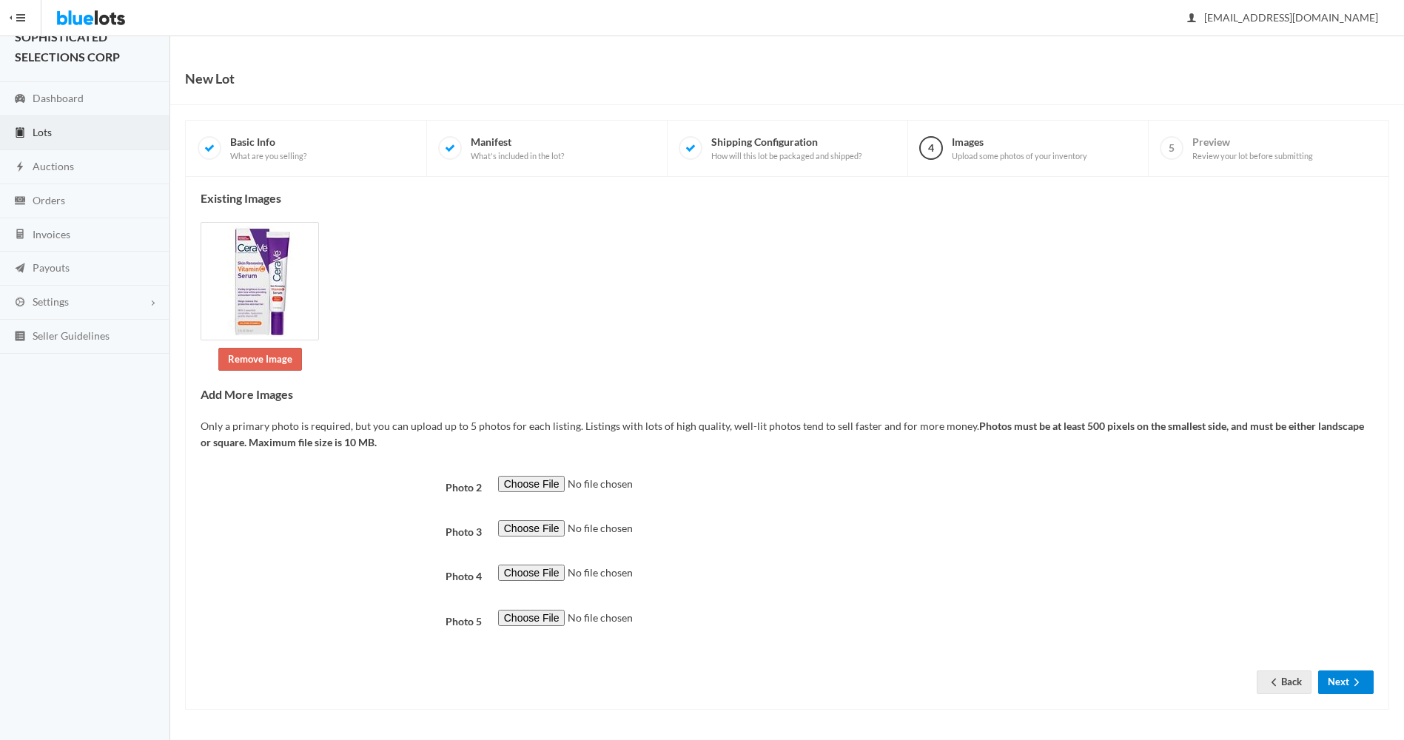
click at [1345, 681] on button "Next" at bounding box center [1345, 681] width 55 height 23
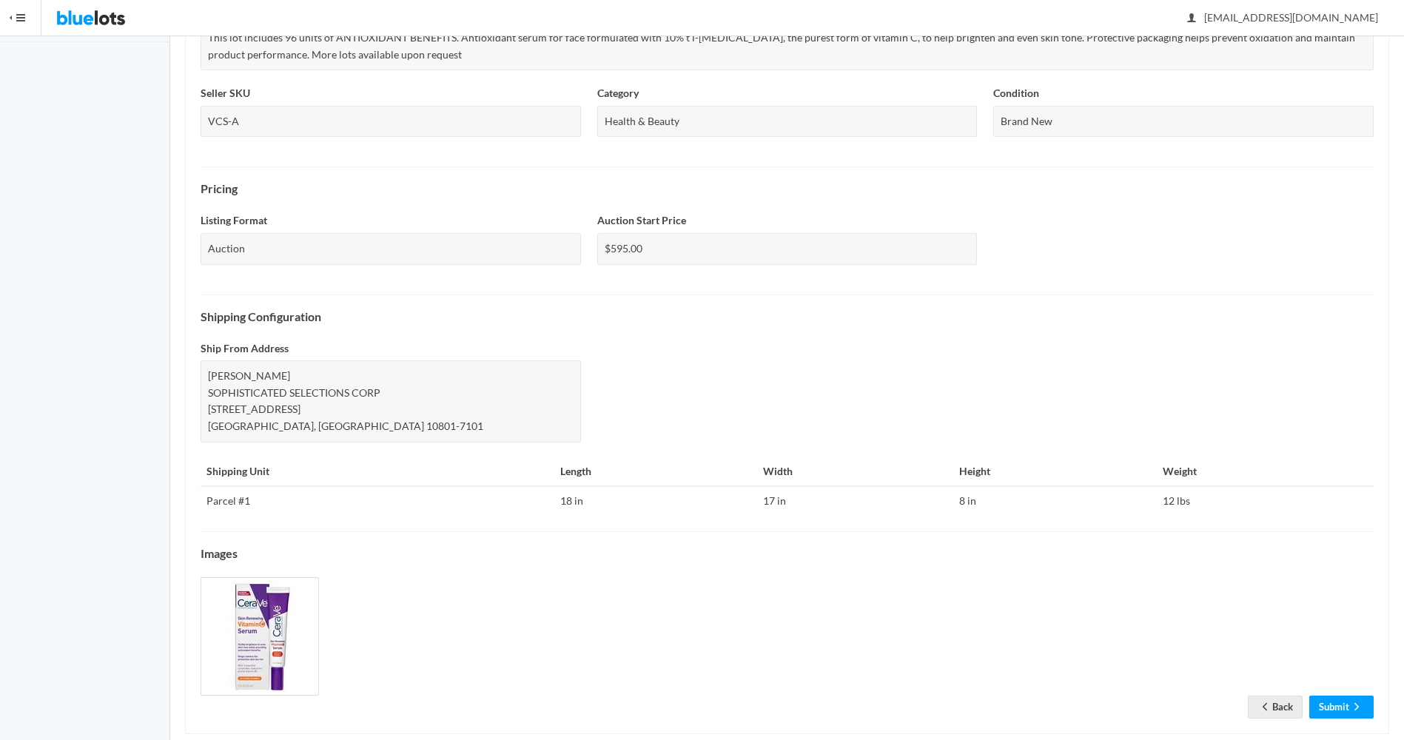
scroll to position [360, 0]
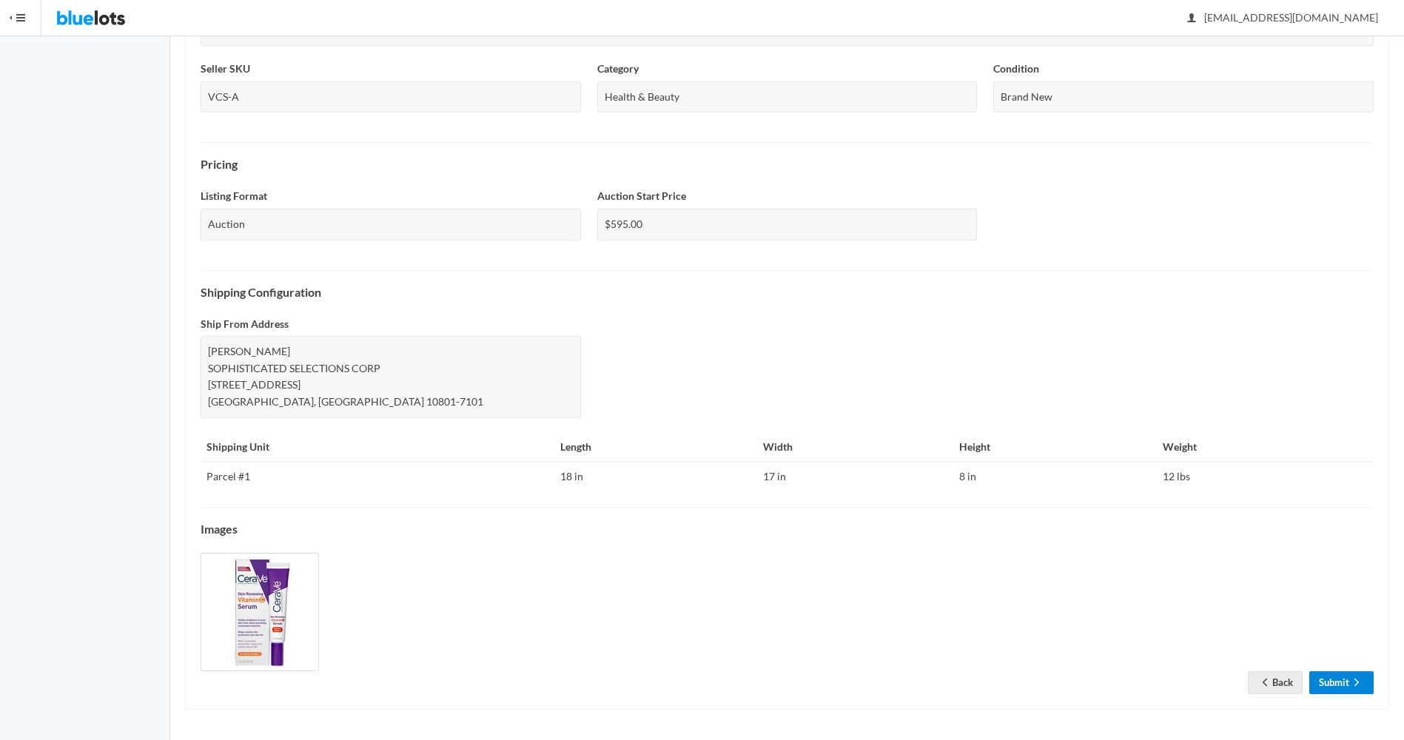
click at [1335, 682] on link "Submit" at bounding box center [1341, 682] width 64 height 23
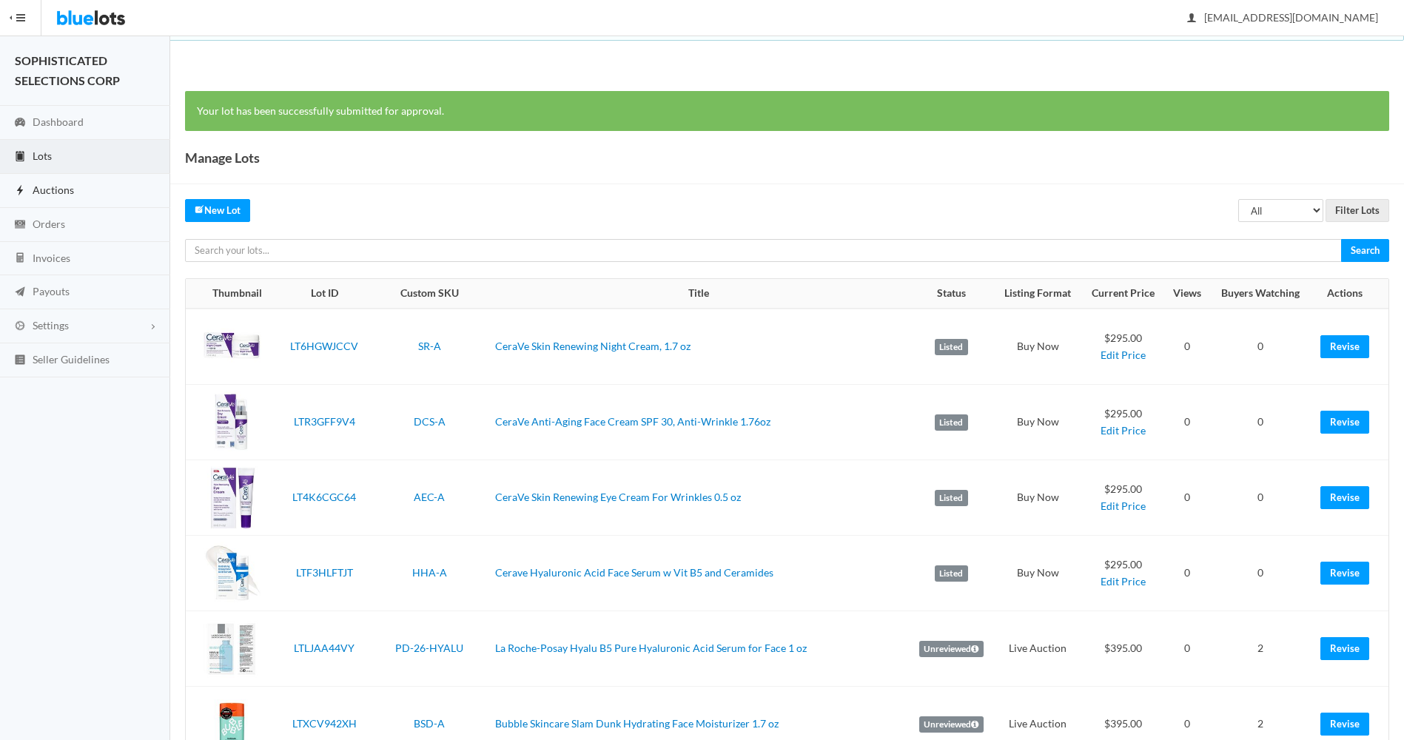
click at [56, 190] on span "Auctions" at bounding box center [53, 189] width 41 height 13
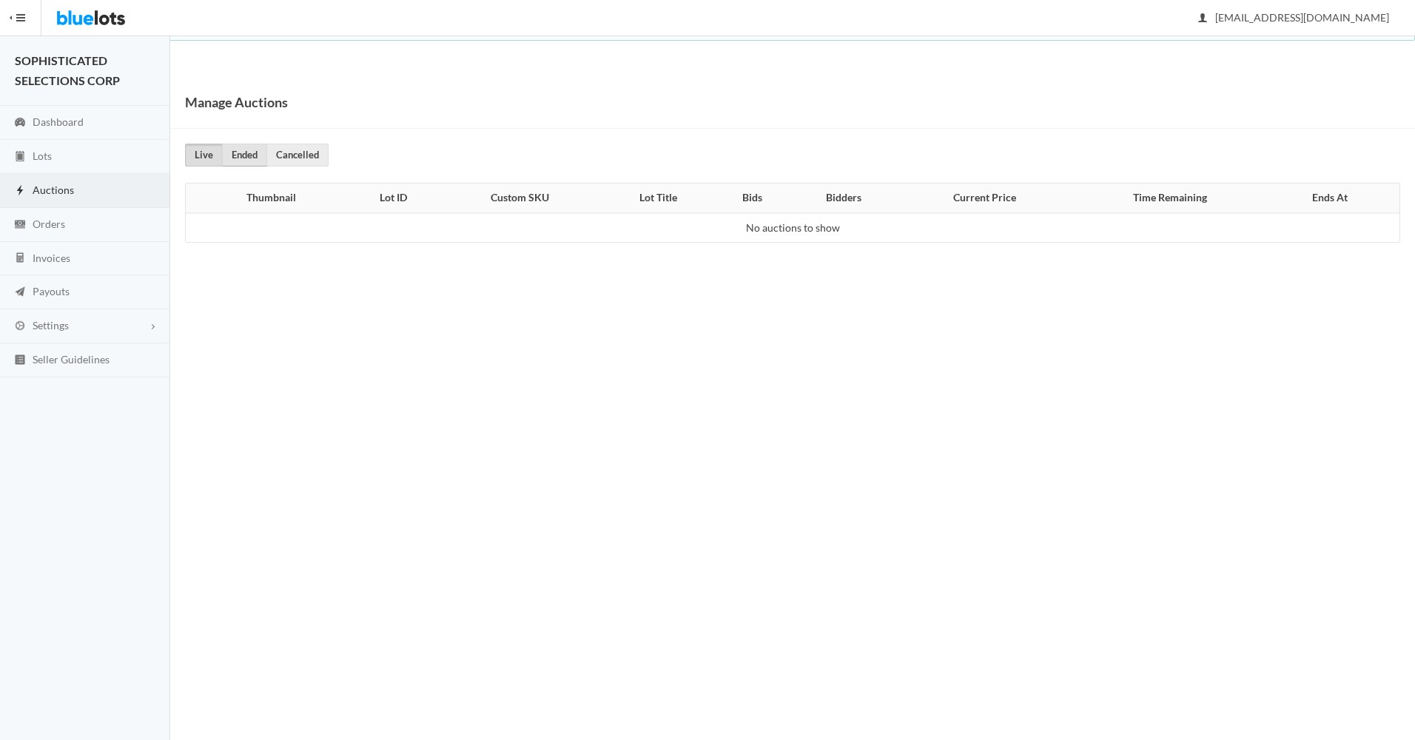
click at [237, 160] on link "Ended" at bounding box center [244, 155] width 45 height 23
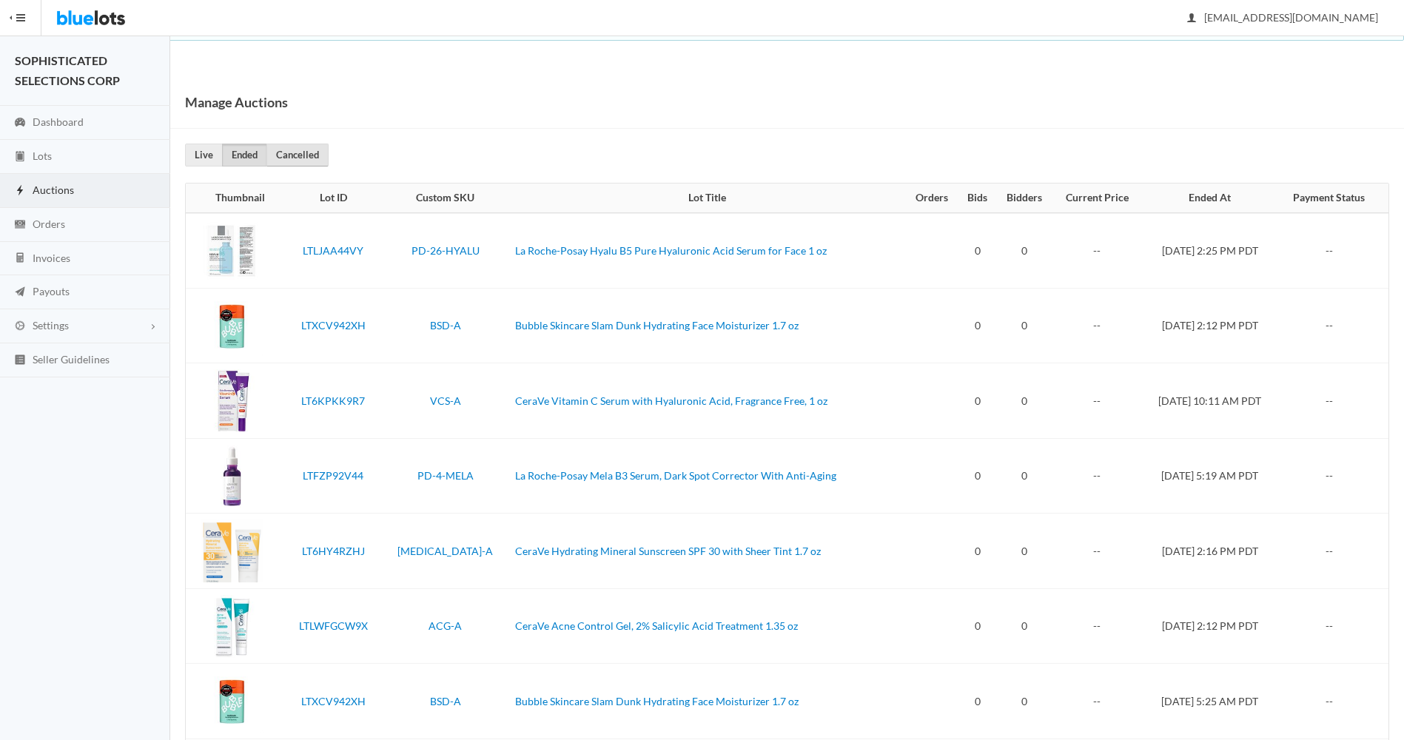
click at [294, 153] on link "Cancelled" at bounding box center [297, 155] width 62 height 23
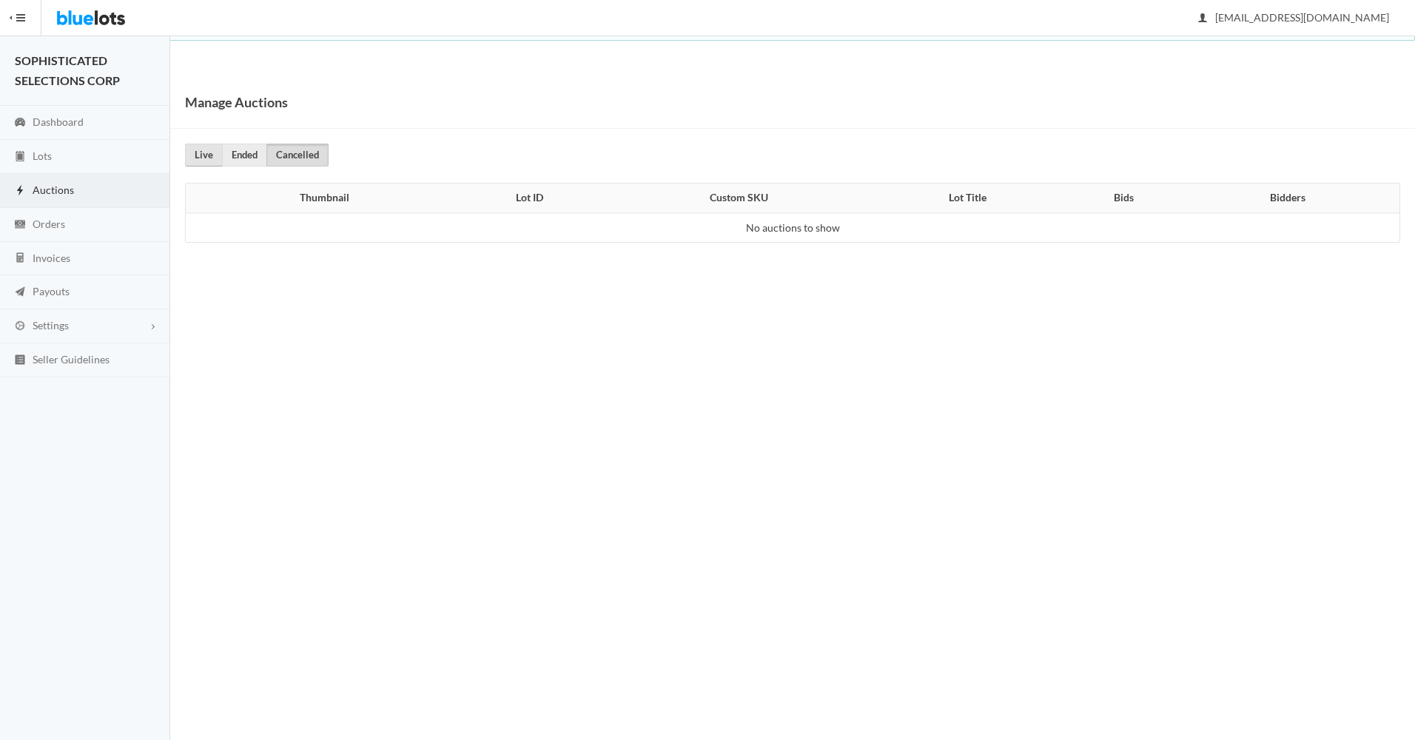
click at [202, 149] on link "Live" at bounding box center [204, 155] width 38 height 23
click at [53, 122] on span "Dashboard" at bounding box center [58, 121] width 51 height 13
